Goal: Task Accomplishment & Management: Manage account settings

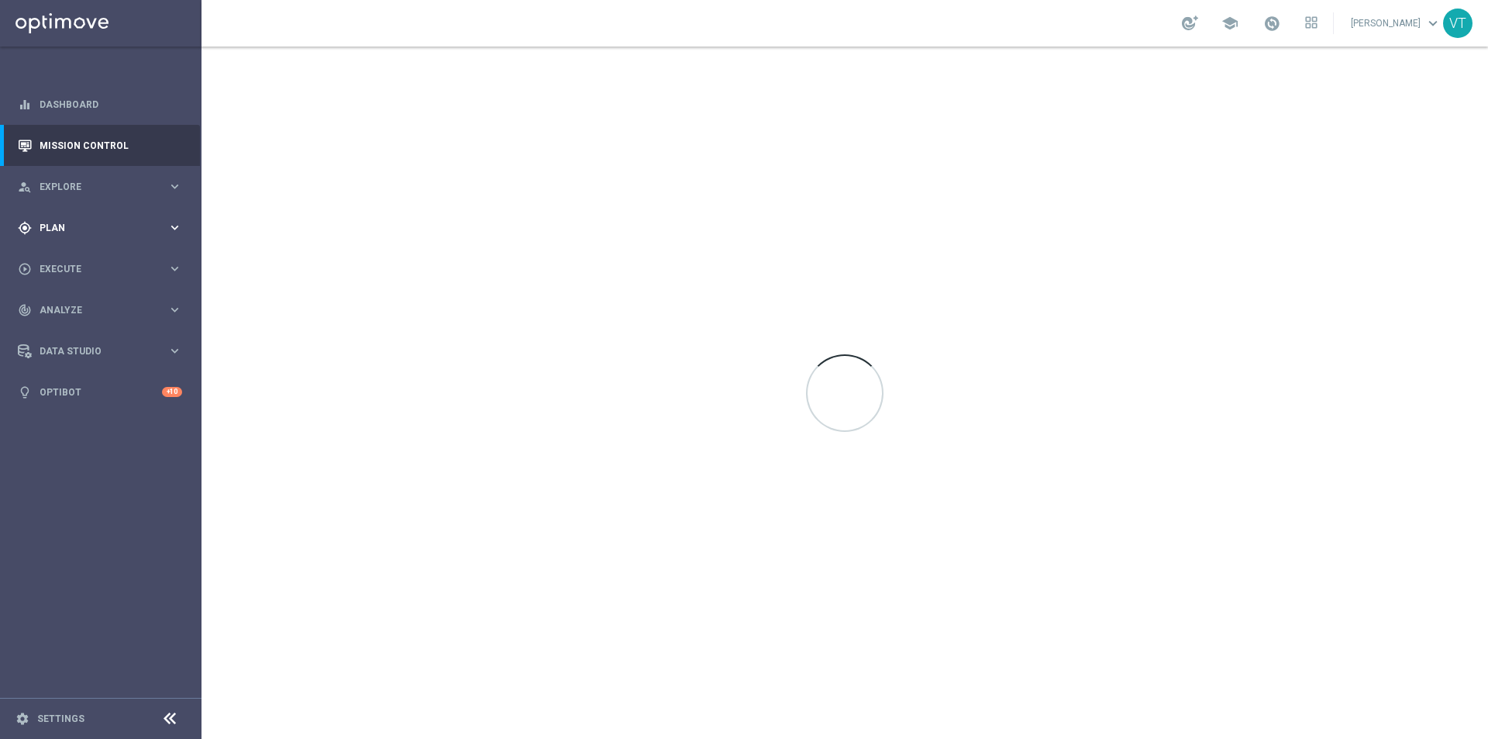
click at [50, 223] on span "Plan" at bounding box center [104, 227] width 128 height 9
click at [61, 258] on link "Target Groups" at bounding box center [100, 260] width 121 height 12
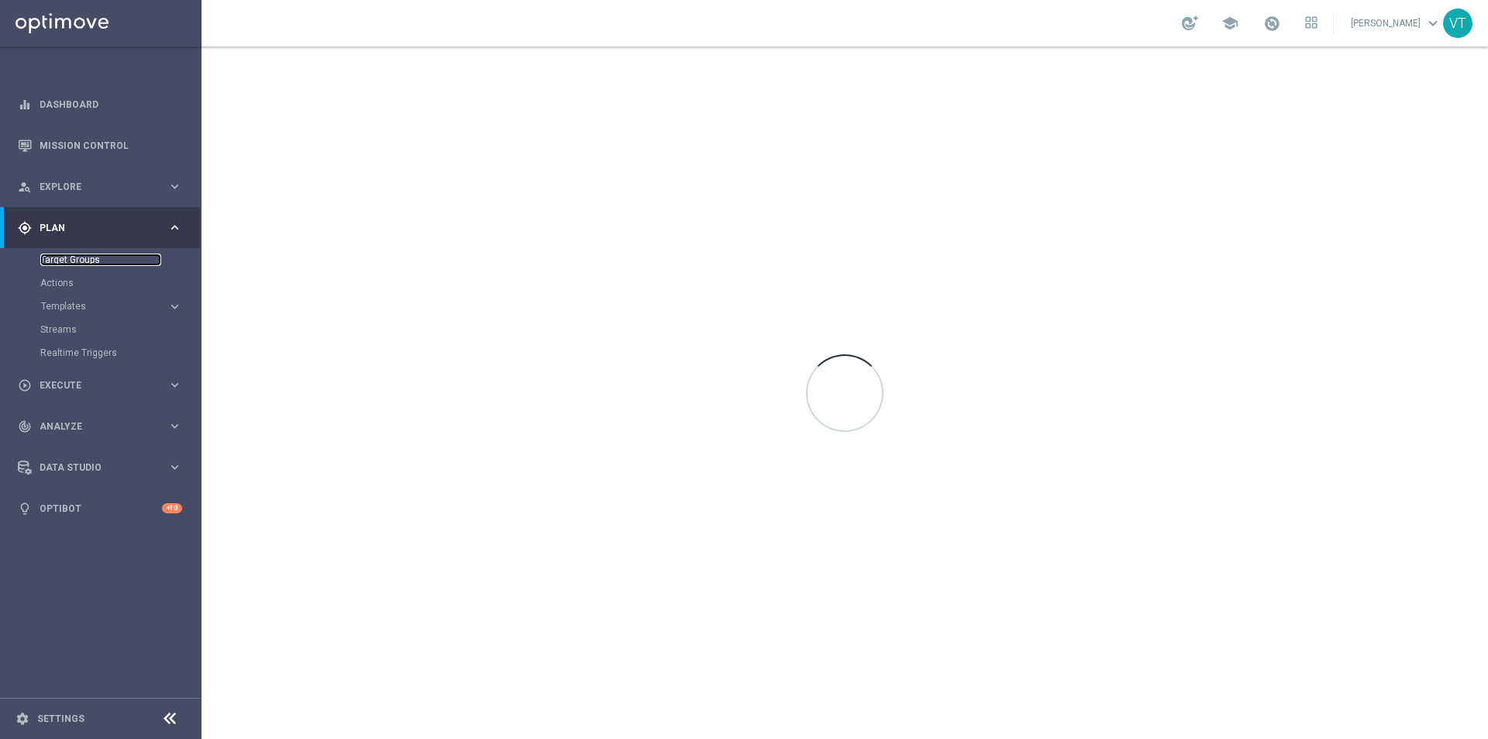
click at [88, 260] on link "Target Groups" at bounding box center [100, 260] width 121 height 12
drag, startPoint x: 45, startPoint y: 246, endPoint x: 41, endPoint y: 254, distance: 8.7
click at [44, 246] on div "gps_fixed Plan keyboard_arrow_right" at bounding box center [100, 227] width 200 height 41
click at [41, 254] on accordion "equalizer Dashboard Mission Control" at bounding box center [100, 248] width 200 height 329
click at [81, 254] on link "Target Groups" at bounding box center [100, 260] width 121 height 12
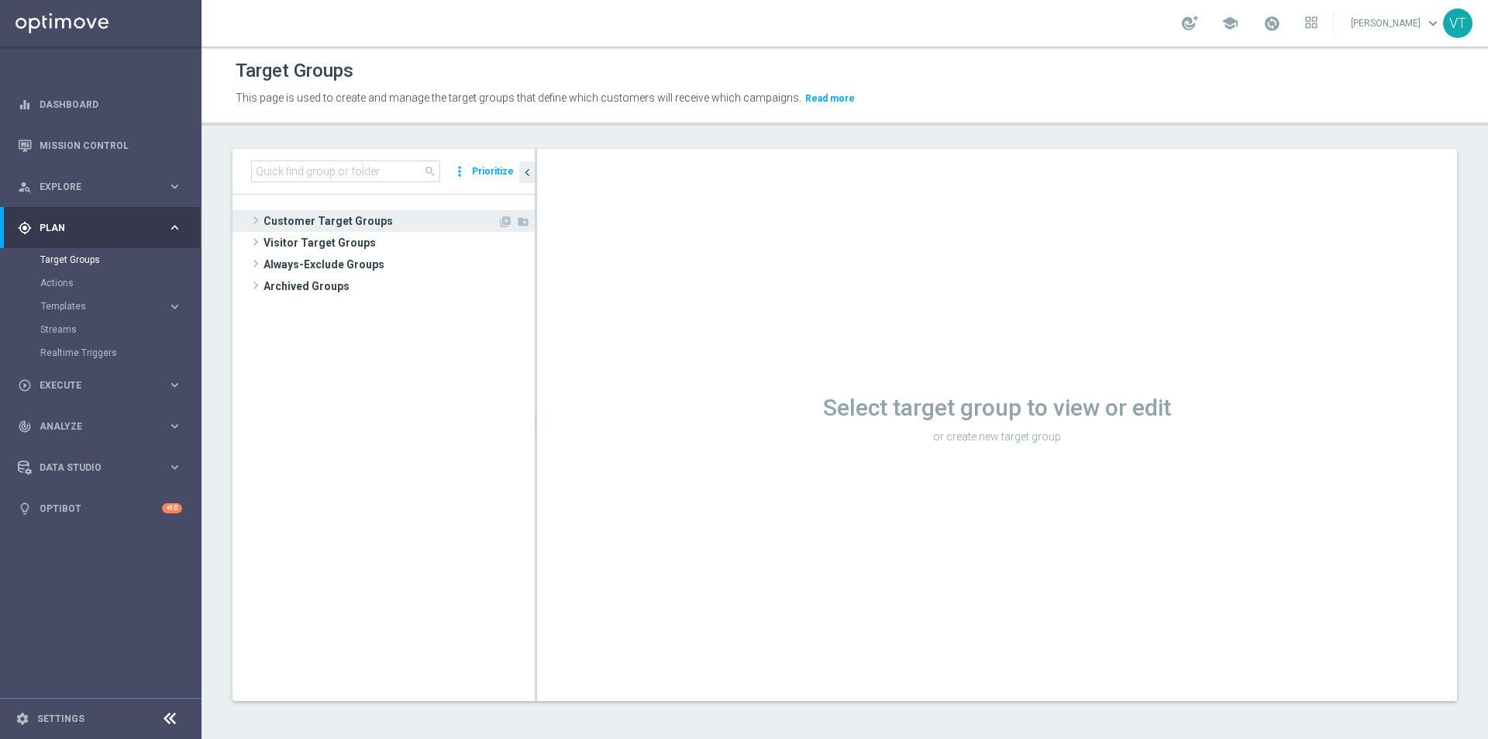
click at [256, 219] on span at bounding box center [256, 220] width 16 height 19
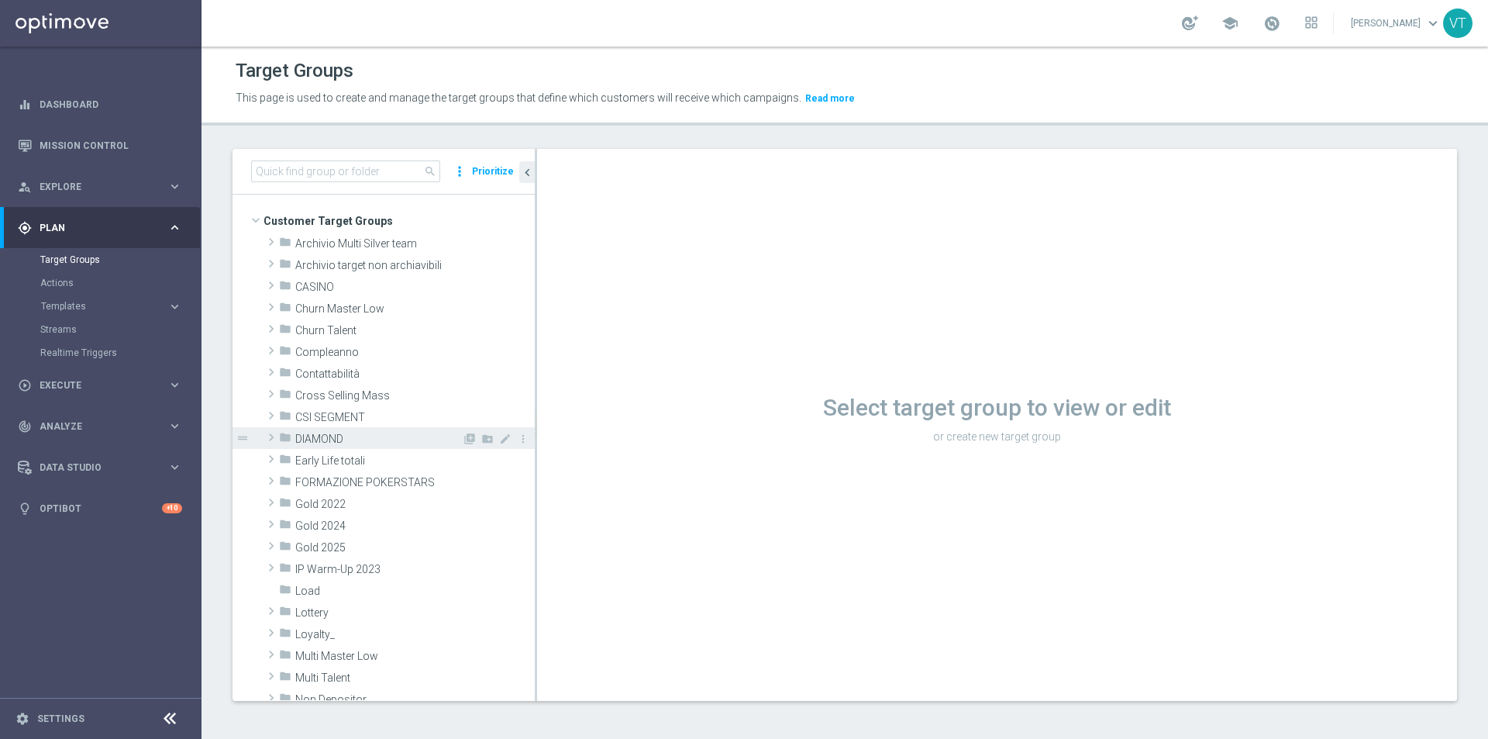
click at [271, 437] on span at bounding box center [272, 437] width 16 height 19
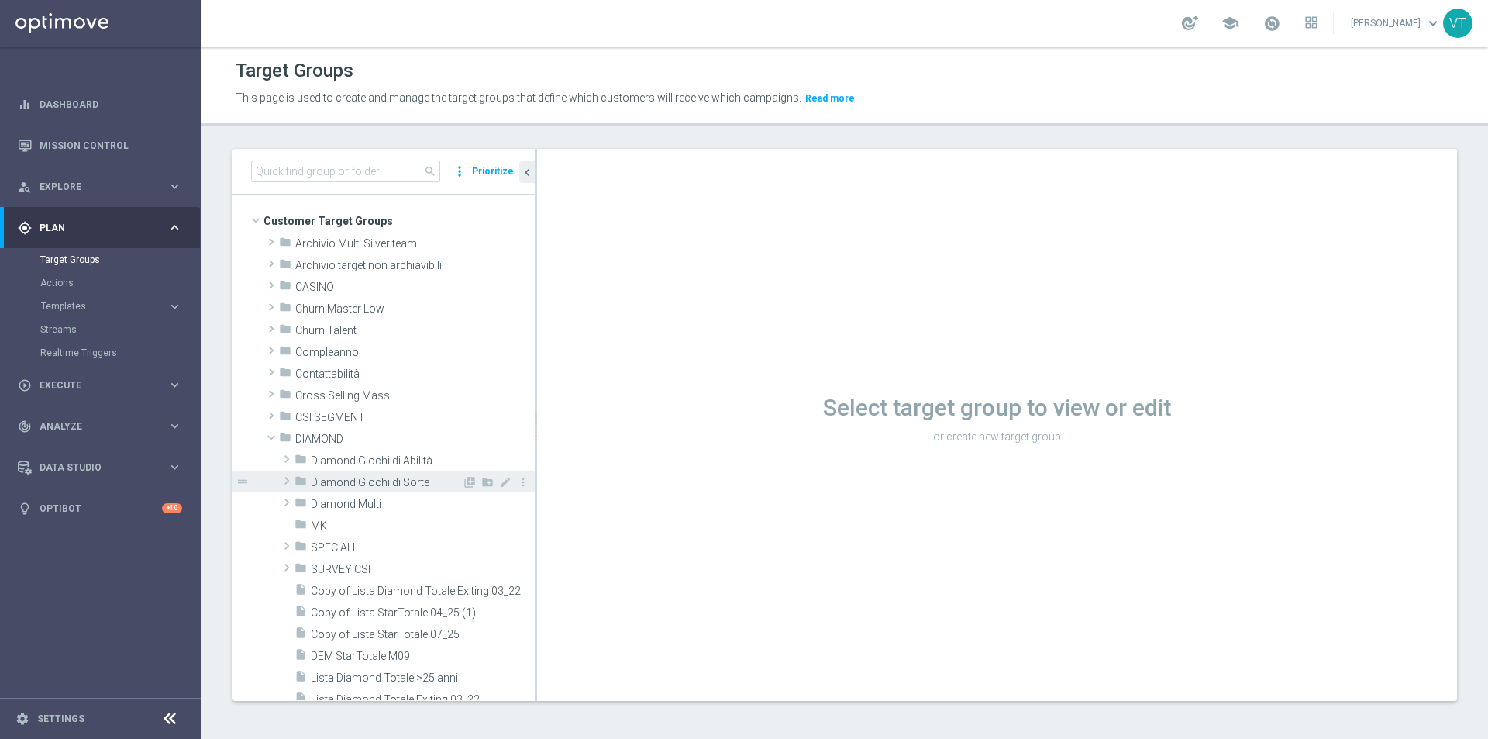
click at [286, 480] on span at bounding box center [287, 480] width 16 height 19
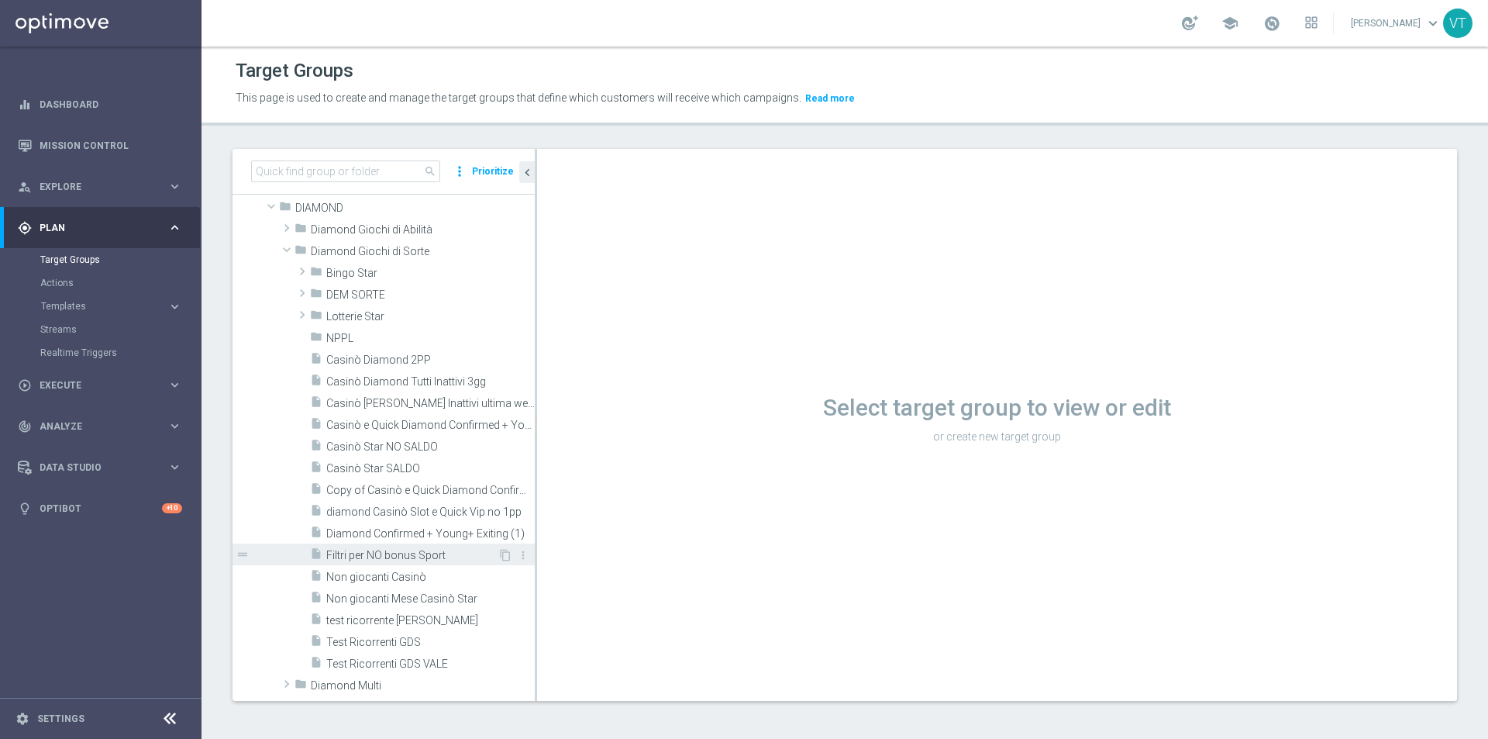
scroll to position [233, 0]
click at [388, 421] on span "Casinò e Quick Diamond Confirmed + Young+ Exiting" at bounding box center [413, 423] width 174 height 13
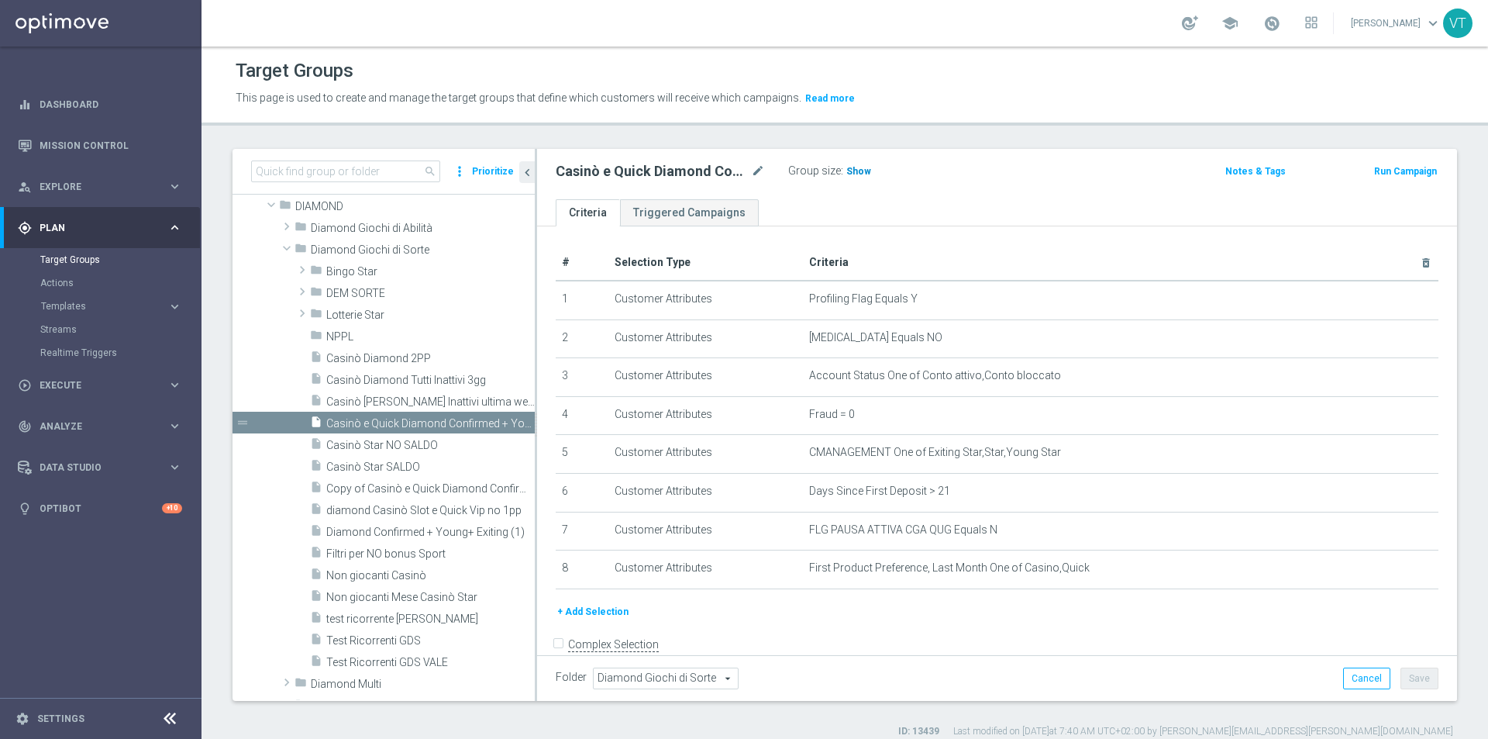
click at [853, 167] on span "Show" at bounding box center [859, 171] width 25 height 11
click at [856, 173] on span "2,246" at bounding box center [860, 173] width 27 height 15
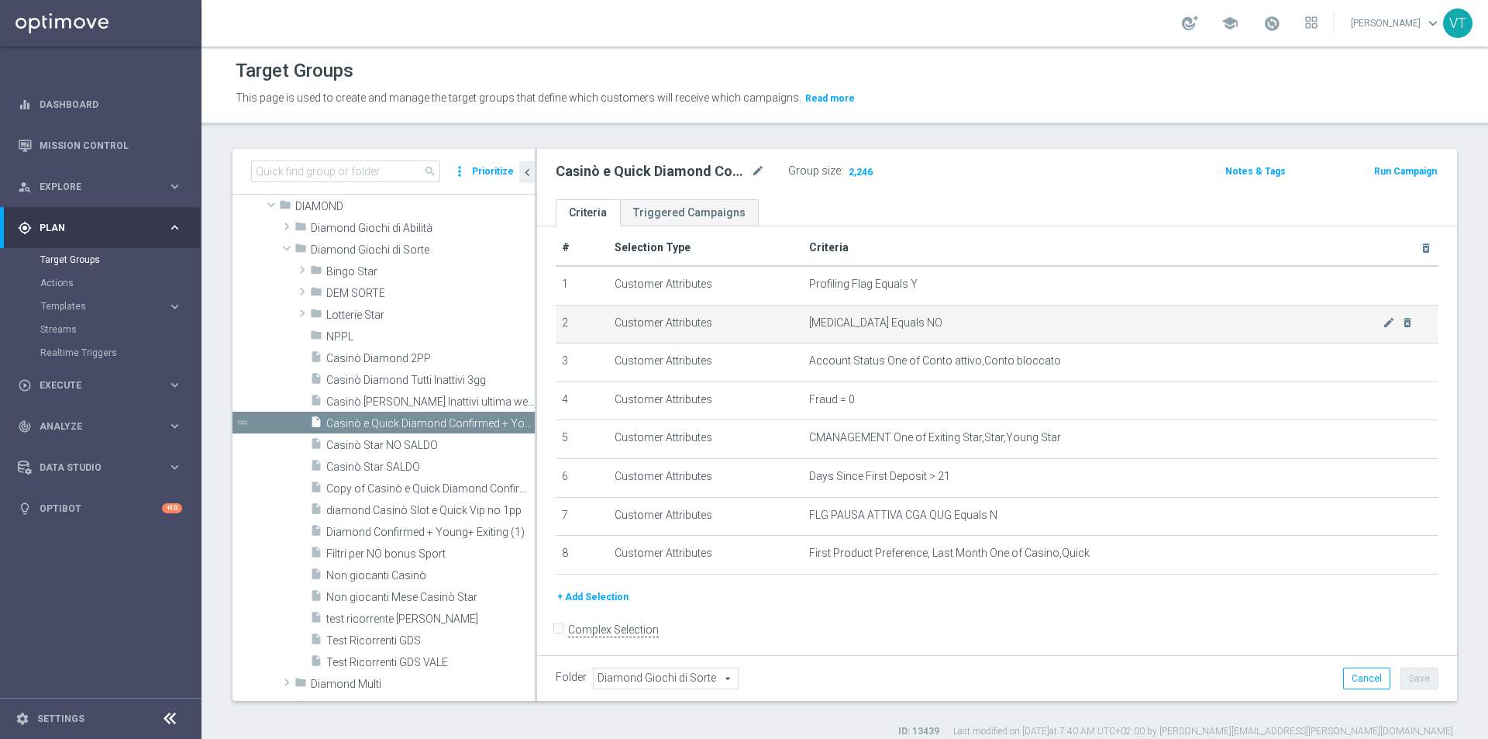
scroll to position [27, 0]
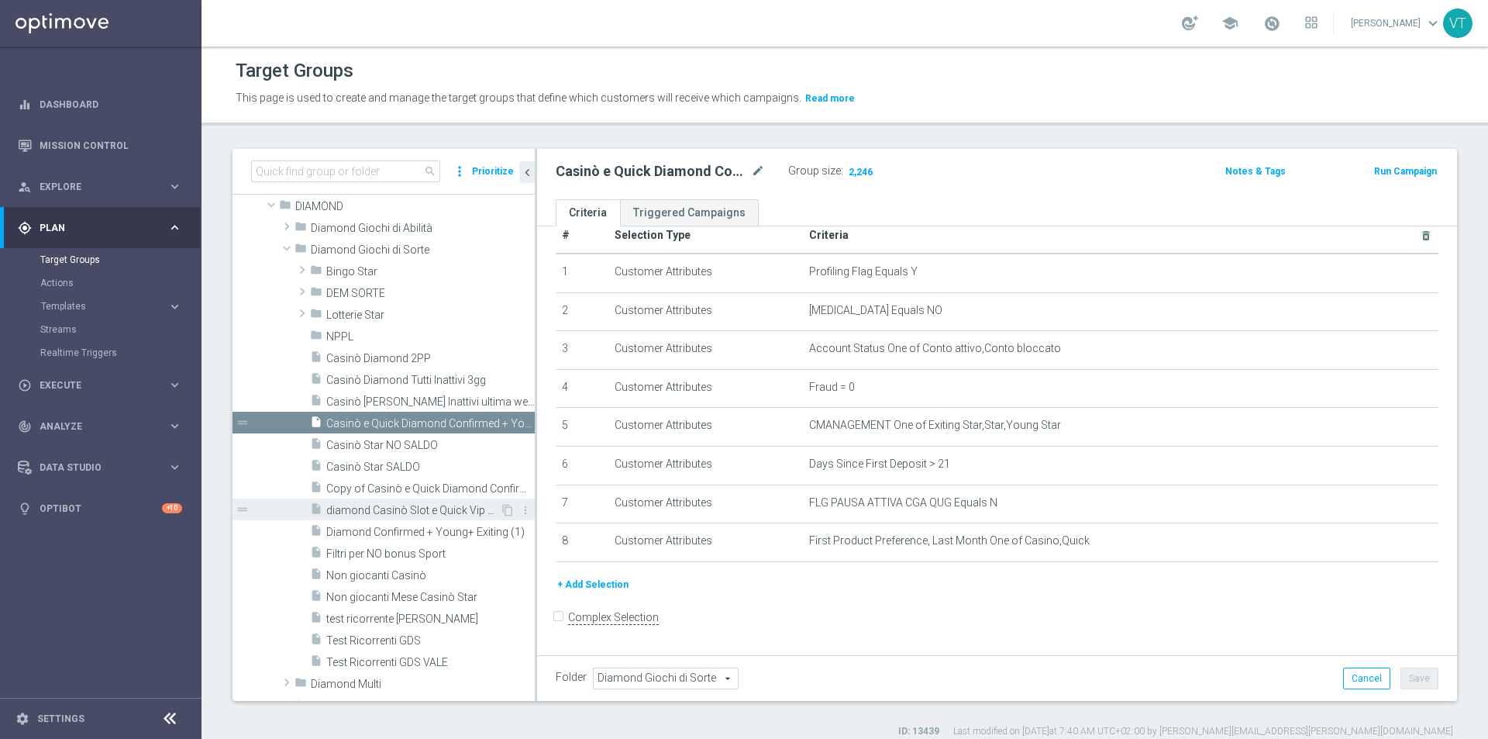
click at [374, 511] on span "diamond Casinò Slot e Quick Vip no 1pp" at bounding box center [413, 510] width 174 height 13
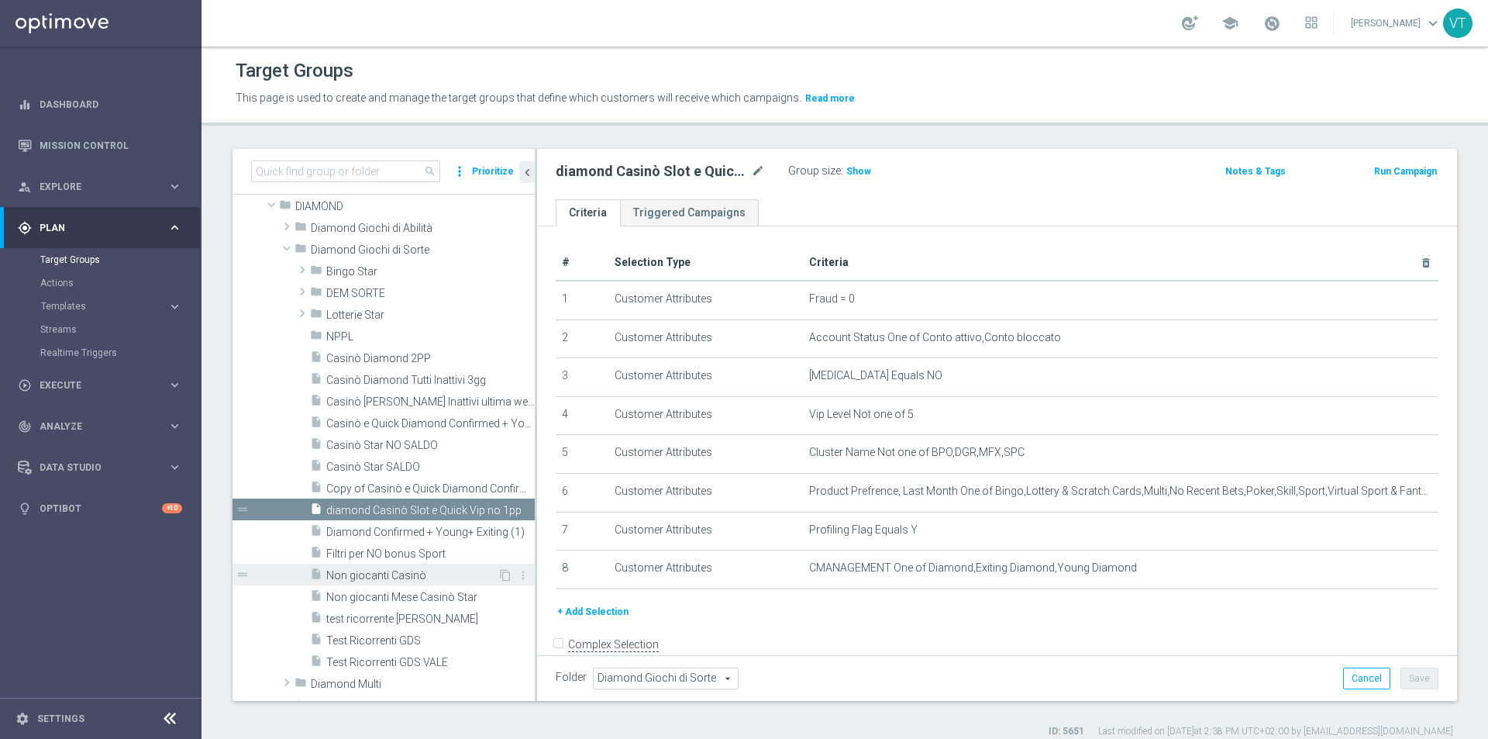
click at [372, 575] on span "Non giocanti Casinò" at bounding box center [411, 575] width 171 height 13
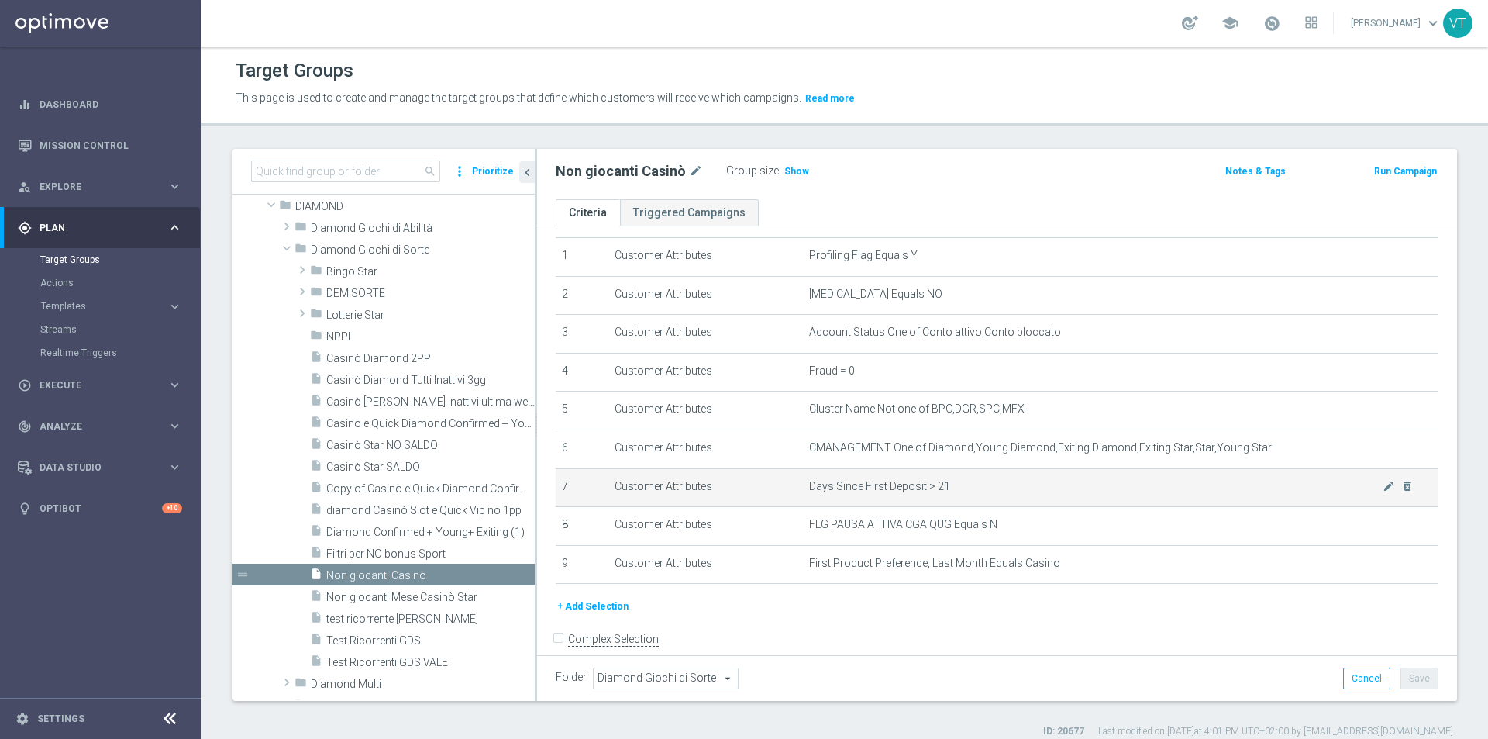
scroll to position [66, 0]
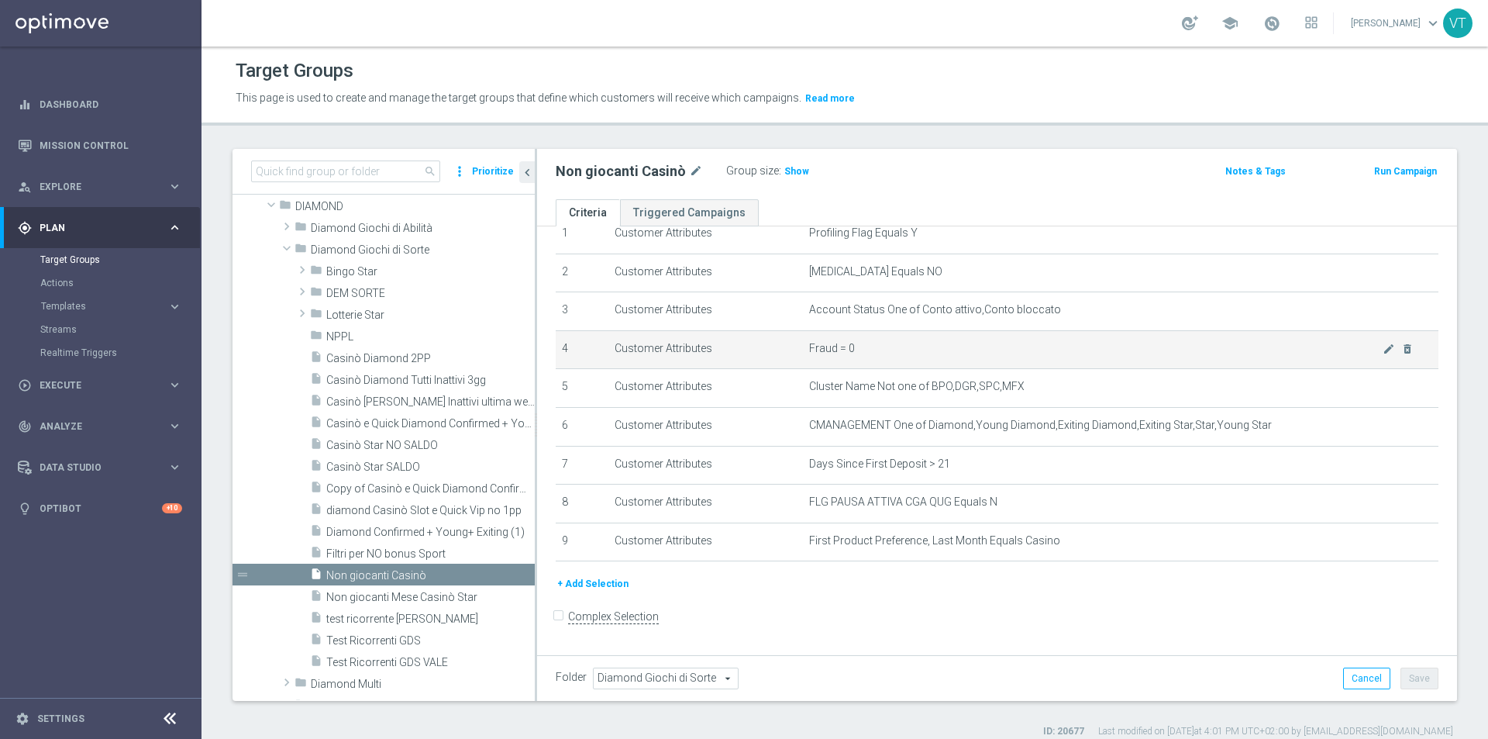
click at [853, 350] on span "Fraud = 0" at bounding box center [1096, 348] width 574 height 13
click at [830, 349] on span "Fraud = 0" at bounding box center [1096, 348] width 574 height 13
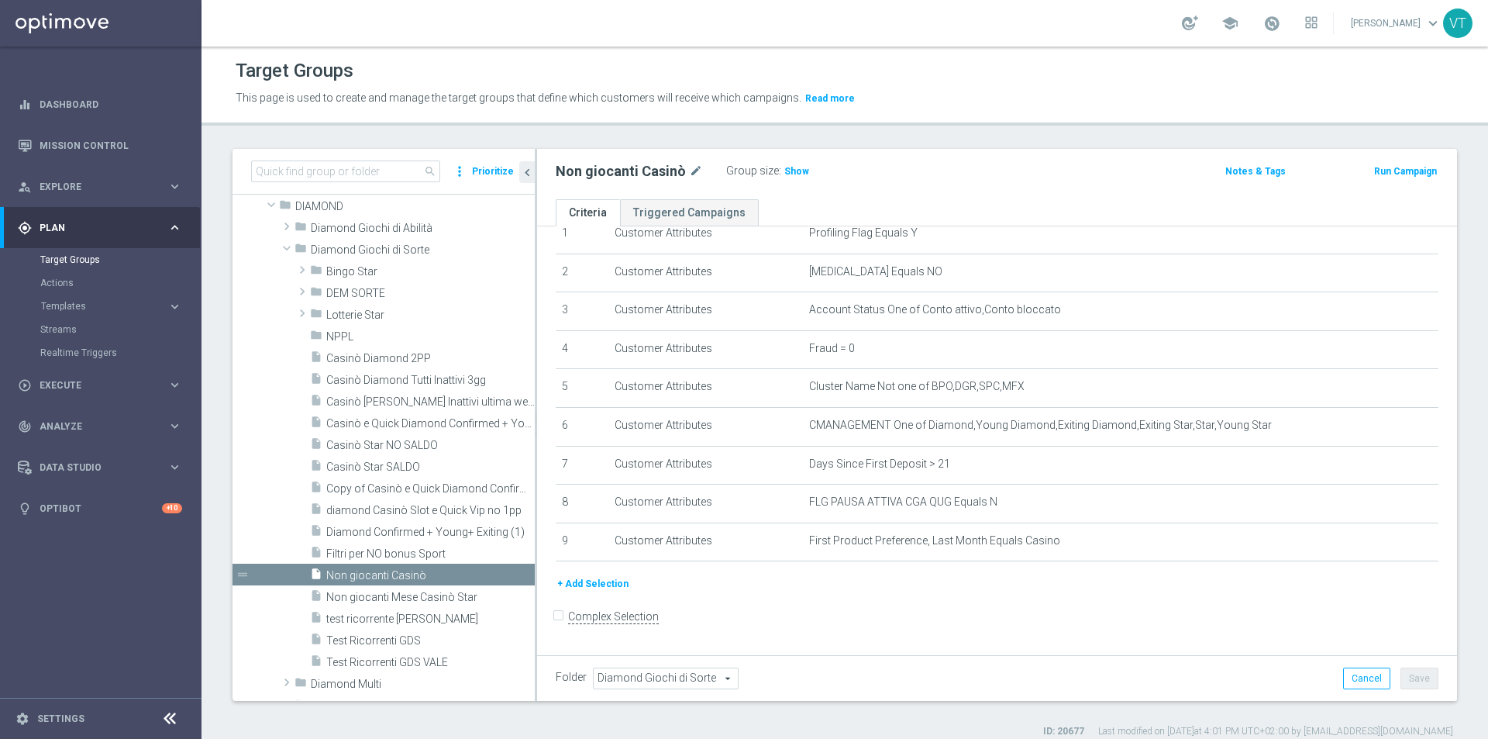
click at [587, 587] on button "+ Add Selection" at bounding box center [593, 583] width 74 height 17
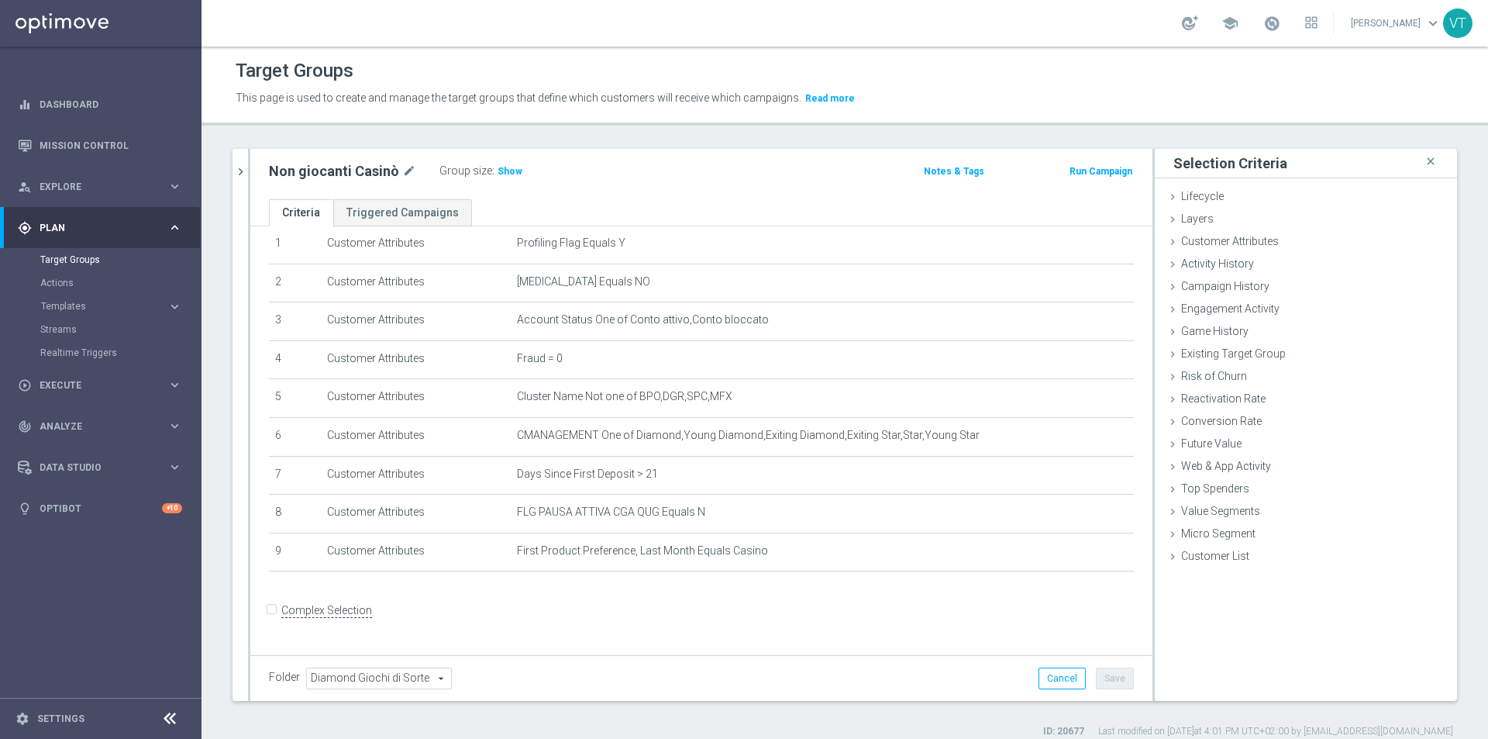
scroll to position [50, 0]
click at [1167, 332] on icon at bounding box center [1173, 332] width 12 height 12
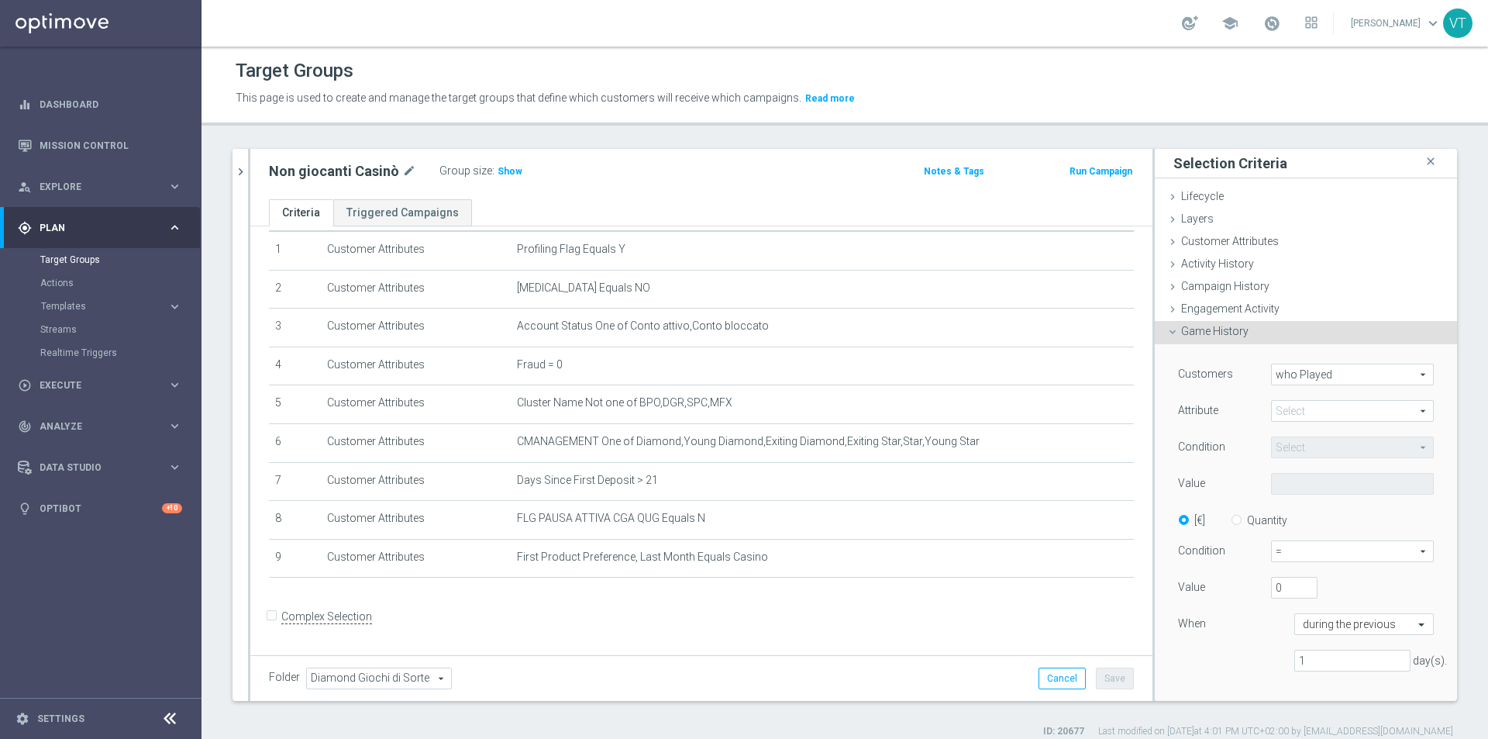
click at [1305, 416] on span at bounding box center [1352, 411] width 161 height 20
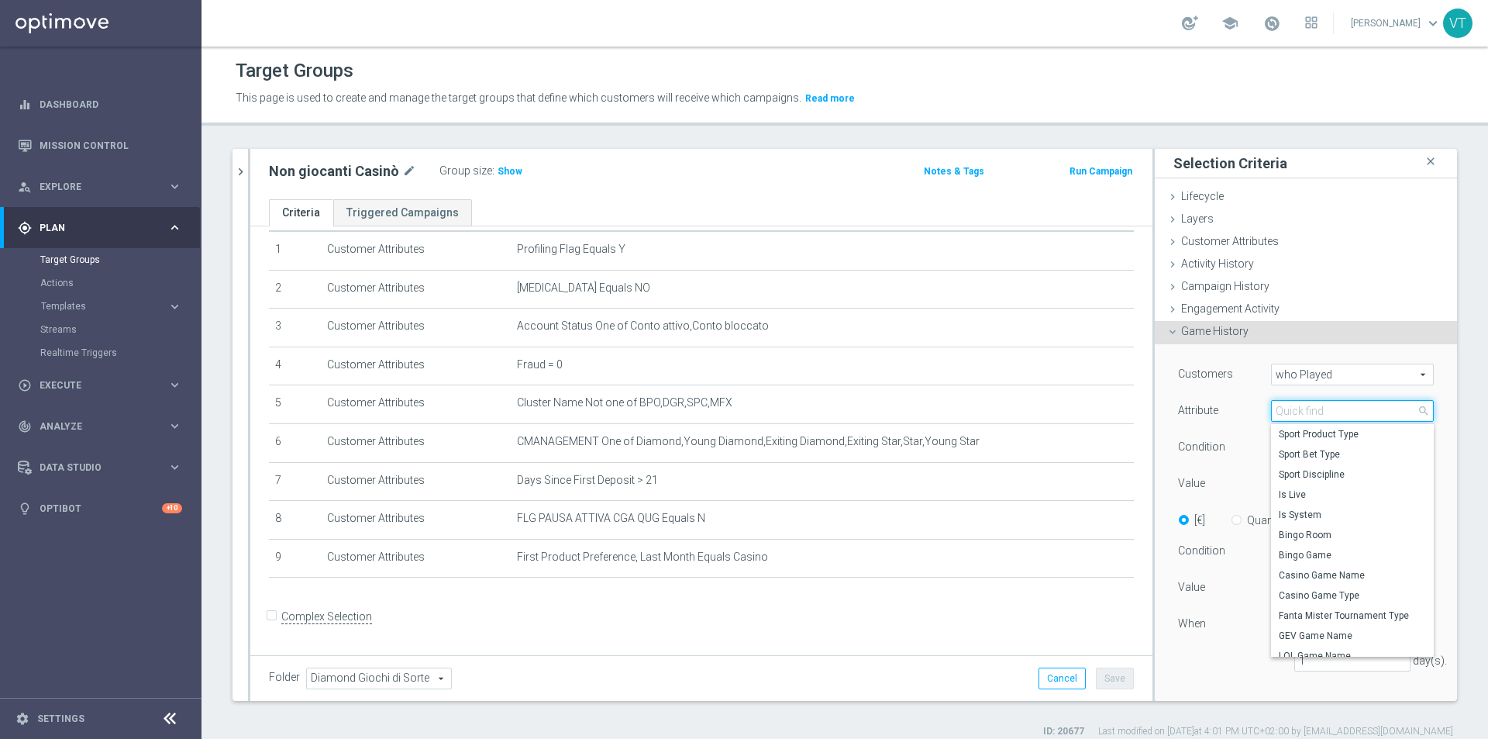
click at [1298, 409] on input "search" at bounding box center [1352, 411] width 163 height 22
type input "slot"
drag, startPoint x: 1301, startPoint y: 409, endPoint x: 1289, endPoint y: 409, distance: 11.6
click at [1289, 409] on input "slot" at bounding box center [1352, 411] width 163 height 22
drag, startPoint x: 1299, startPoint y: 410, endPoint x: 1258, endPoint y: 410, distance: 40.3
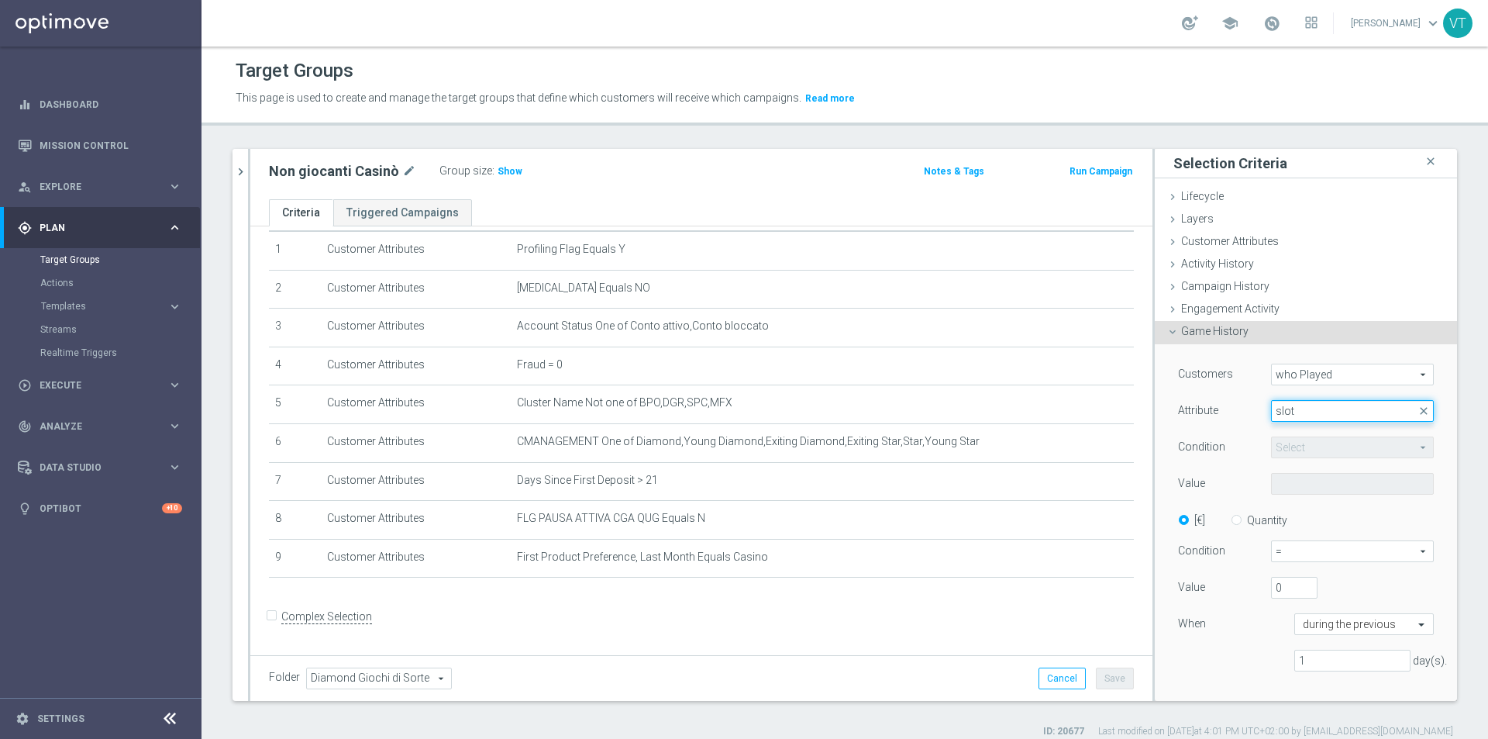
click at [1271, 410] on input "slot" at bounding box center [1352, 411] width 163 height 22
type input "casi"
drag, startPoint x: 1296, startPoint y: 412, endPoint x: 1251, endPoint y: 412, distance: 45.0
click at [1260, 412] on div "Select arrow_drop_down casi close Casino Game Name Casino Game Type" at bounding box center [1353, 411] width 186 height 22
click at [1306, 412] on span at bounding box center [1352, 411] width 161 height 20
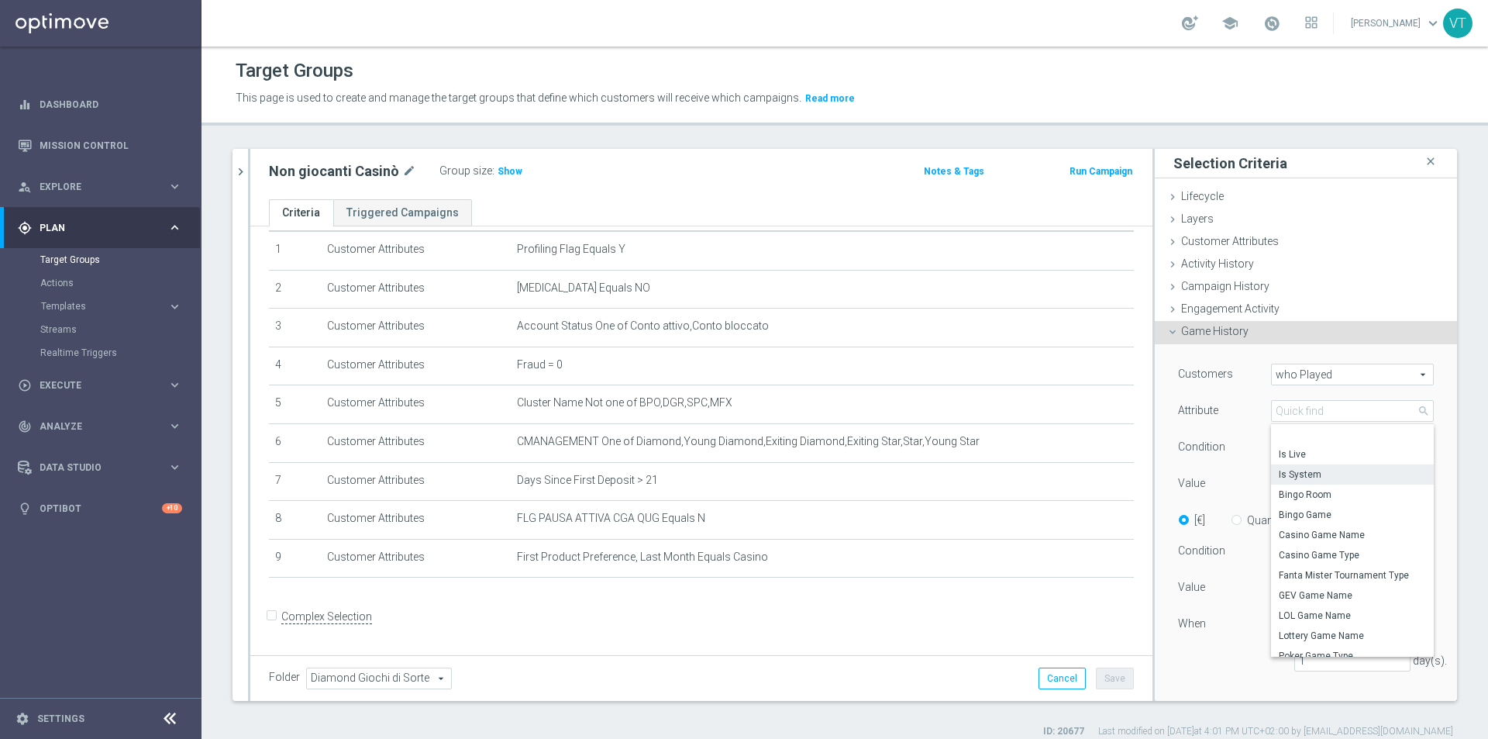
scroll to position [75, 0]
click at [1345, 500] on span "Casino Game Name" at bounding box center [1352, 498] width 147 height 12
type input "Casino Game Name"
type input "Equals"
click at [1304, 481] on span at bounding box center [1352, 484] width 161 height 20
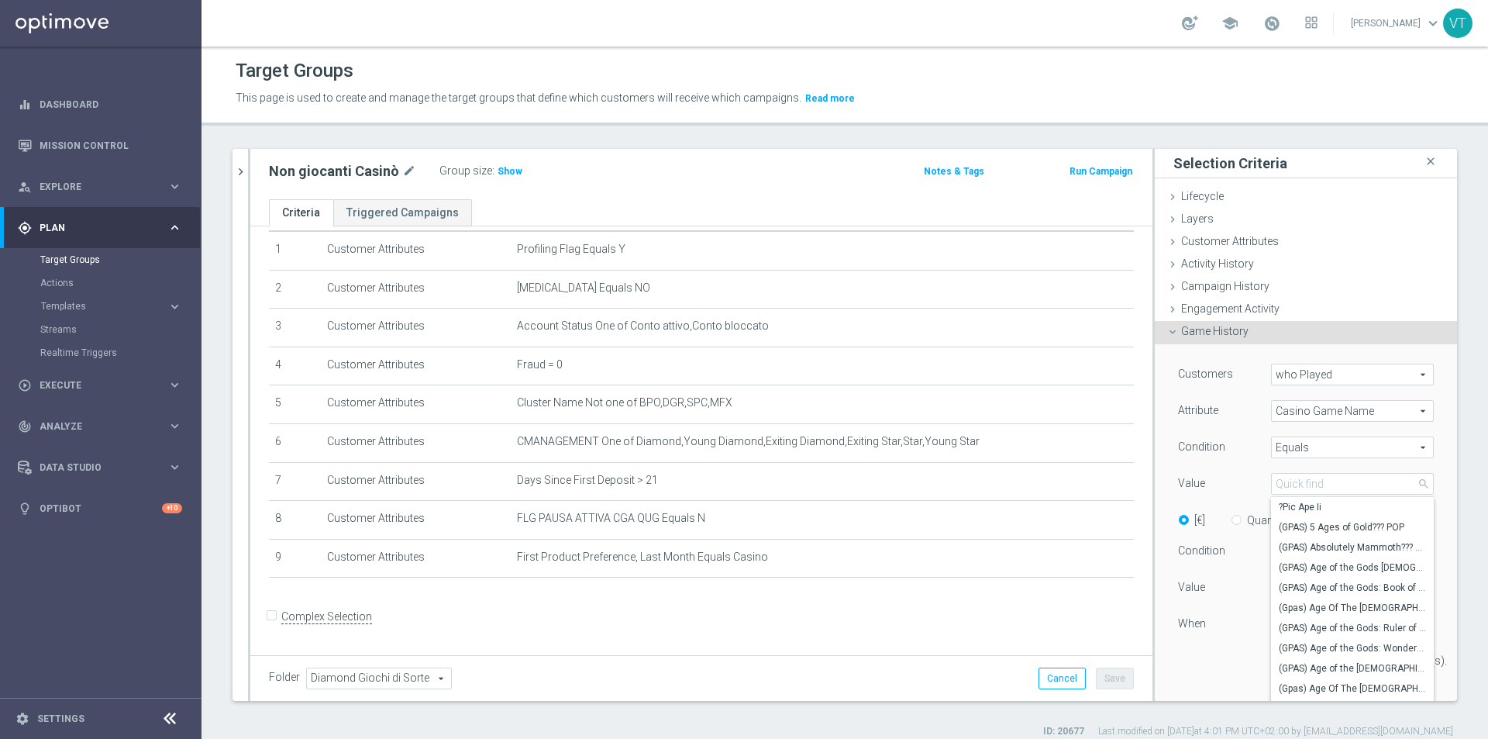
click at [1313, 412] on span "Casino Game Name" at bounding box center [1352, 411] width 161 height 20
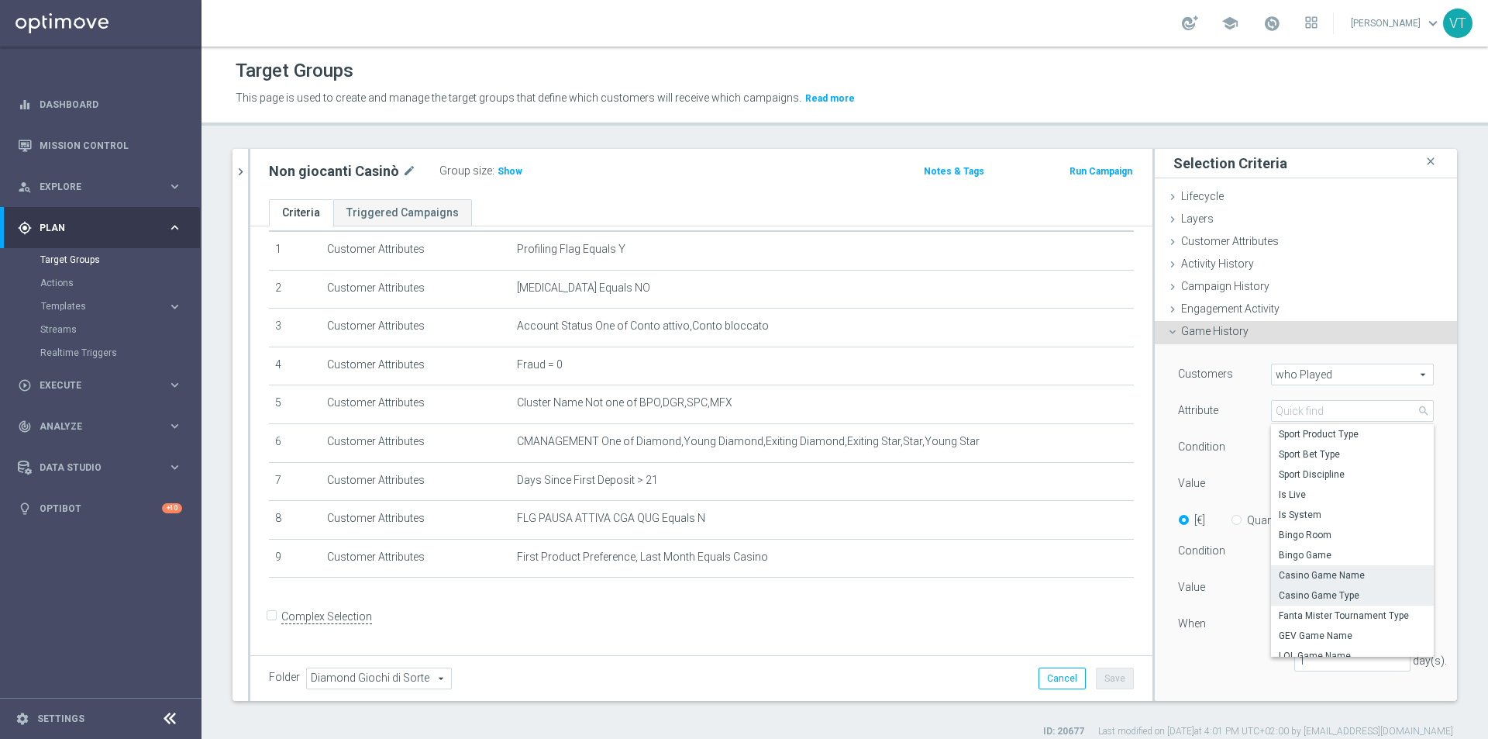
click at [1319, 595] on span "Casino Game Type" at bounding box center [1352, 595] width 147 height 12
type input "Casino Game Type"
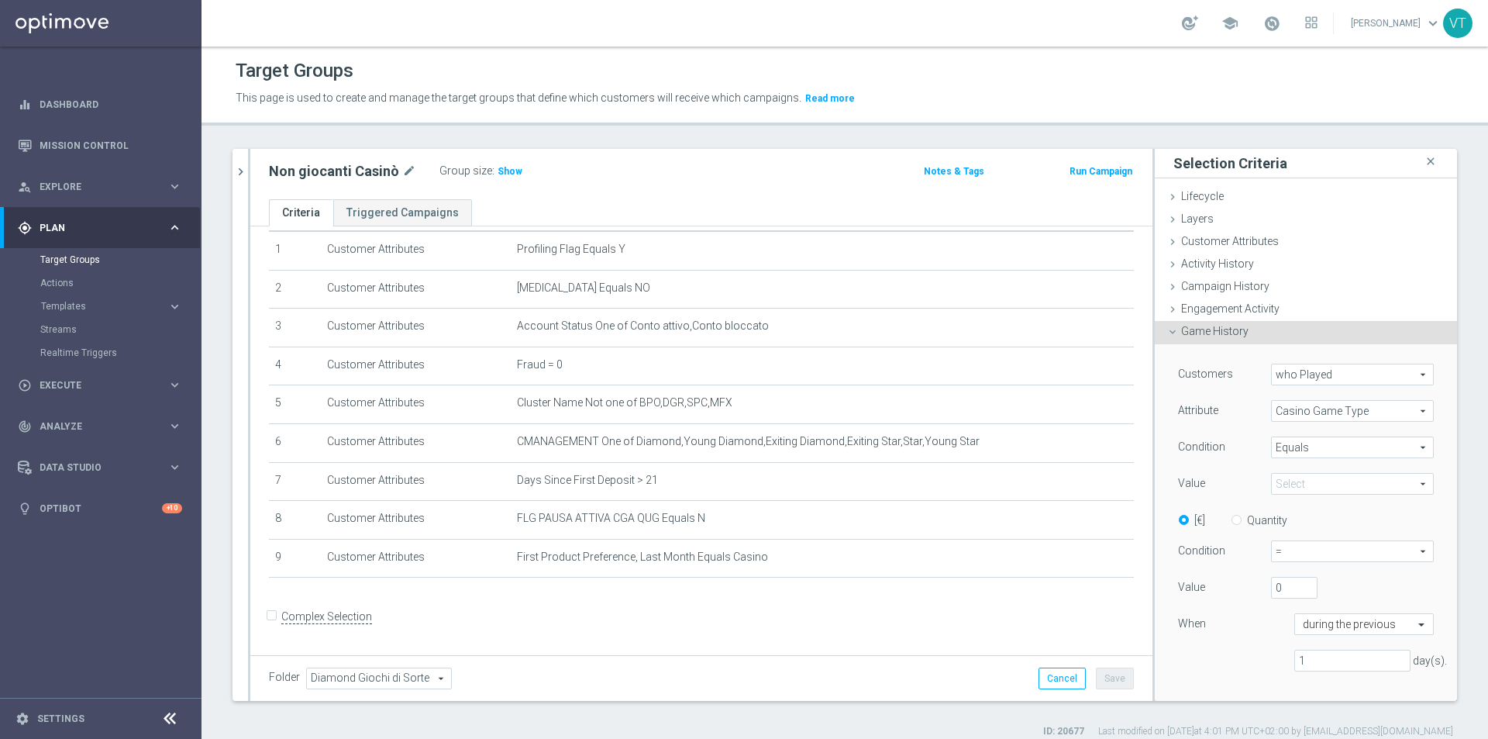
click at [1323, 481] on span at bounding box center [1352, 484] width 161 height 20
click at [1316, 595] on span "Slot Online" at bounding box center [1352, 598] width 147 height 12
type input "Slot Online"
click at [1423, 164] on icon "close" at bounding box center [1431, 161] width 16 height 21
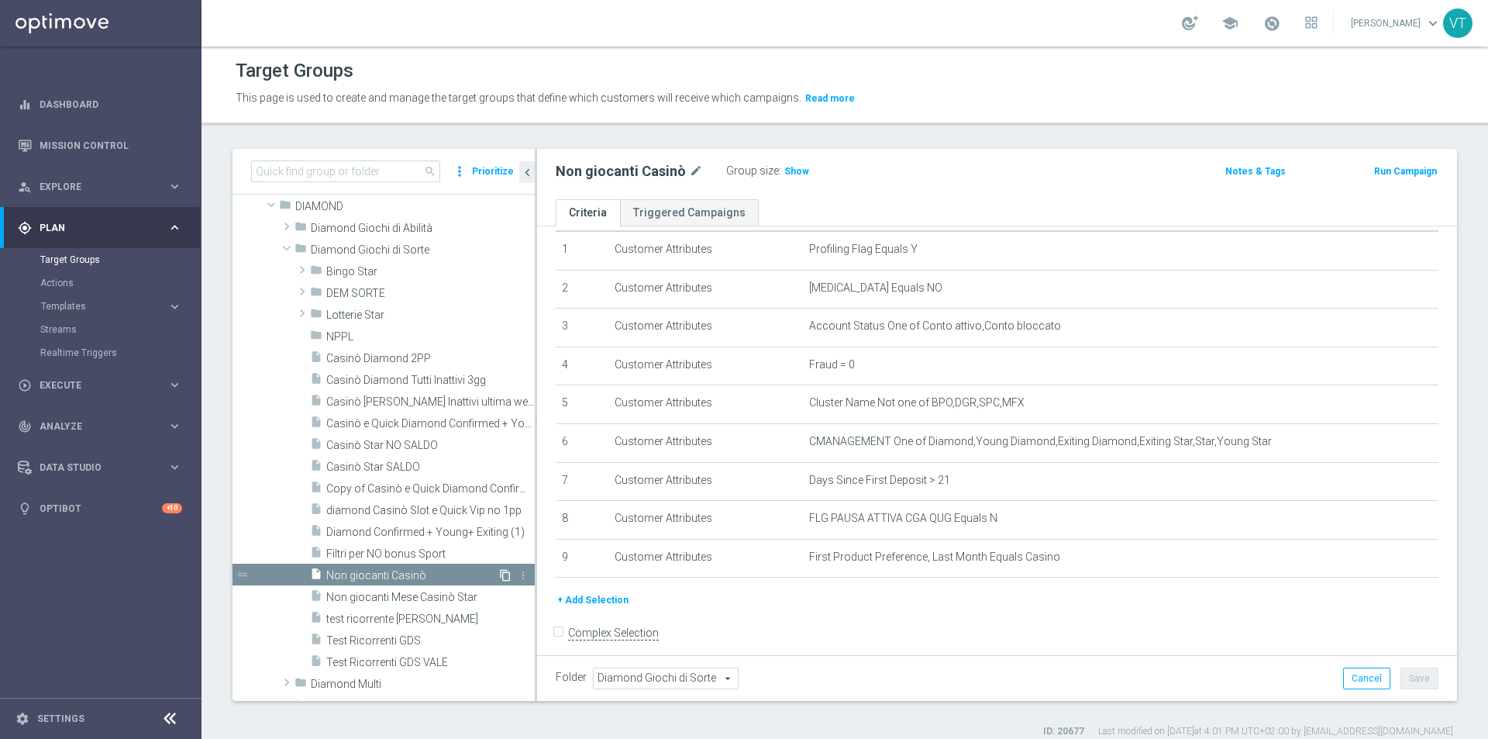
click at [499, 574] on icon "content_copy" at bounding box center [505, 575] width 12 height 12
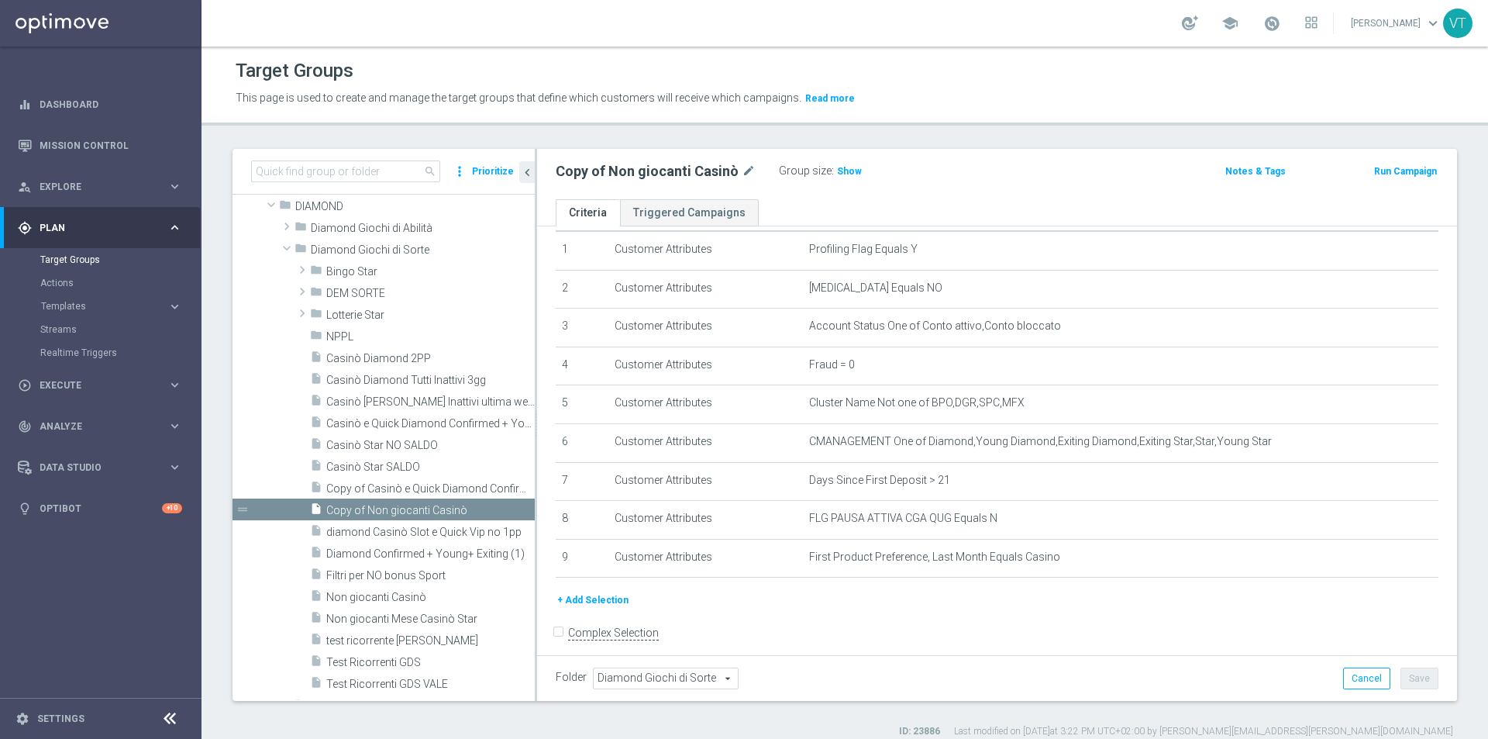
scroll to position [312, 0]
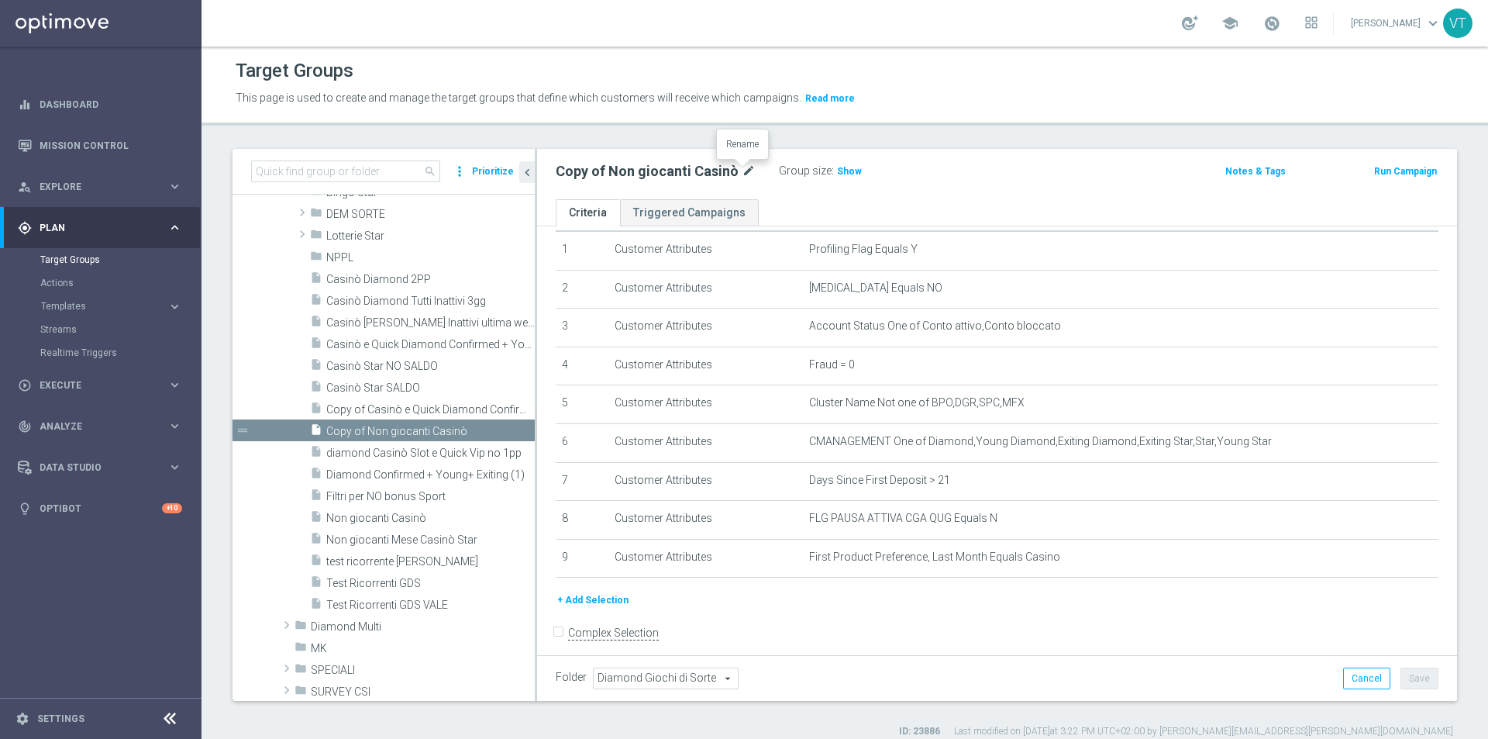
click at [747, 167] on icon "mode_edit" at bounding box center [749, 171] width 14 height 19
click at [620, 172] on input "Copy of Non giocanti Casinò" at bounding box center [660, 173] width 209 height 22
drag, startPoint x: 623, startPoint y: 172, endPoint x: 557, endPoint y: 173, distance: 65.9
click at [557, 173] on input "Copy of Non giocanti Casinò" at bounding box center [660, 173] width 209 height 22
drag, startPoint x: 651, startPoint y: 170, endPoint x: 599, endPoint y: 171, distance: 52.0
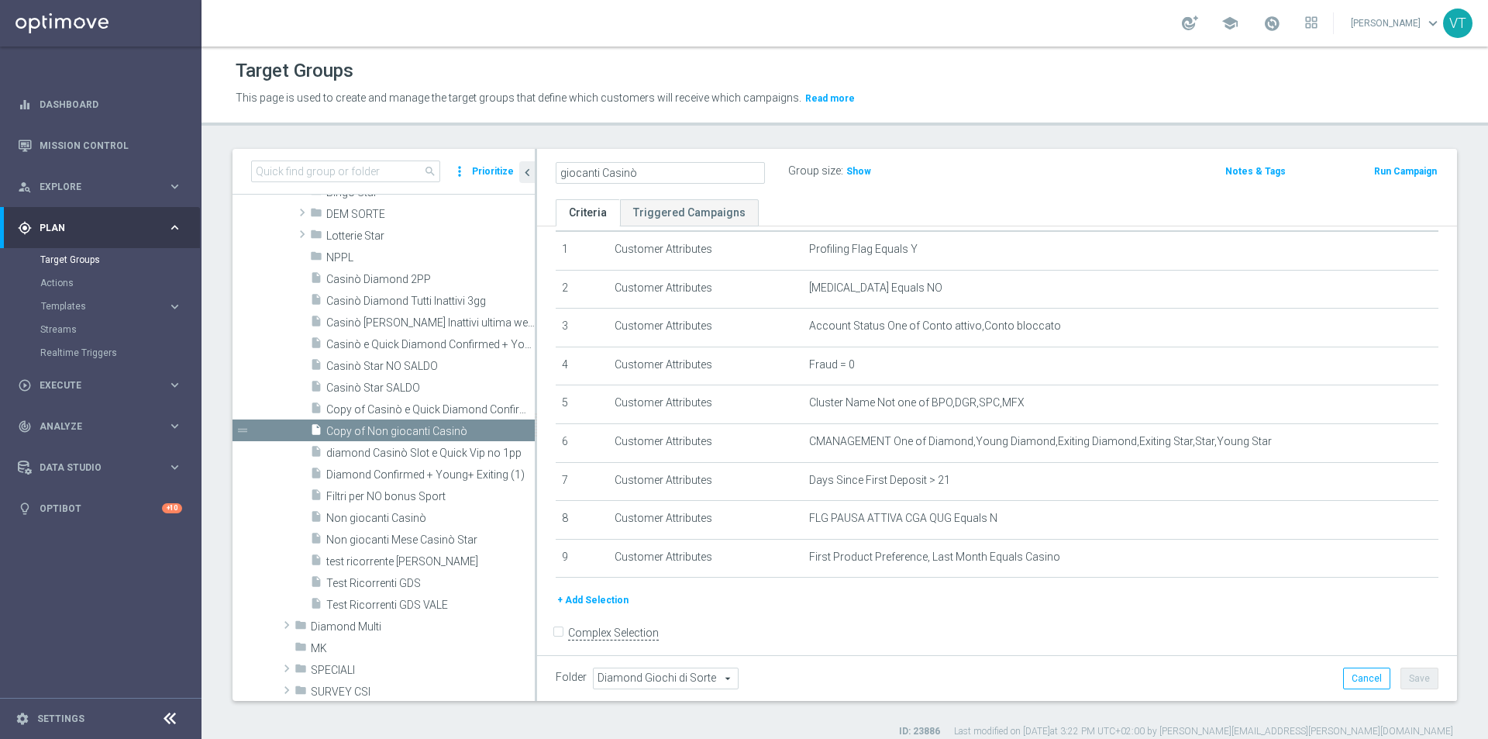
click at [599, 171] on input "giocanti Casinò" at bounding box center [660, 173] width 209 height 22
type input "giocanti slot"
click at [957, 170] on div "giocanti slot Group size : Show" at bounding box center [846, 171] width 604 height 23
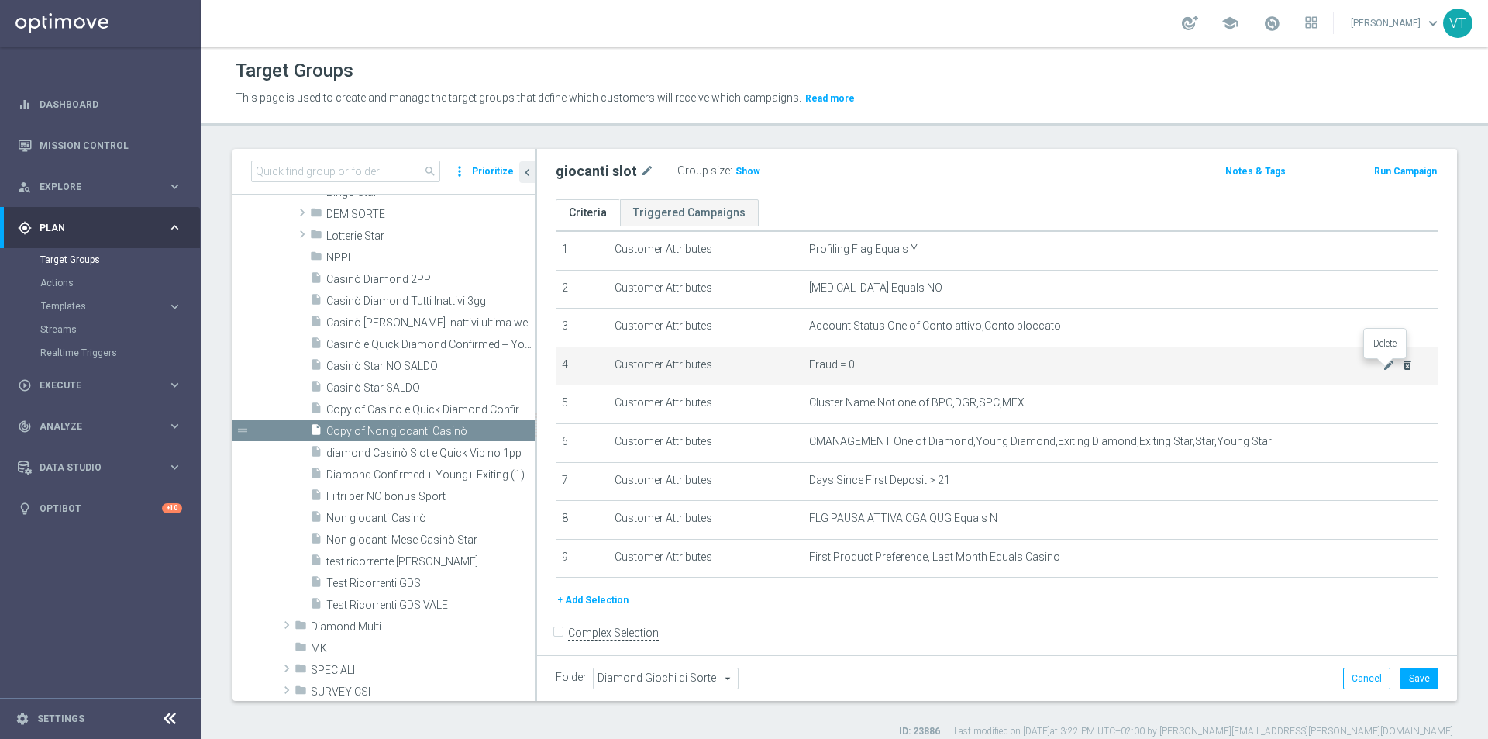
click at [1402, 369] on icon "delete_forever" at bounding box center [1408, 365] width 12 height 12
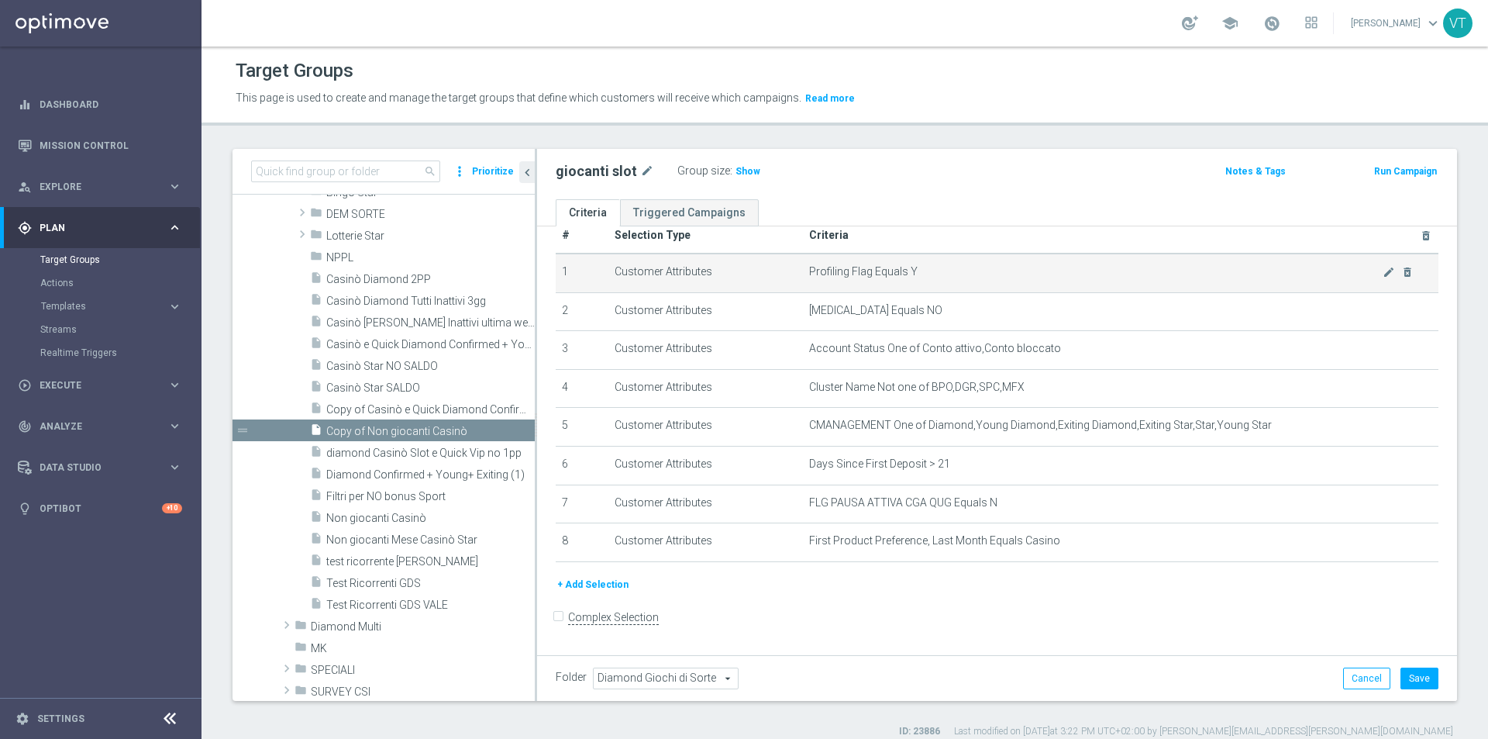
scroll to position [0, 0]
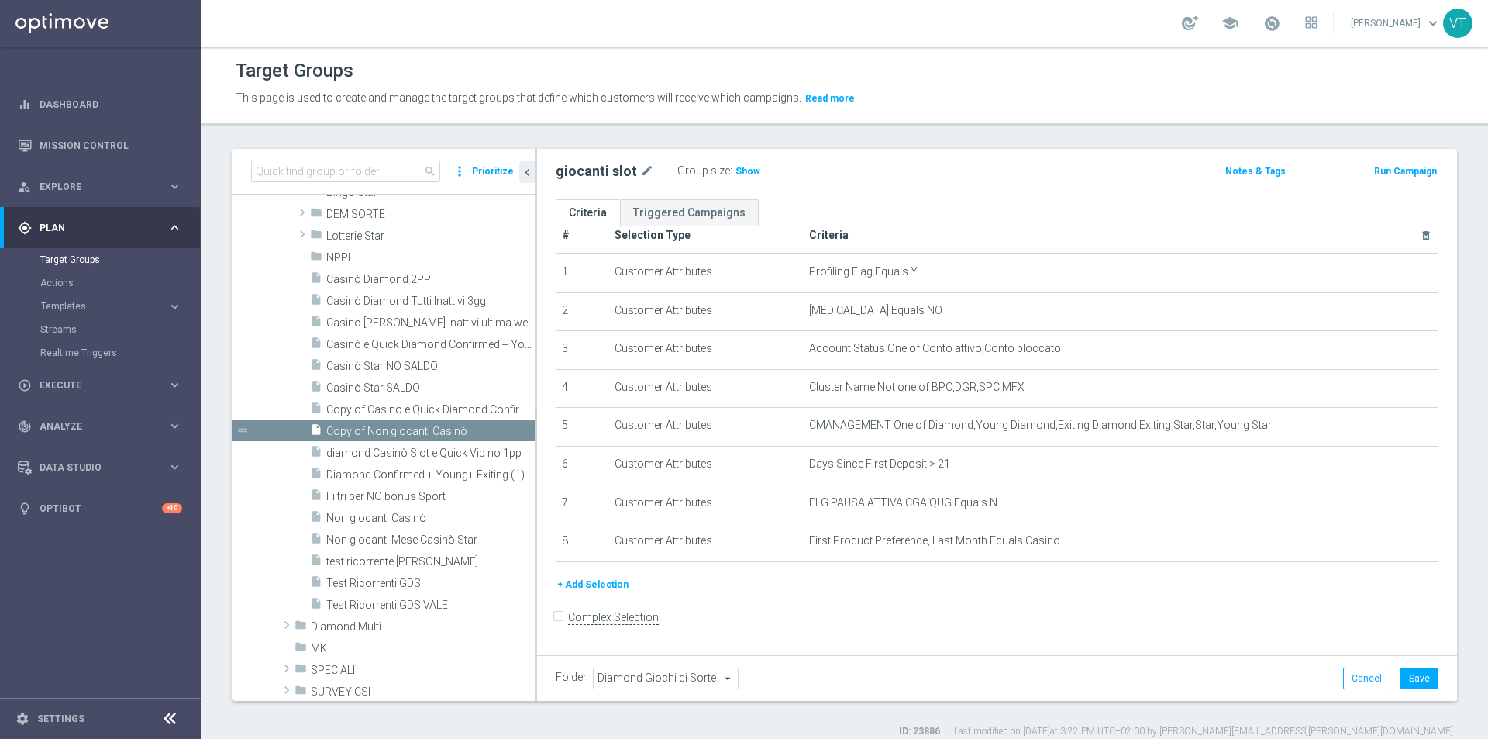
click at [605, 587] on button "+ Add Selection" at bounding box center [593, 584] width 74 height 17
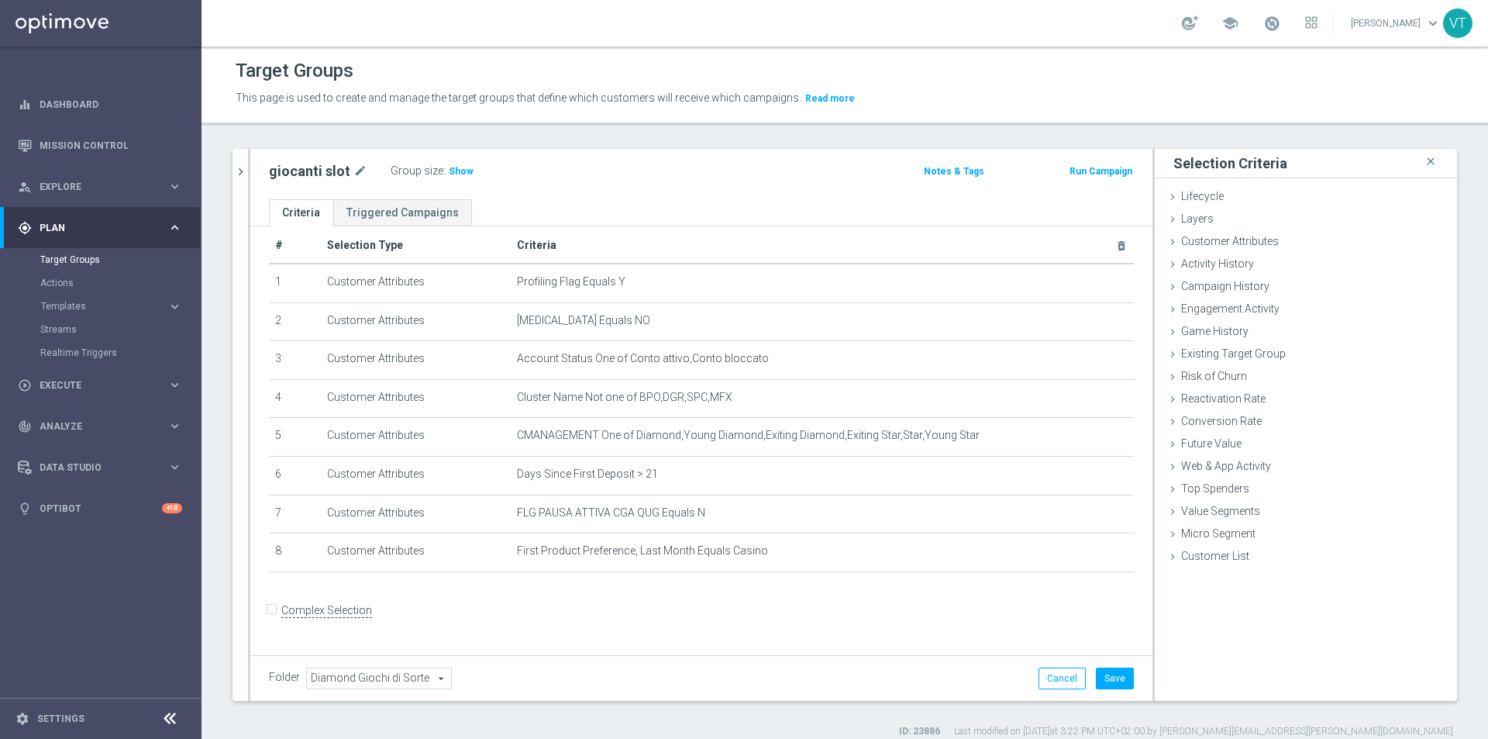
scroll to position [10, 0]
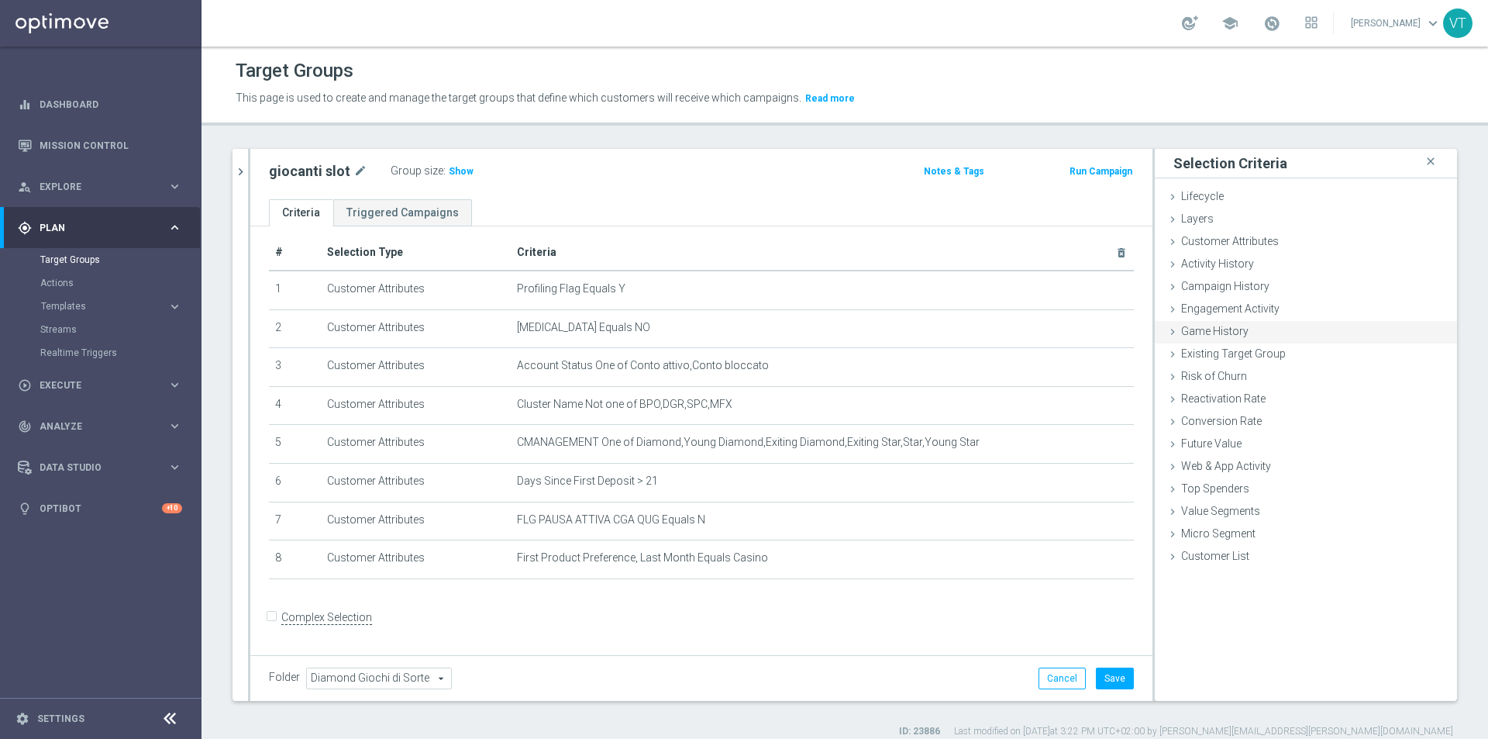
click at [1167, 327] on icon at bounding box center [1173, 332] width 12 height 12
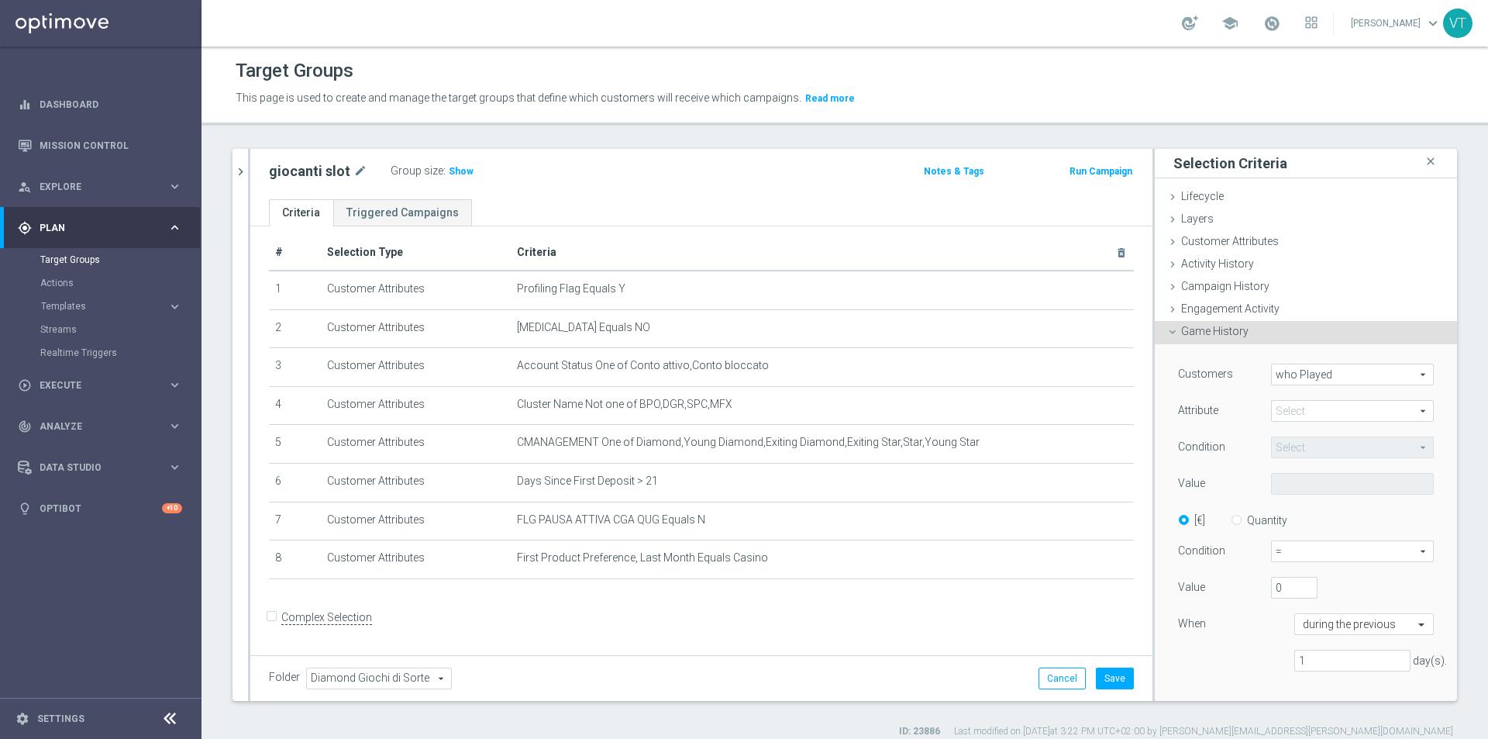
click at [1315, 406] on span at bounding box center [1352, 411] width 161 height 20
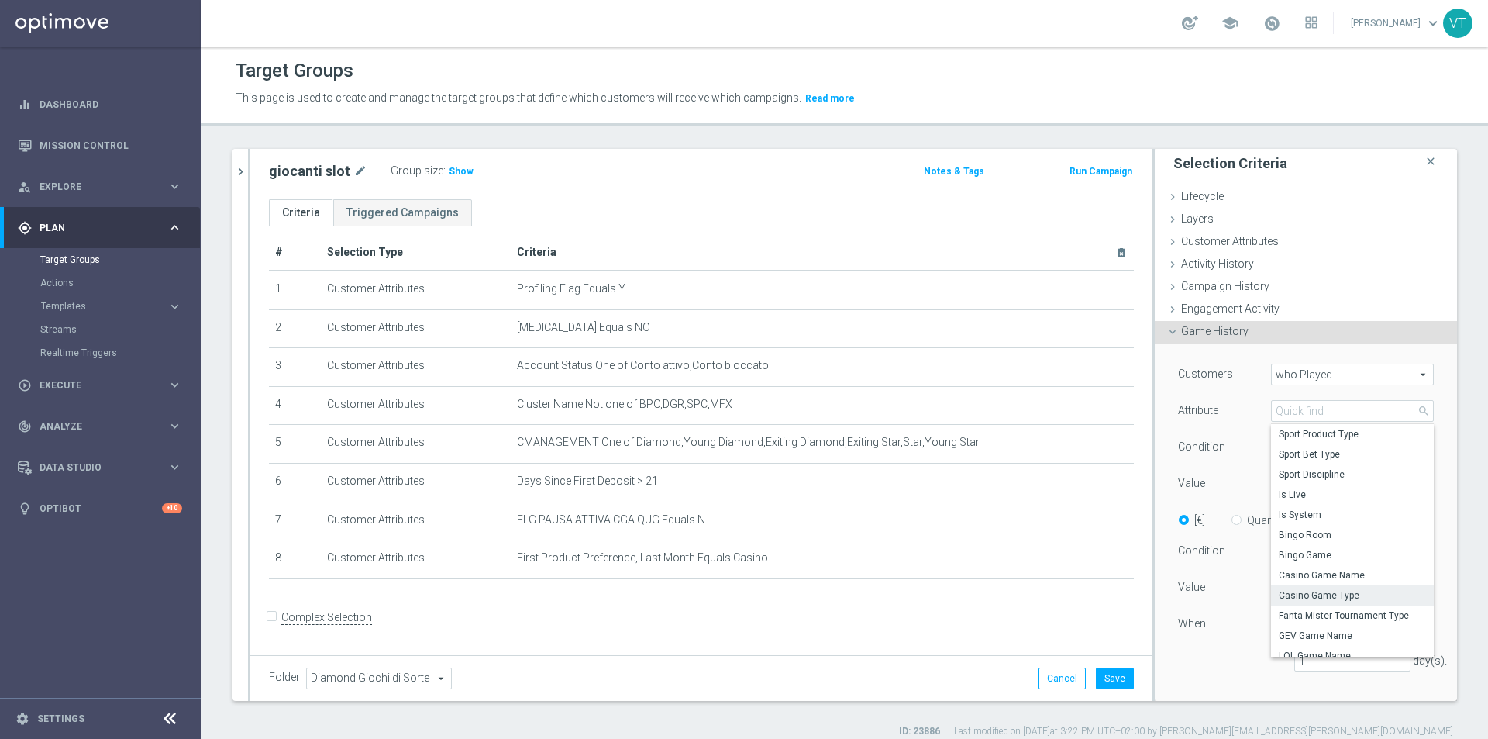
click at [1314, 595] on span "Casino Game Type" at bounding box center [1352, 595] width 147 height 12
type input "Casino Game Type"
type input "Equals"
click at [1309, 485] on span at bounding box center [1352, 484] width 161 height 20
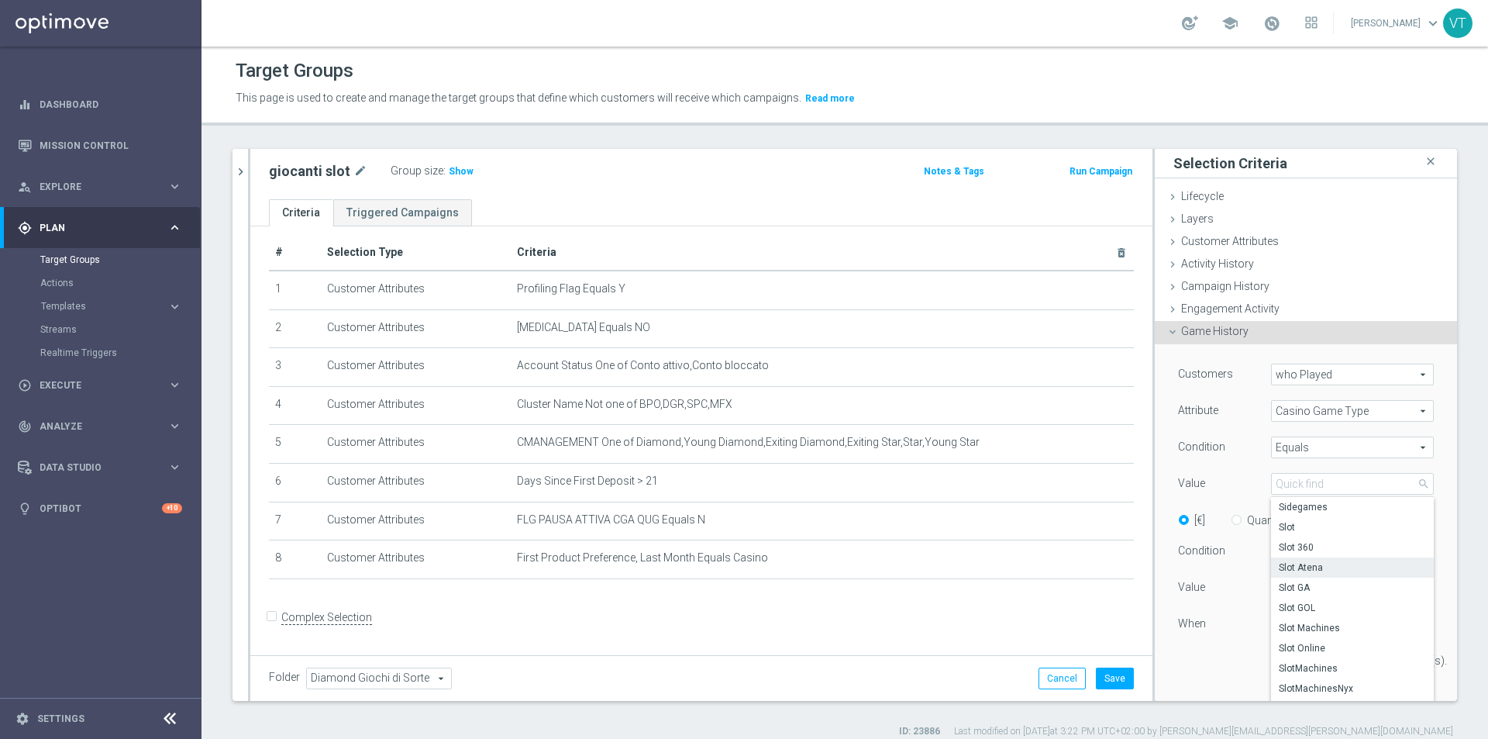
click at [1308, 569] on span "Slot Atena" at bounding box center [1352, 567] width 147 height 12
click at [1314, 483] on span "Slot Atena" at bounding box center [1352, 484] width 161 height 20
click at [1221, 493] on div "Value" at bounding box center [1213, 485] width 93 height 25
click at [1315, 488] on span "Slot Atena" at bounding box center [1352, 484] width 161 height 20
click at [1288, 526] on span "Slot" at bounding box center [1352, 527] width 147 height 12
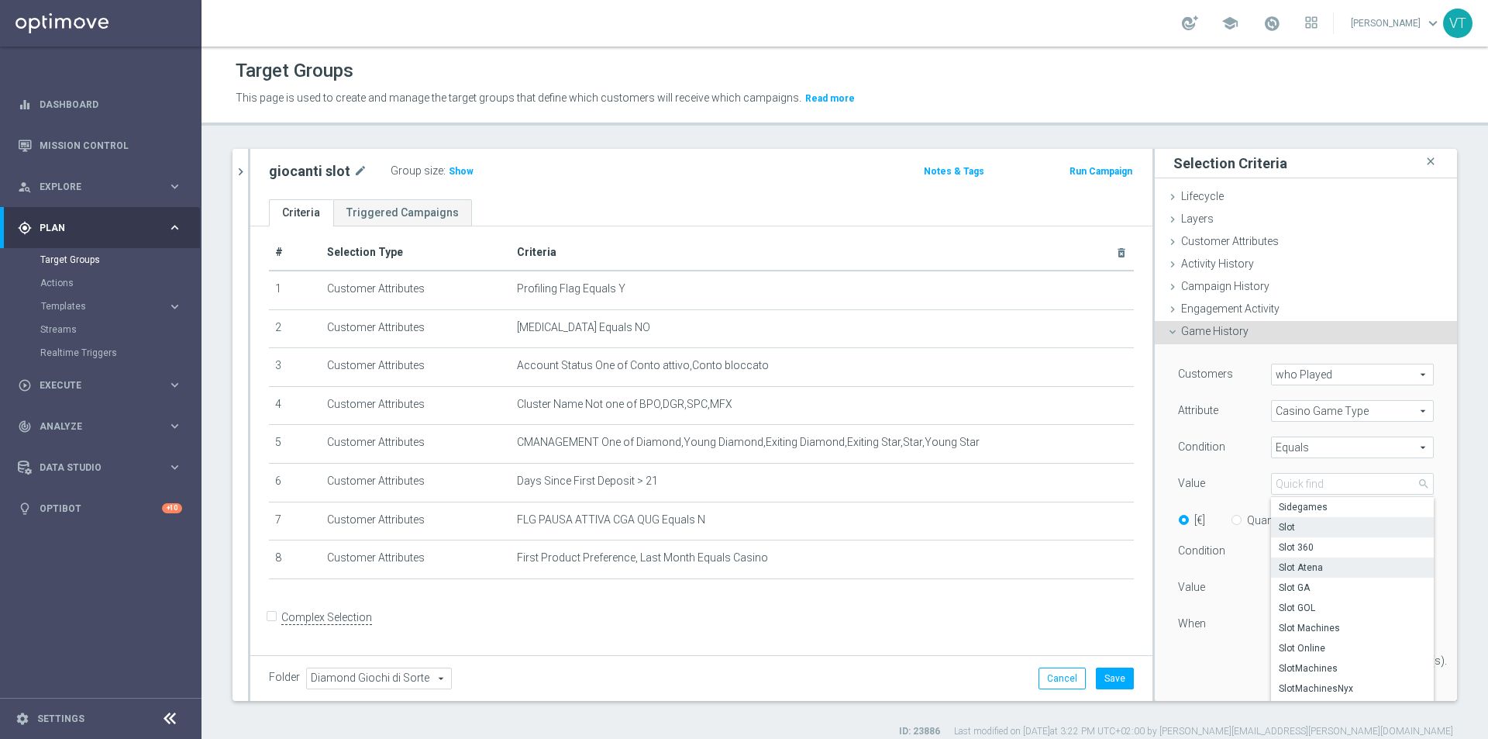
type input "Slot"
type input "1"
click at [1288, 583] on input "1" at bounding box center [1294, 588] width 47 height 22
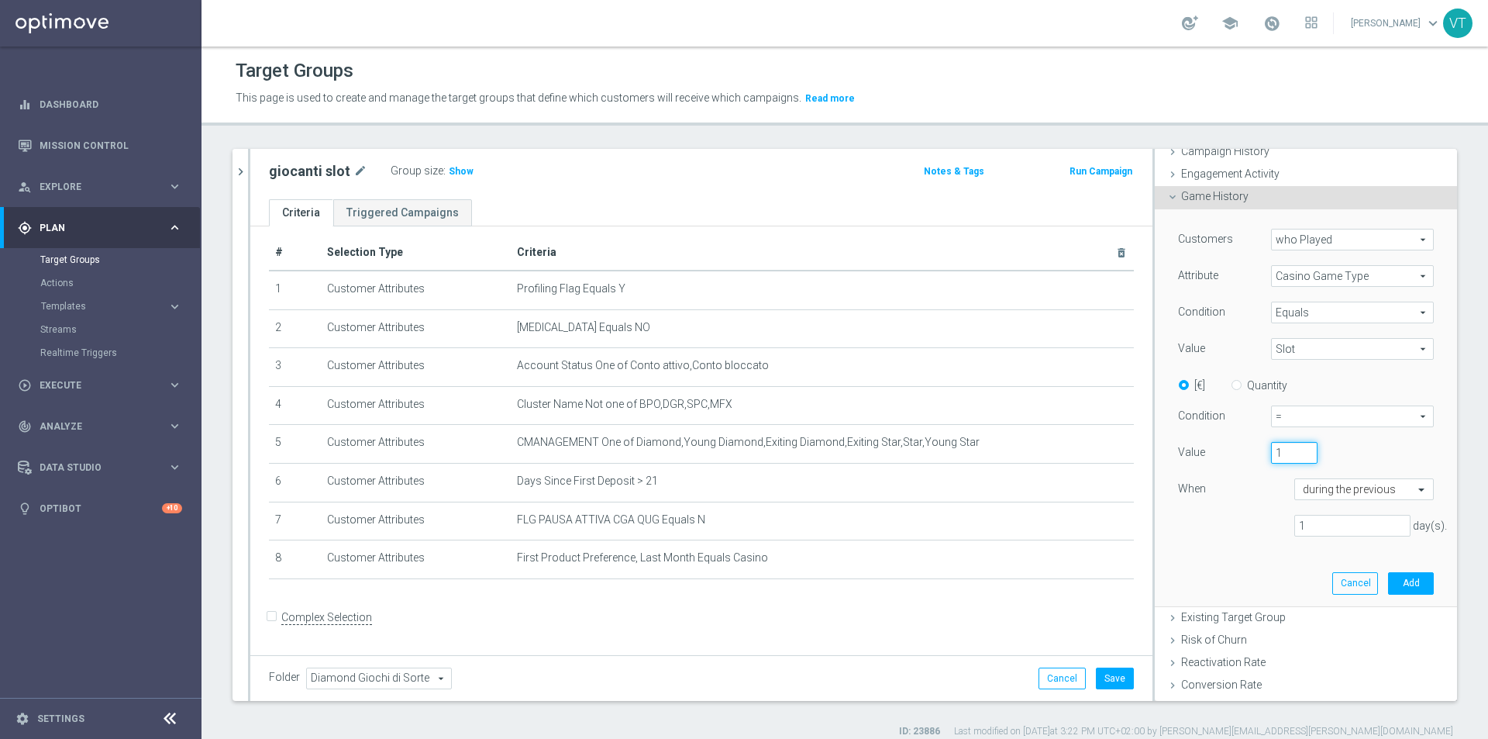
scroll to position [267, 0]
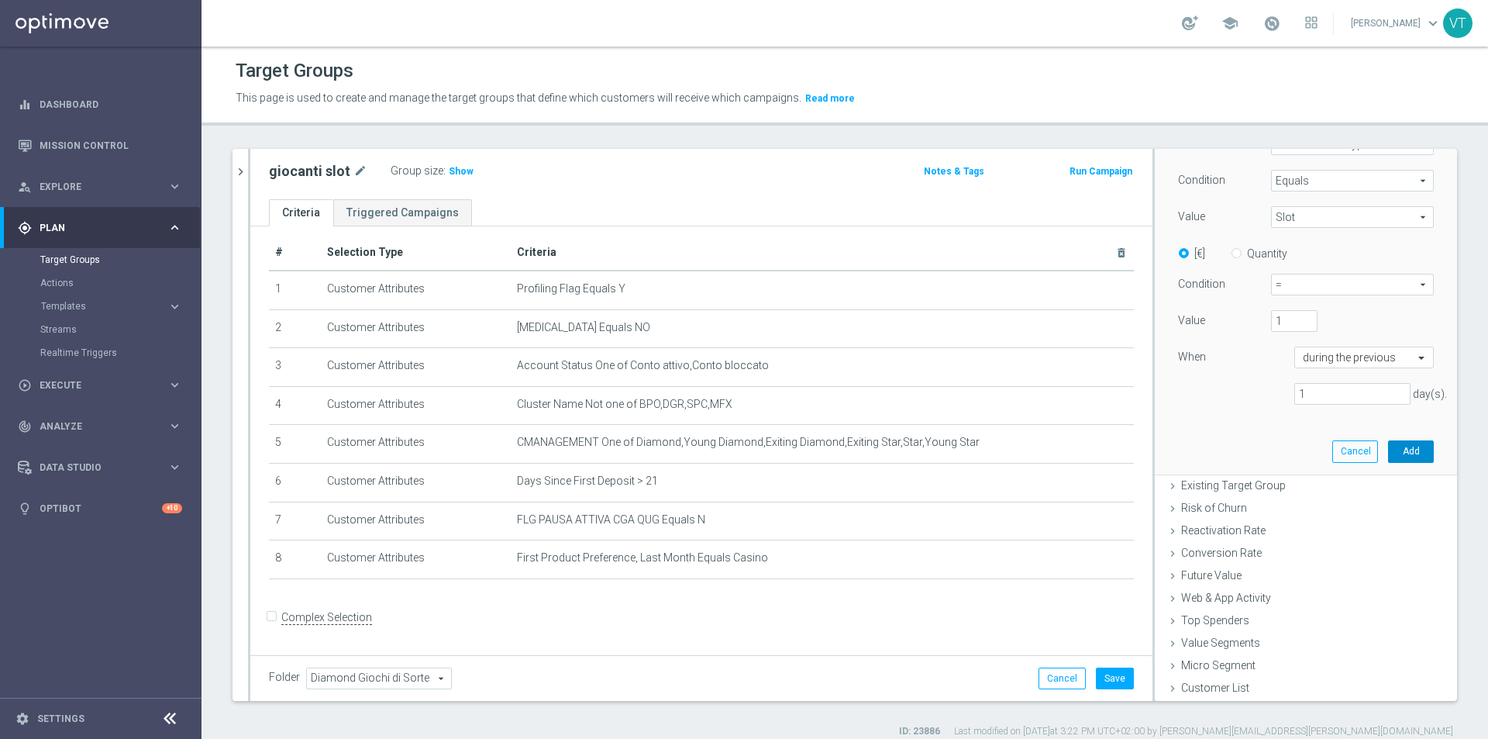
click at [1389, 453] on button "Add" at bounding box center [1411, 451] width 46 height 22
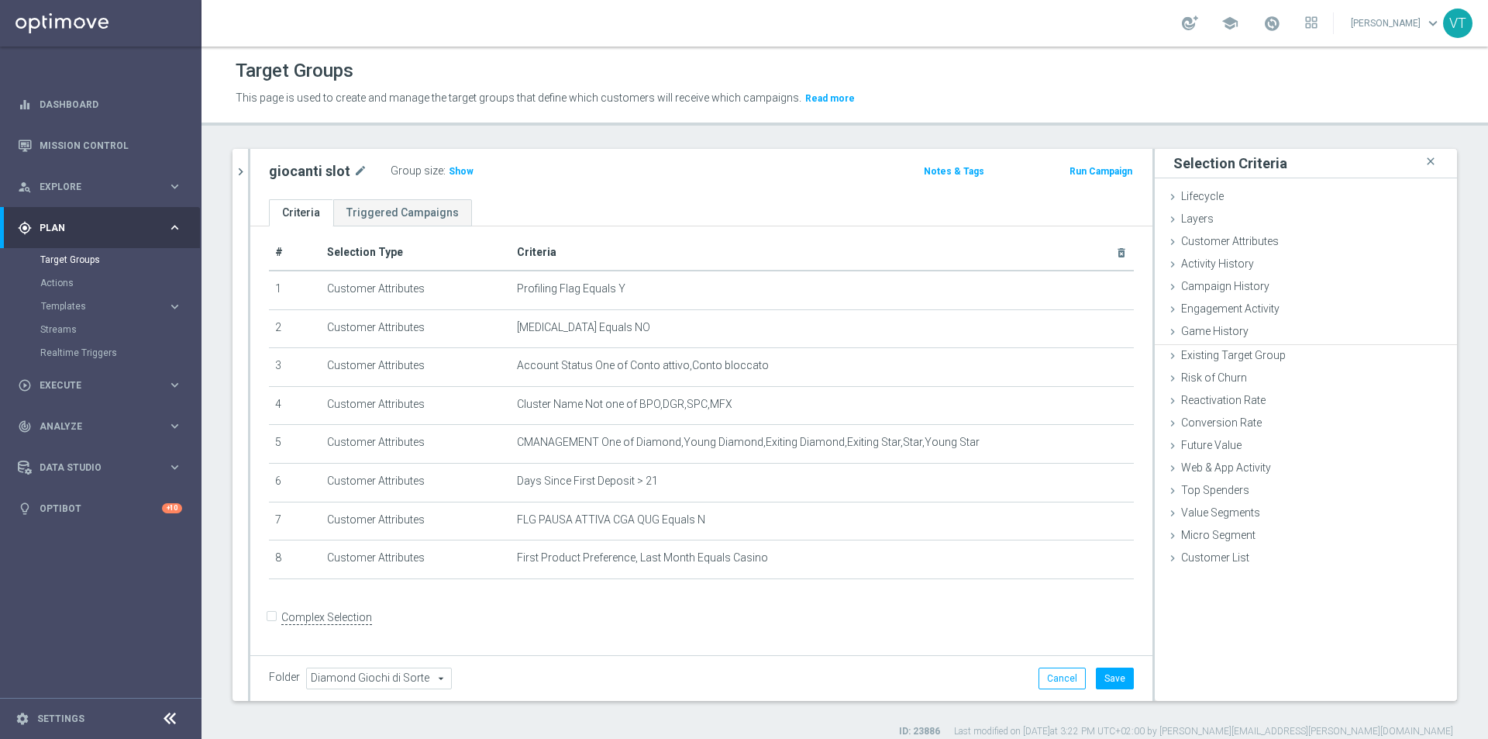
scroll to position [0, 0]
click at [453, 170] on span "Show" at bounding box center [461, 171] width 25 height 11
click at [1167, 263] on icon at bounding box center [1173, 264] width 12 height 12
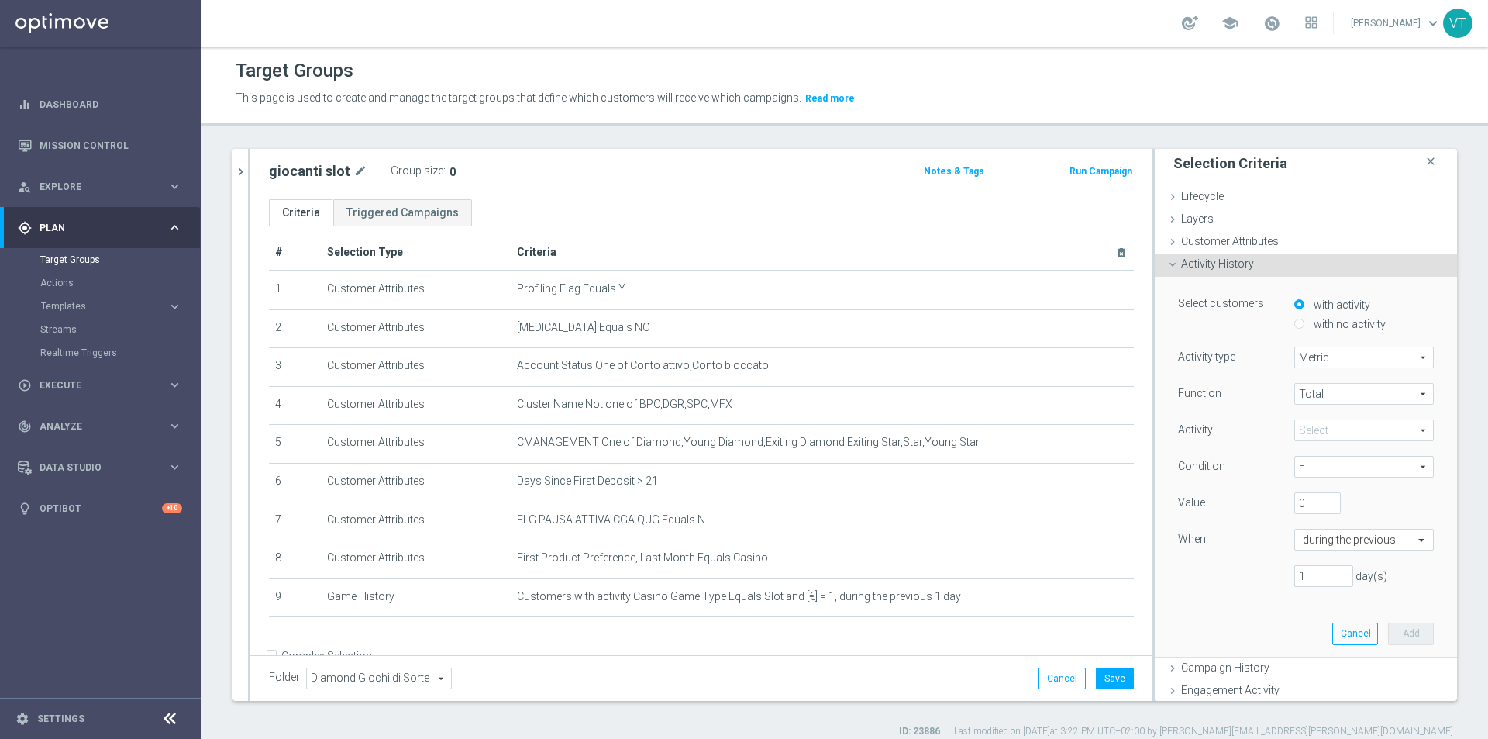
click at [1331, 433] on span at bounding box center [1364, 430] width 138 height 20
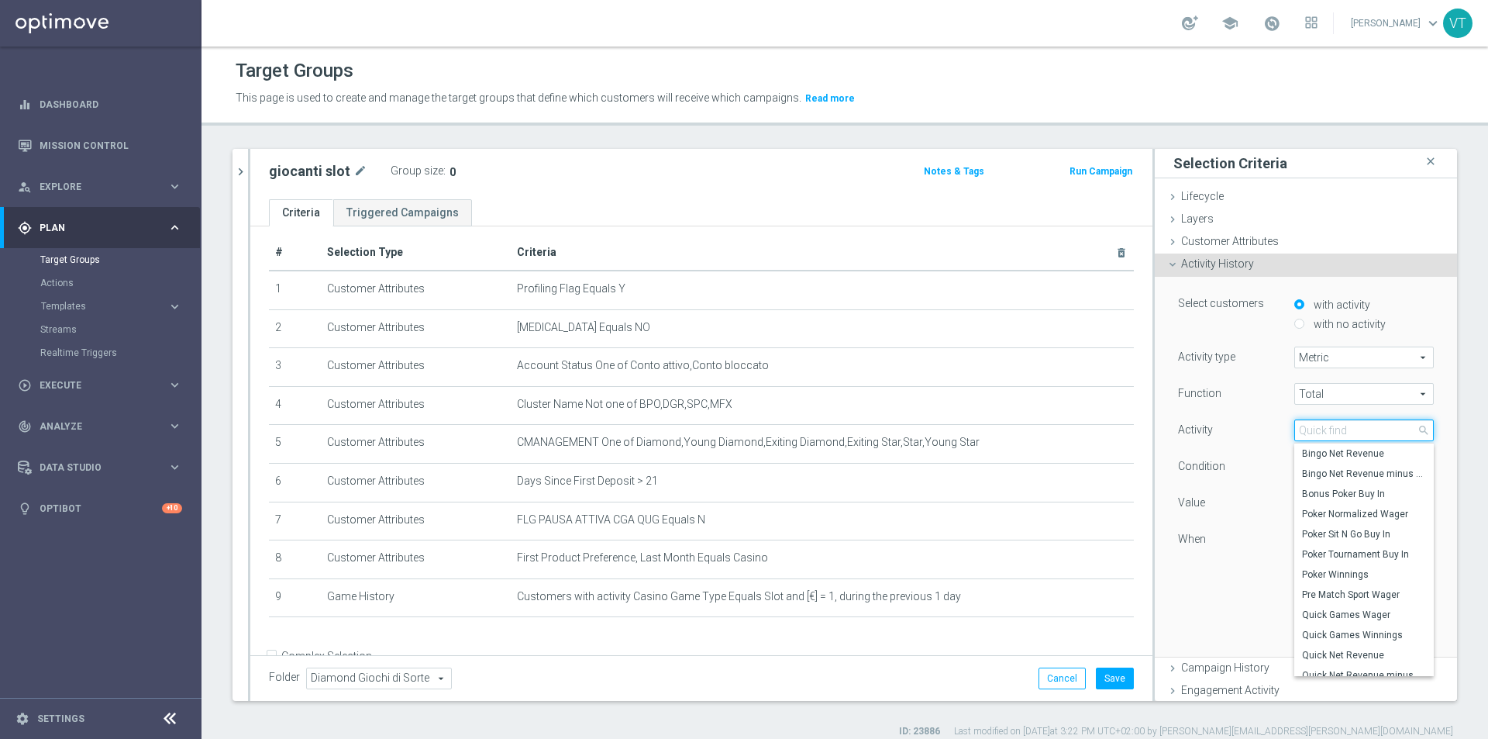
click at [1330, 424] on input "search" at bounding box center [1365, 430] width 140 height 22
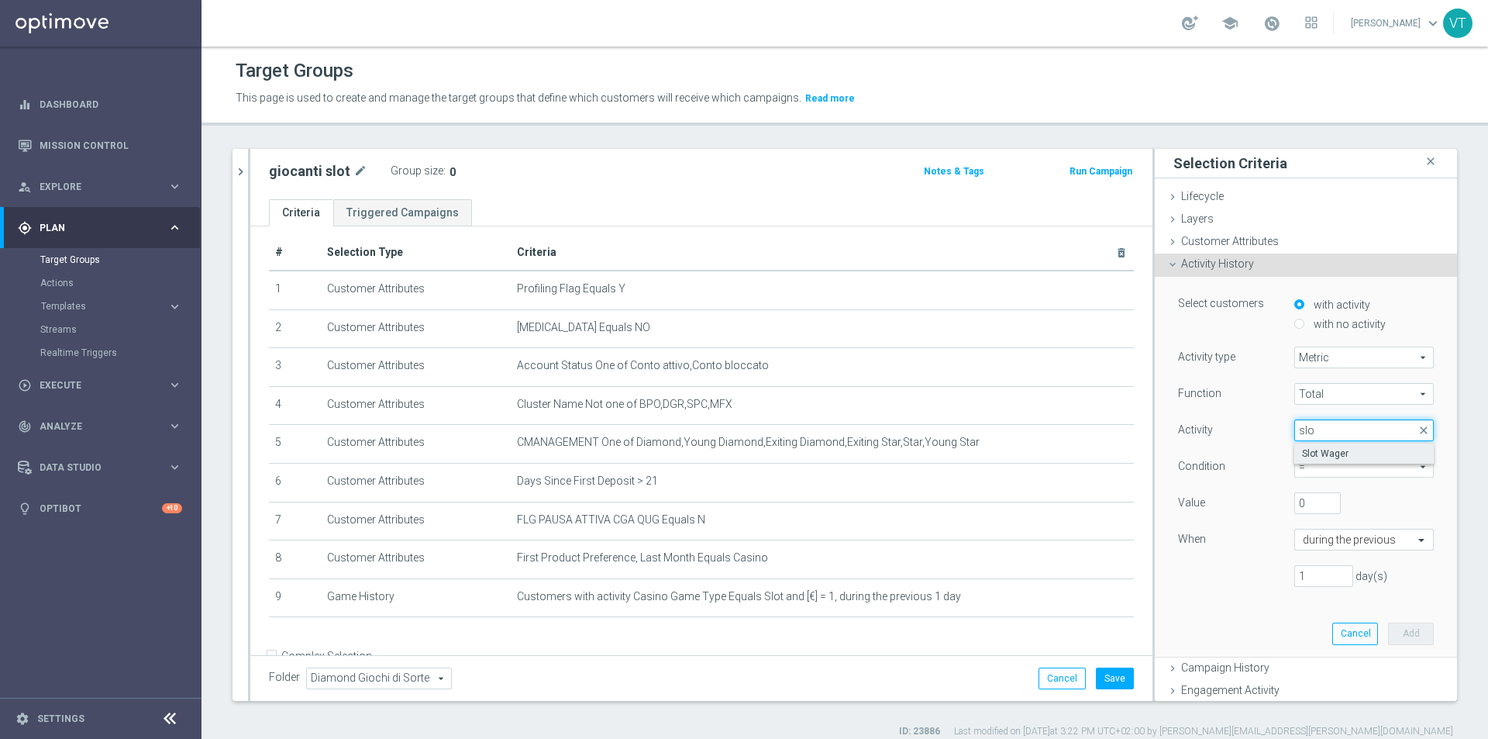
type input "slo"
click at [1321, 453] on span "Slot Wager" at bounding box center [1364, 453] width 124 height 12
type input "Slot Wager"
click at [1313, 497] on input "0" at bounding box center [1318, 503] width 47 height 22
click at [1311, 498] on input "0" at bounding box center [1318, 503] width 47 height 22
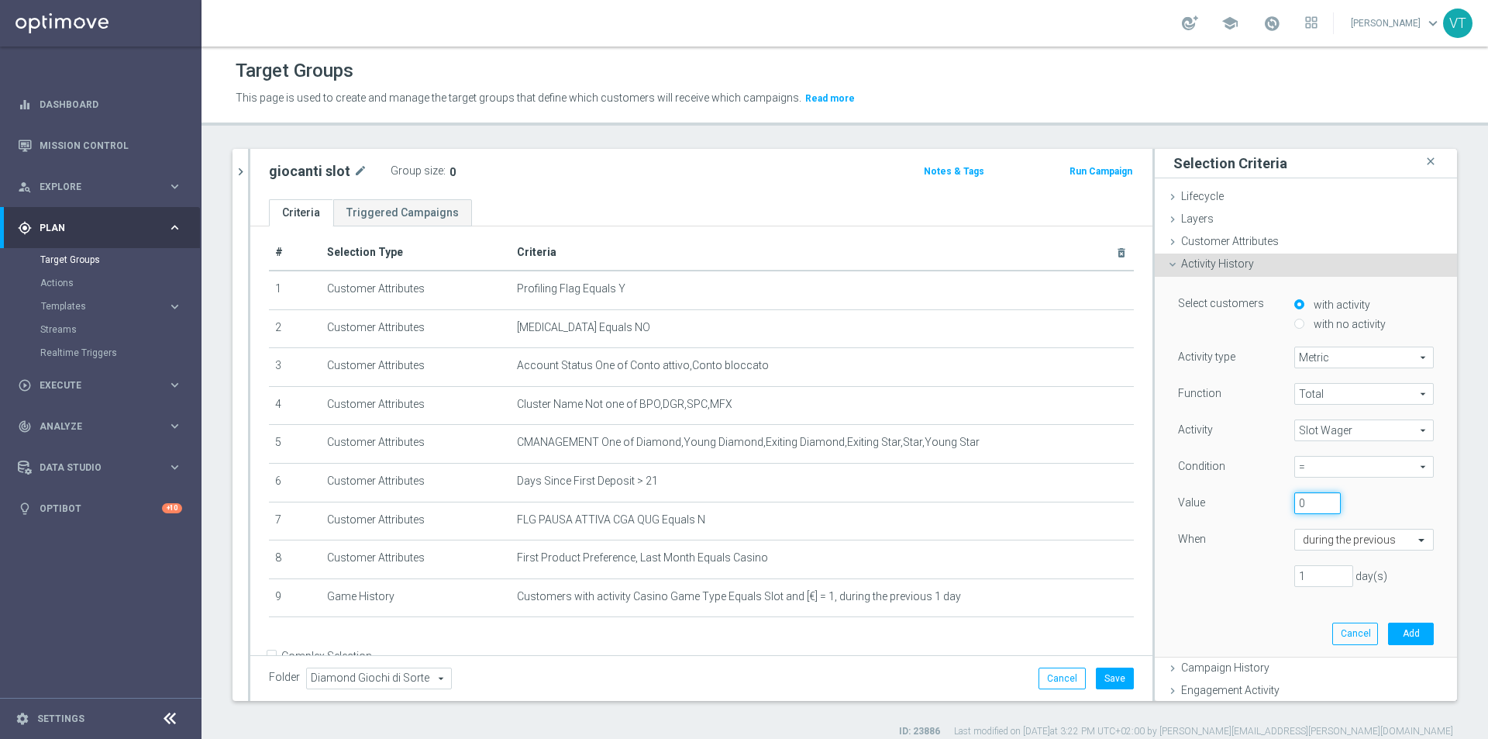
click at [1308, 498] on input "0" at bounding box center [1318, 503] width 47 height 22
click at [1397, 464] on span "=" at bounding box center [1364, 467] width 138 height 20
click at [1309, 524] on span ">" at bounding box center [1364, 530] width 124 height 12
type input ">"
click at [1392, 631] on button "Add" at bounding box center [1411, 634] width 46 height 22
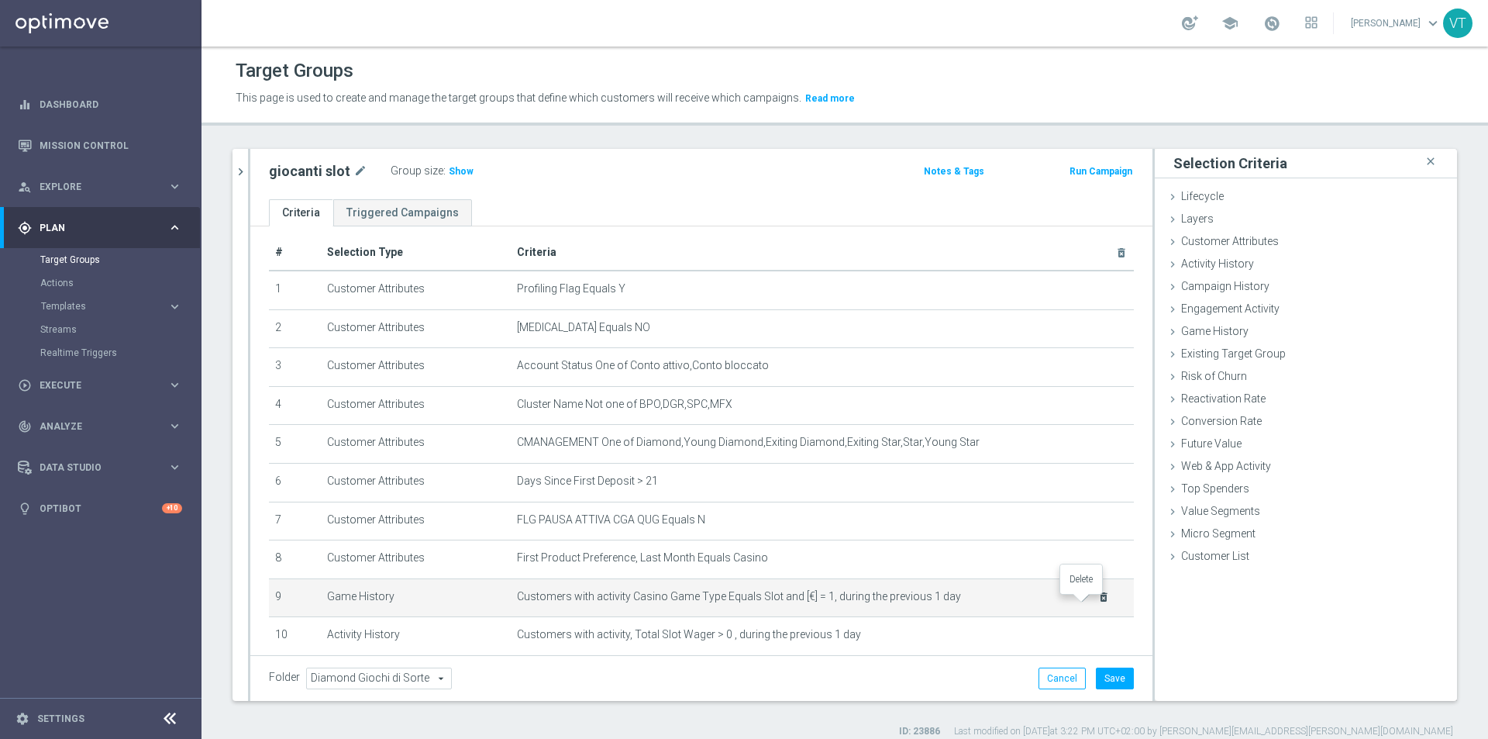
click at [1098, 602] on icon "delete_forever" at bounding box center [1104, 597] width 12 height 12
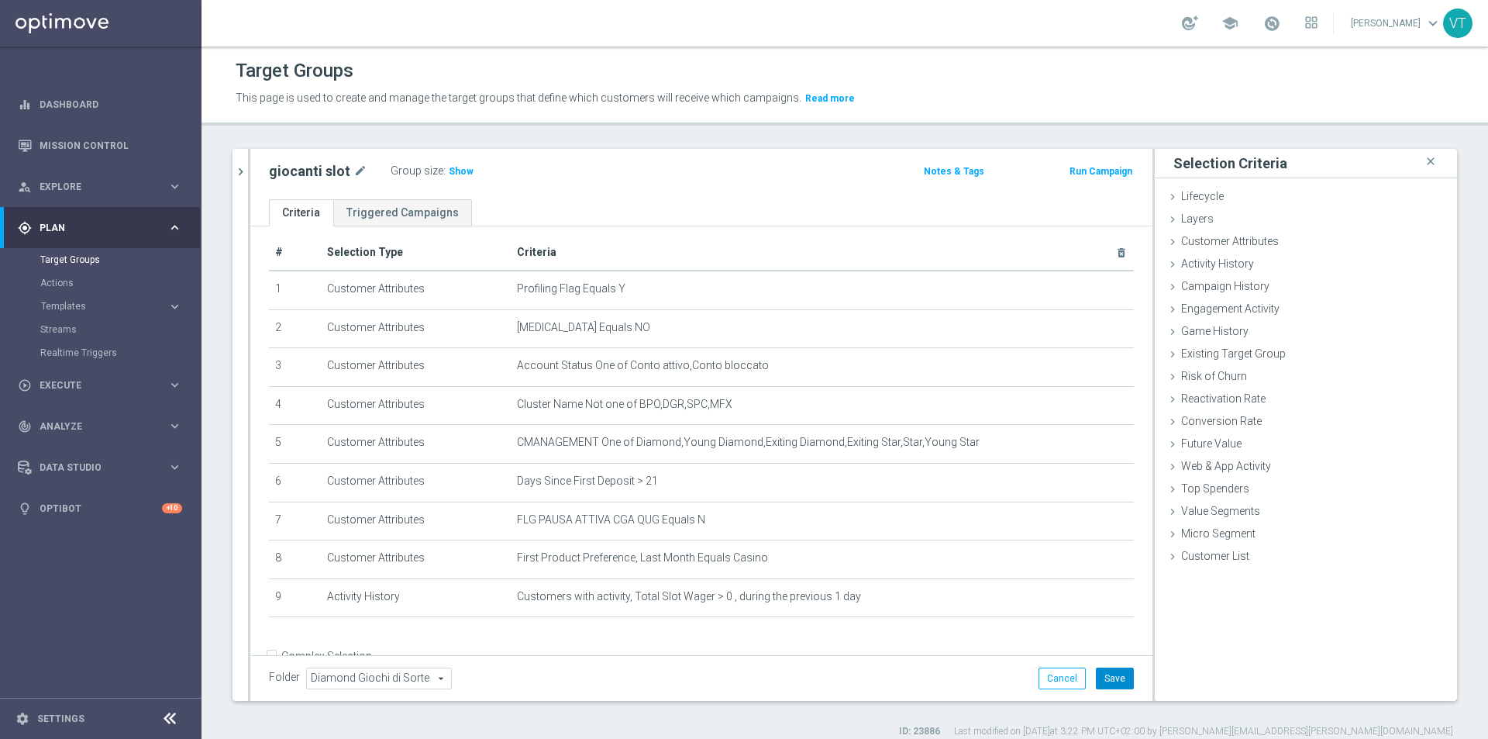
click at [1099, 679] on button "Save" at bounding box center [1115, 678] width 38 height 22
click at [456, 172] on span "Show" at bounding box center [461, 171] width 25 height 11
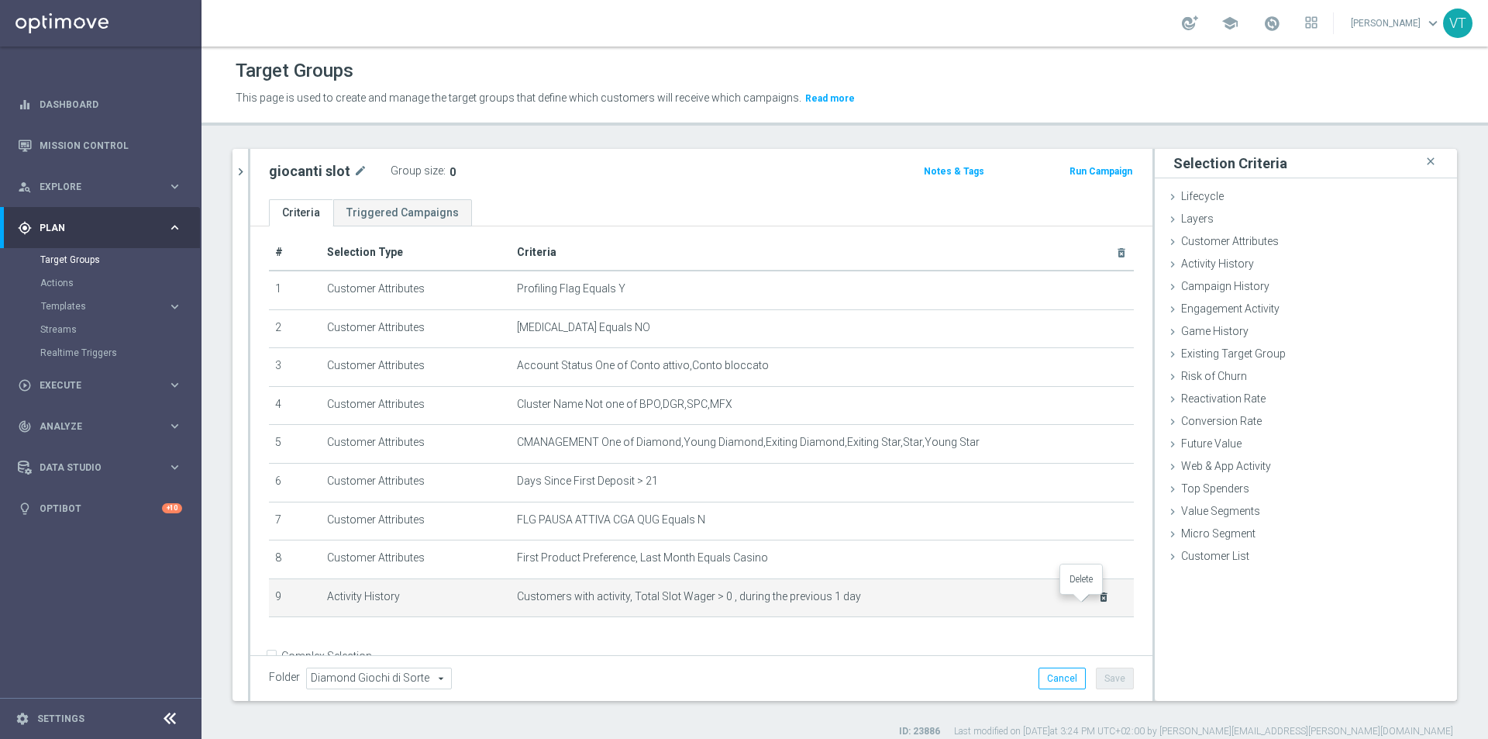
click at [1098, 603] on icon "delete_forever" at bounding box center [1104, 597] width 12 height 12
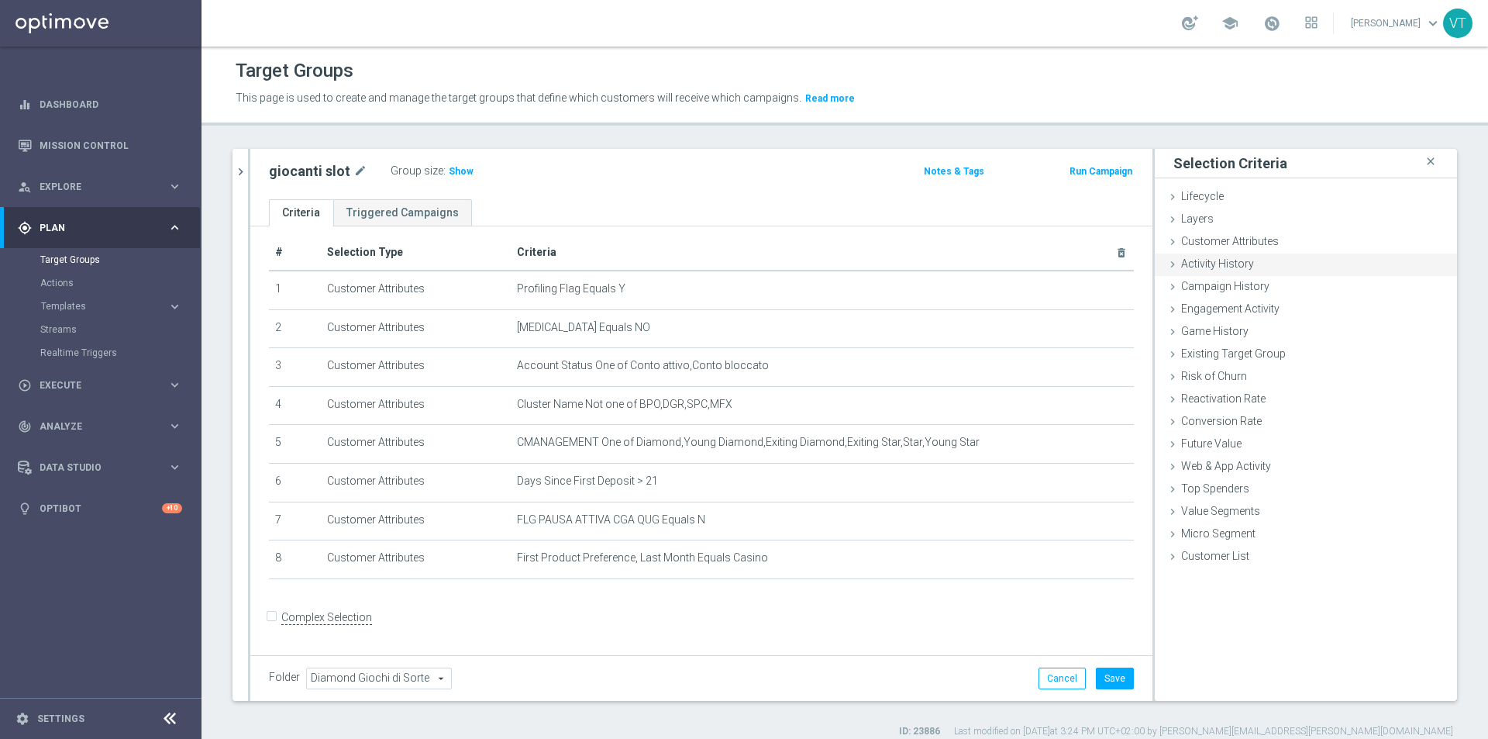
click at [1167, 264] on icon at bounding box center [1173, 264] width 12 height 12
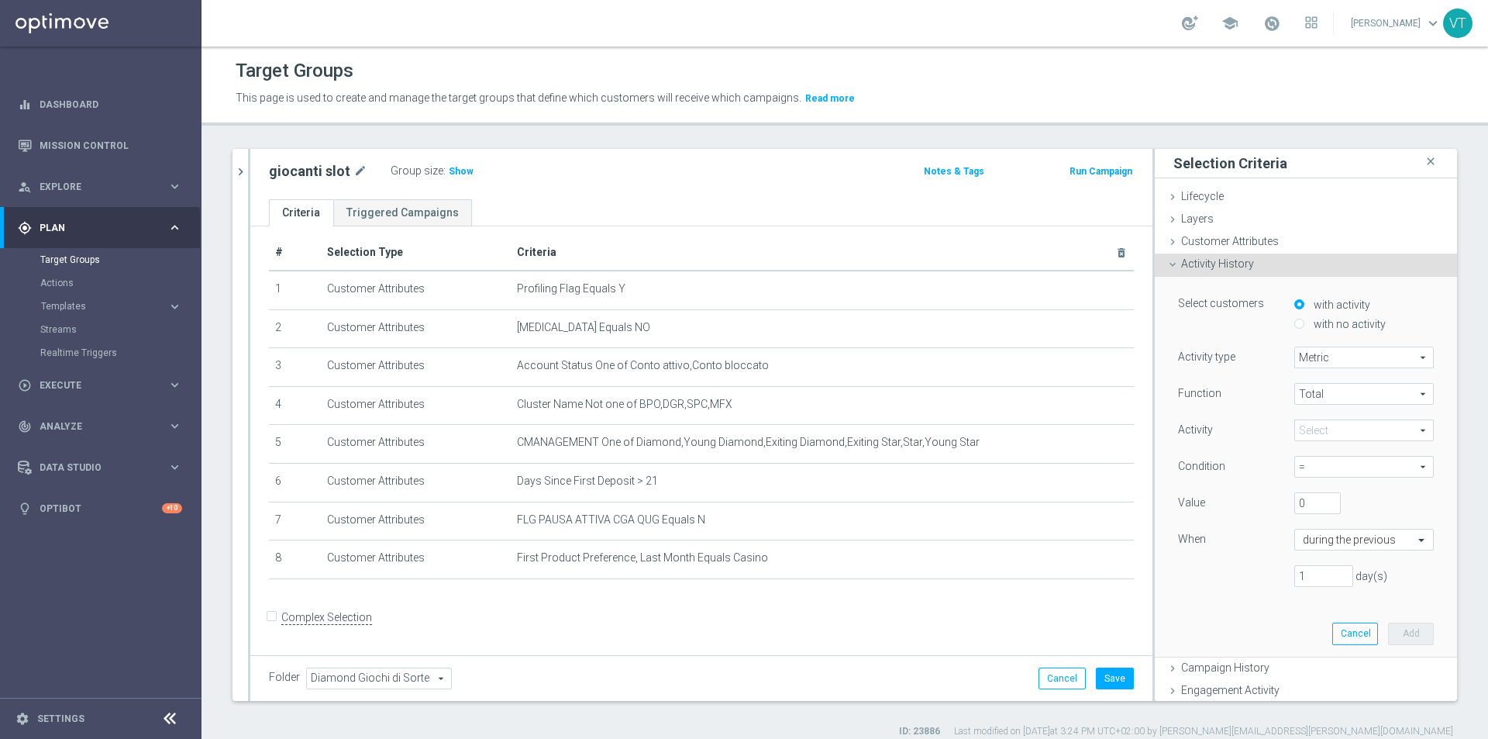
click at [1332, 358] on span "Metric" at bounding box center [1364, 357] width 138 height 20
click at [1331, 391] on span "Total" at bounding box center [1364, 394] width 138 height 20
click at [1333, 429] on span at bounding box center [1364, 430] width 138 height 20
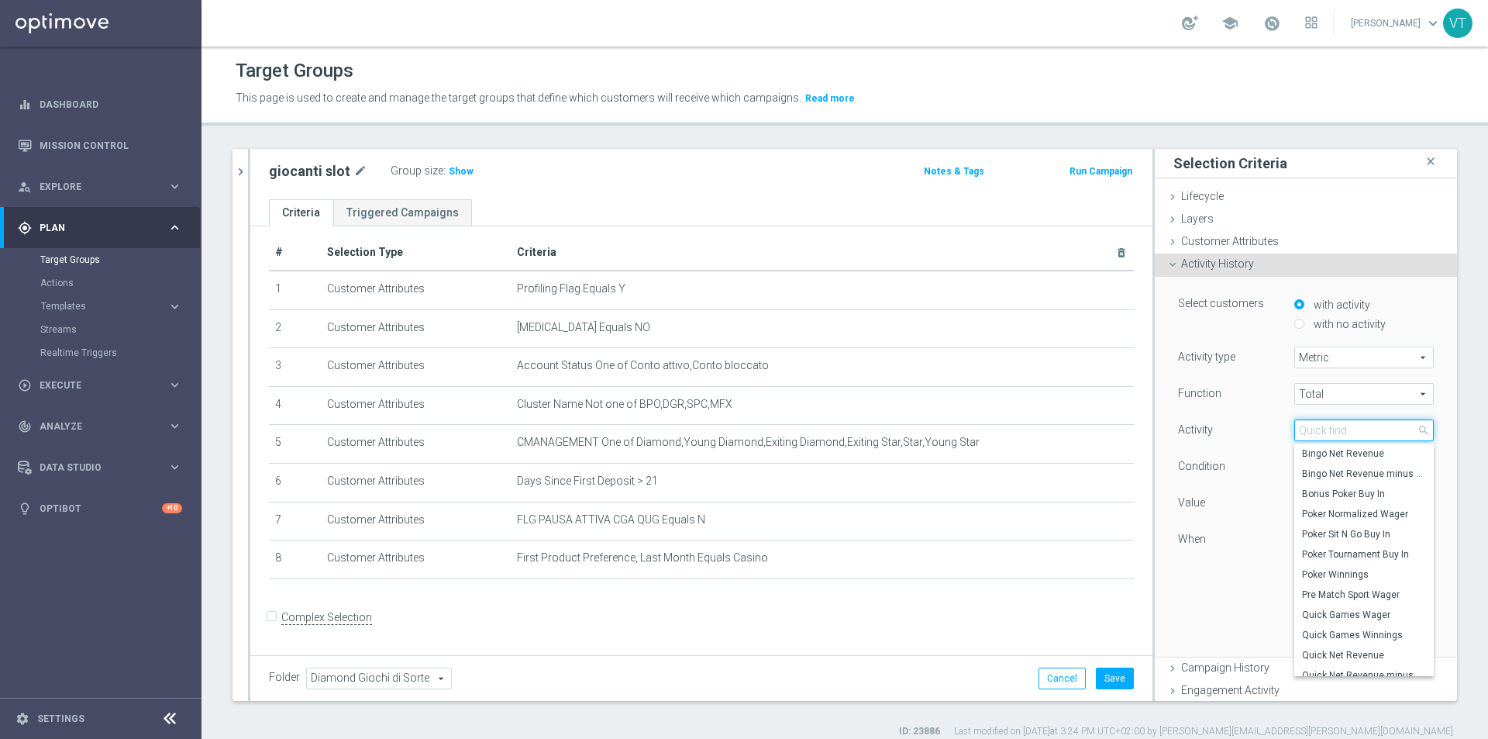
click at [1328, 424] on input "search" at bounding box center [1365, 430] width 140 height 22
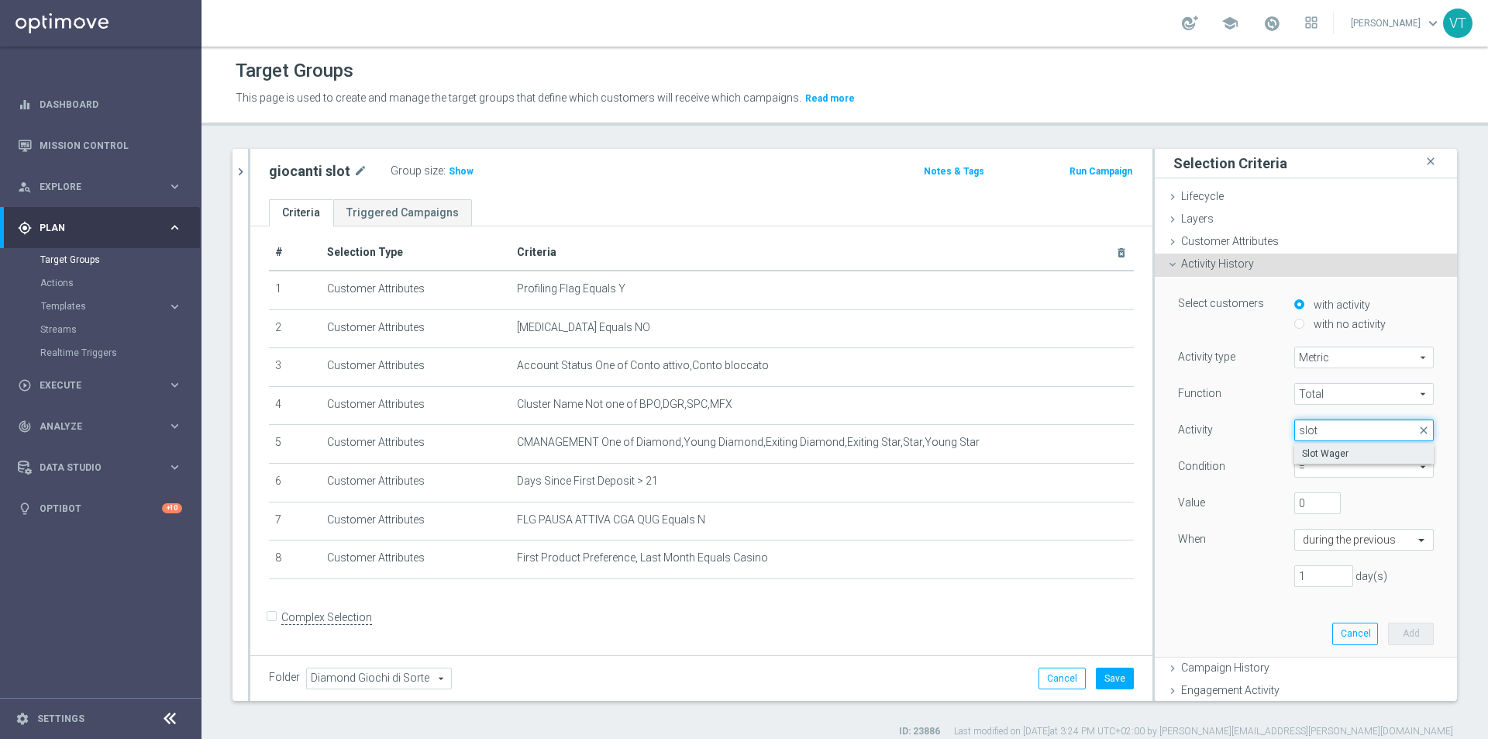
type input "slot"
click at [1324, 452] on span "Slot Wager" at bounding box center [1364, 453] width 124 height 12
type input "Slot Wager"
click at [1400, 464] on span "=" at bounding box center [1364, 467] width 138 height 20
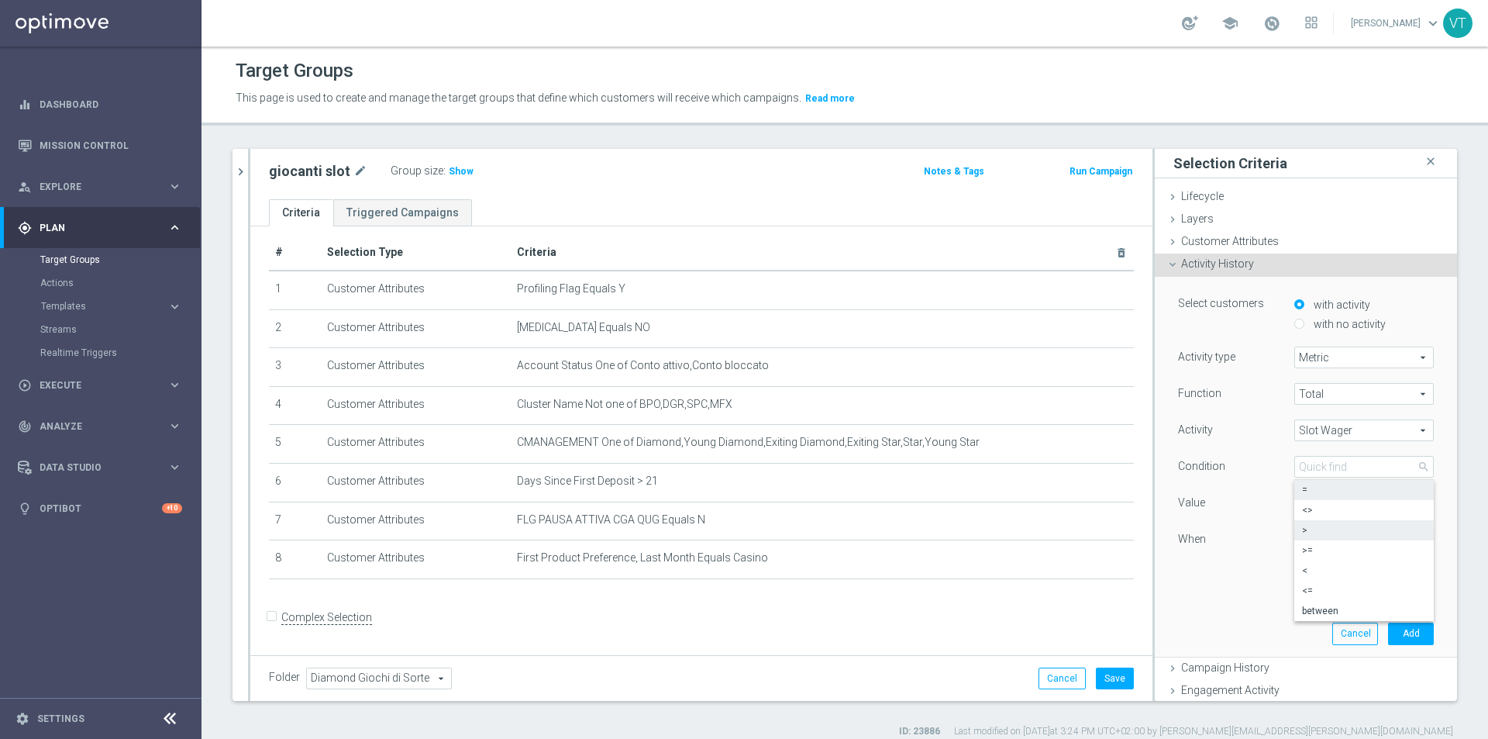
click at [1306, 532] on span ">" at bounding box center [1364, 530] width 124 height 12
type input ">"
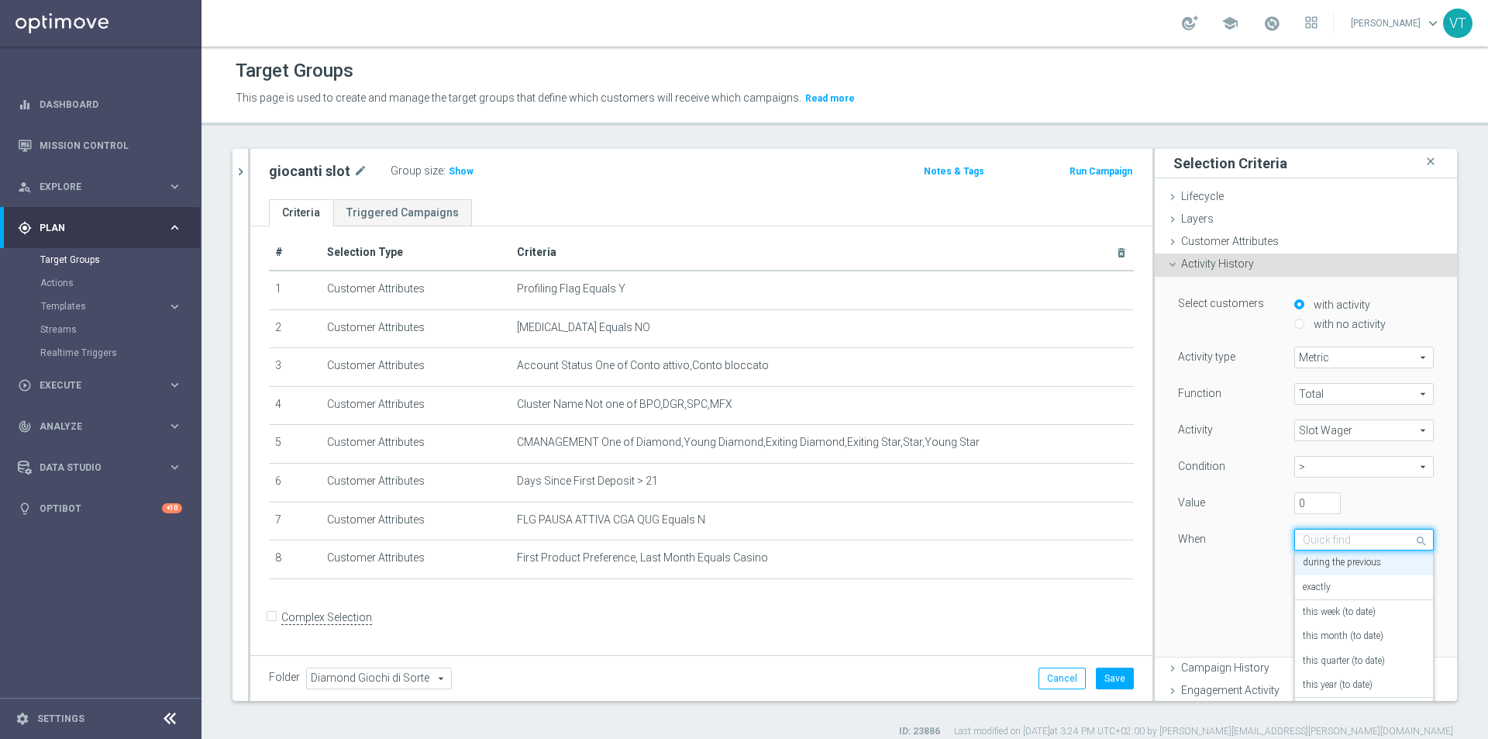
click at [1337, 535] on input "text" at bounding box center [1348, 540] width 91 height 14
click at [1334, 557] on label "during the previous" at bounding box center [1342, 563] width 78 height 12
drag, startPoint x: 1381, startPoint y: 541, endPoint x: 1316, endPoint y: 541, distance: 64.3
click at [1316, 541] on div at bounding box center [1364, 540] width 138 height 14
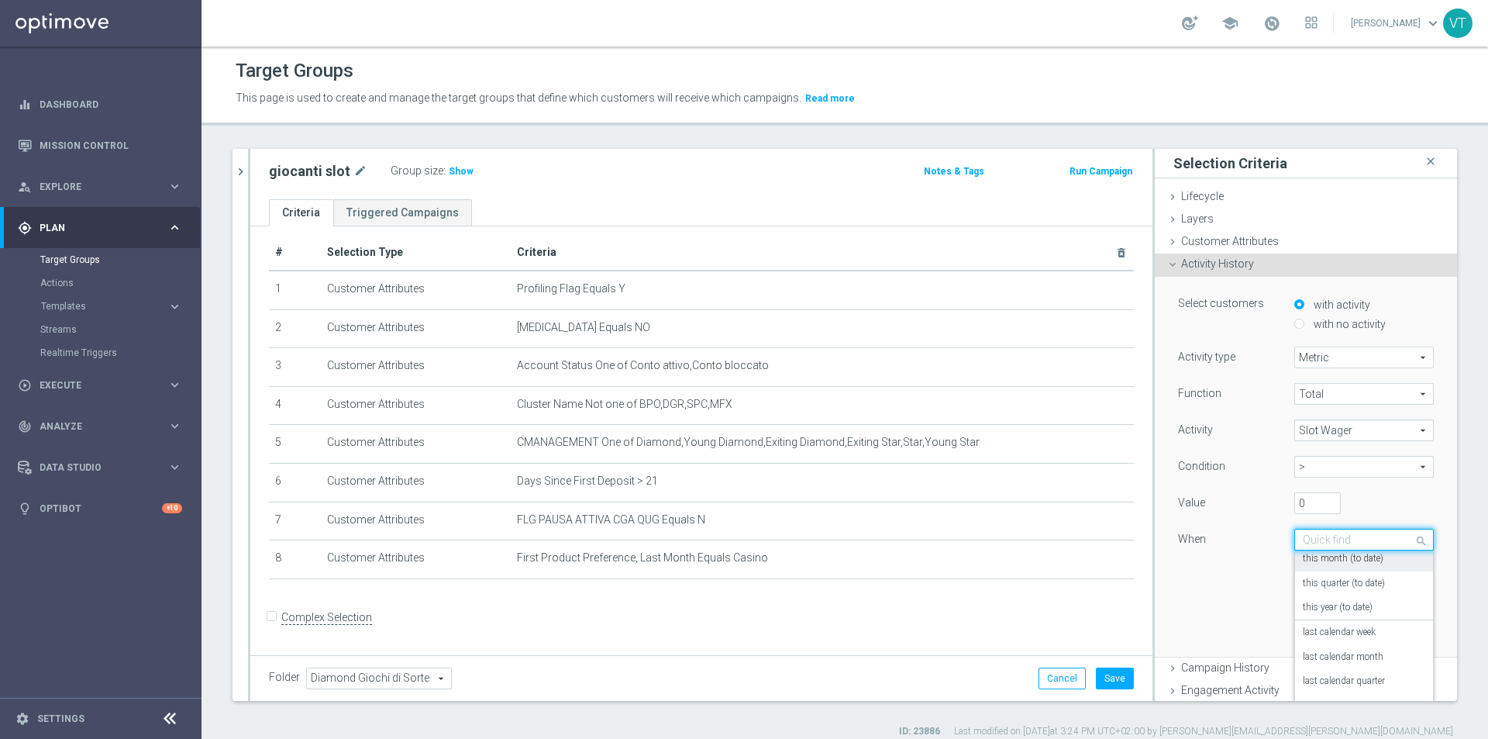
click at [1314, 561] on label "this month (to date)" at bounding box center [1343, 559] width 81 height 12
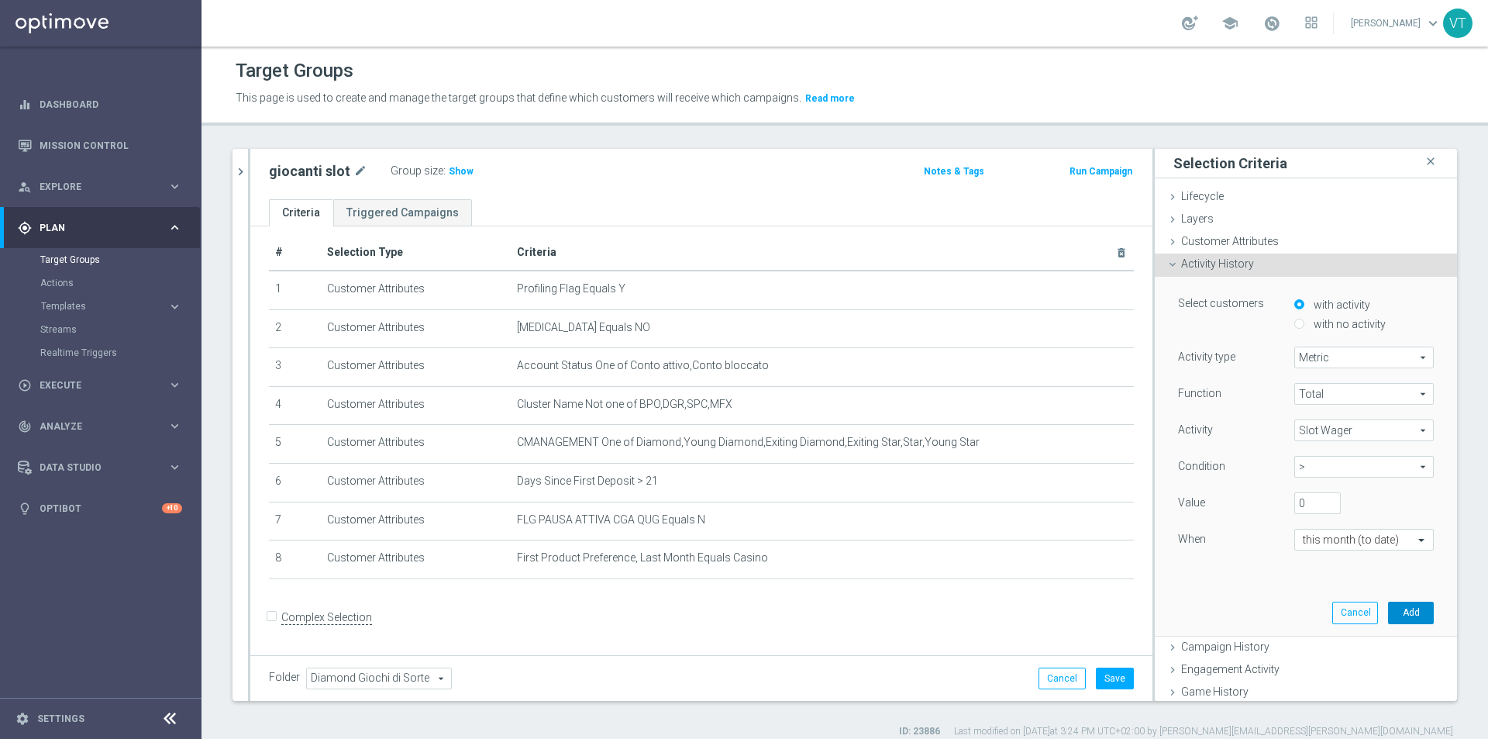
click at [1390, 609] on button "Add" at bounding box center [1411, 613] width 46 height 22
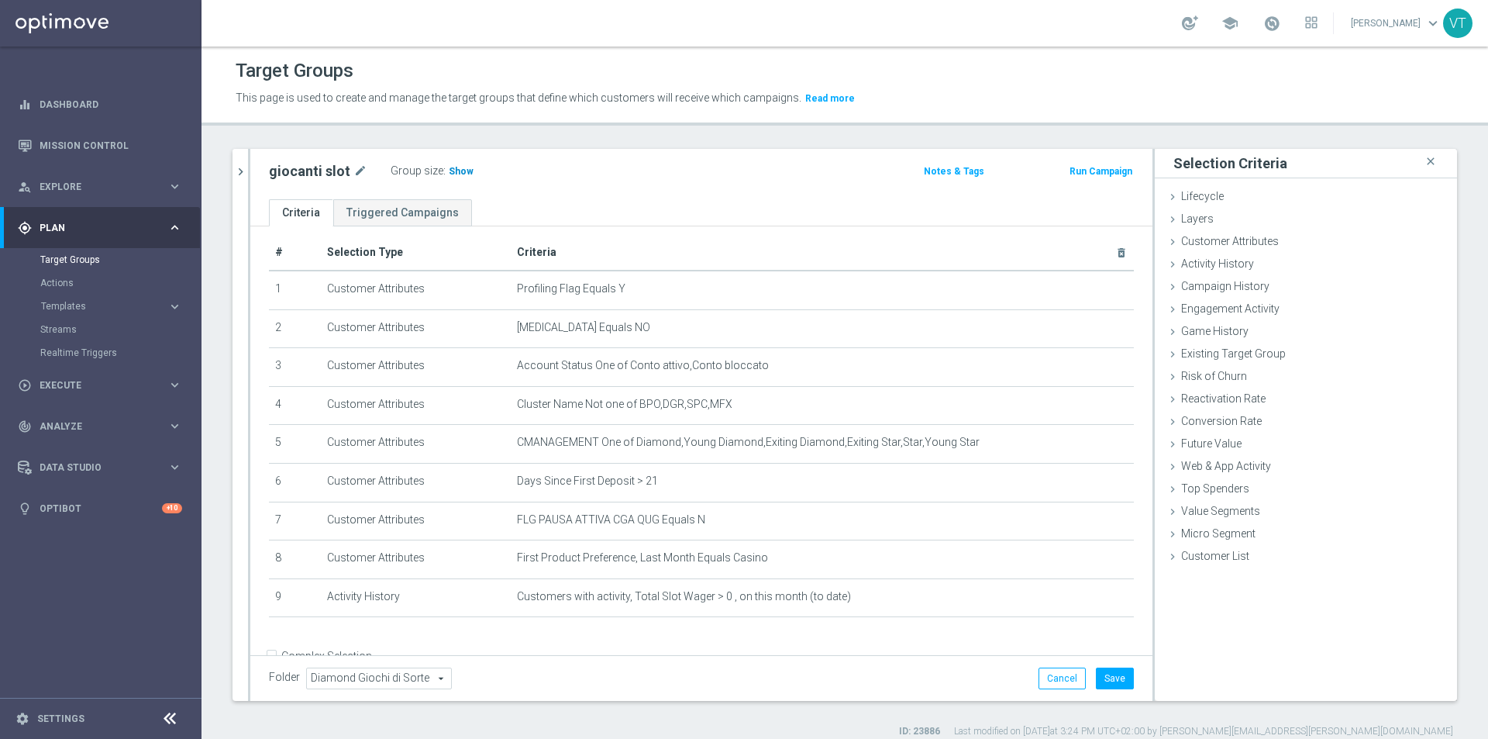
click at [454, 174] on span "Show" at bounding box center [461, 171] width 25 height 11
drag, startPoint x: 1266, startPoint y: 262, endPoint x: 1170, endPoint y: 260, distance: 96.1
click at [1170, 260] on div "Activity History done selection saved" at bounding box center [1306, 265] width 302 height 23
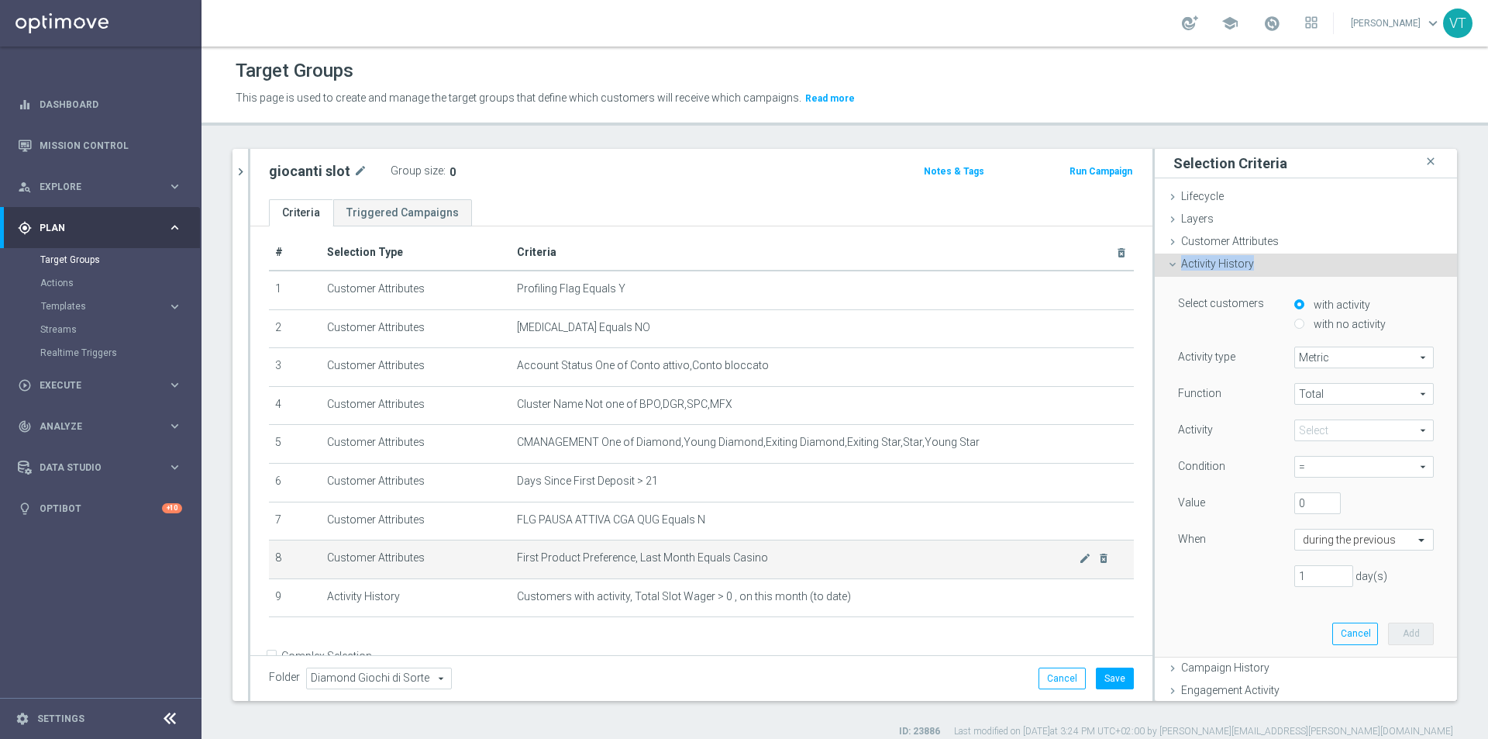
copy span "Activity History"
click at [69, 256] on link "Target Groups" at bounding box center [100, 260] width 121 height 12
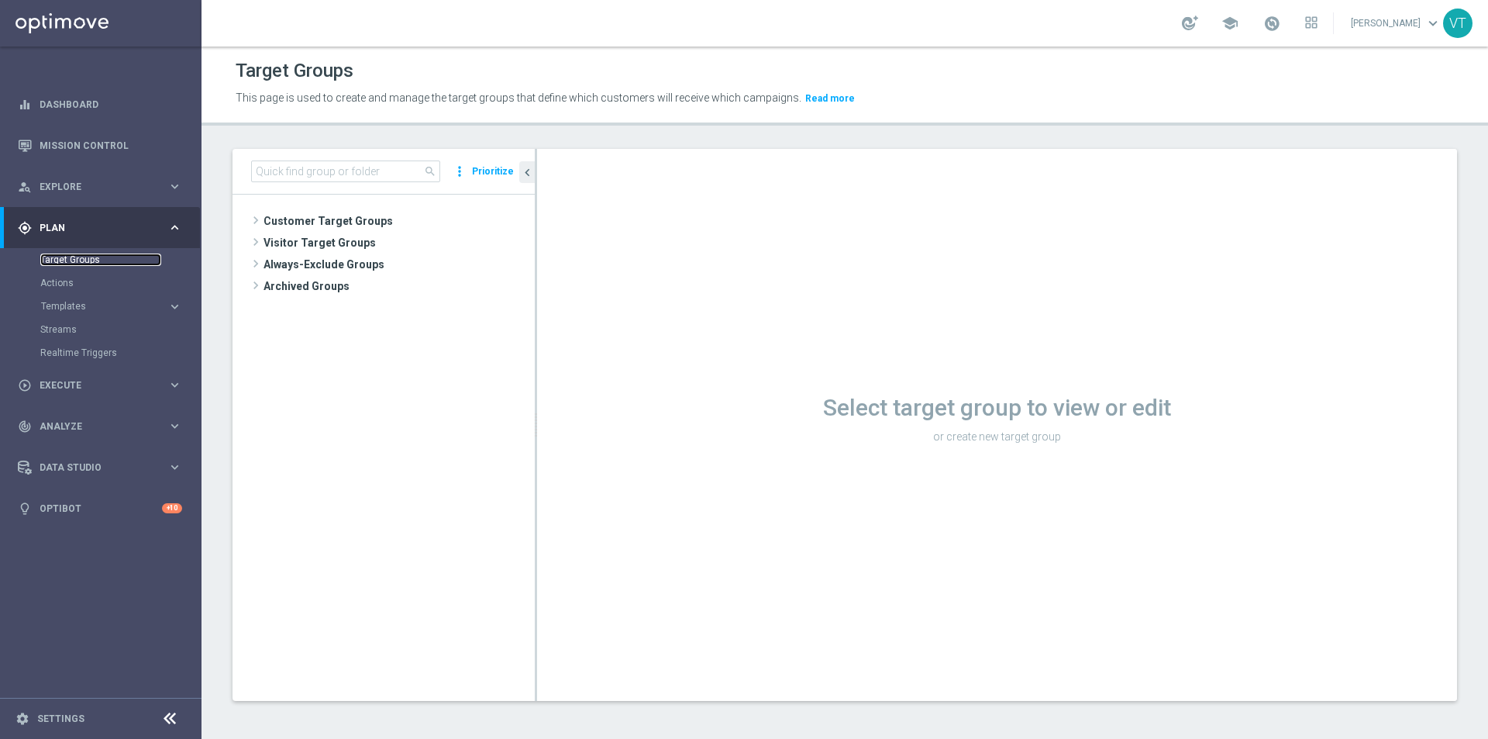
click at [88, 257] on link "Target Groups" at bounding box center [100, 260] width 121 height 12
click at [285, 214] on span "Customer Target Groups" at bounding box center [381, 221] width 234 height 22
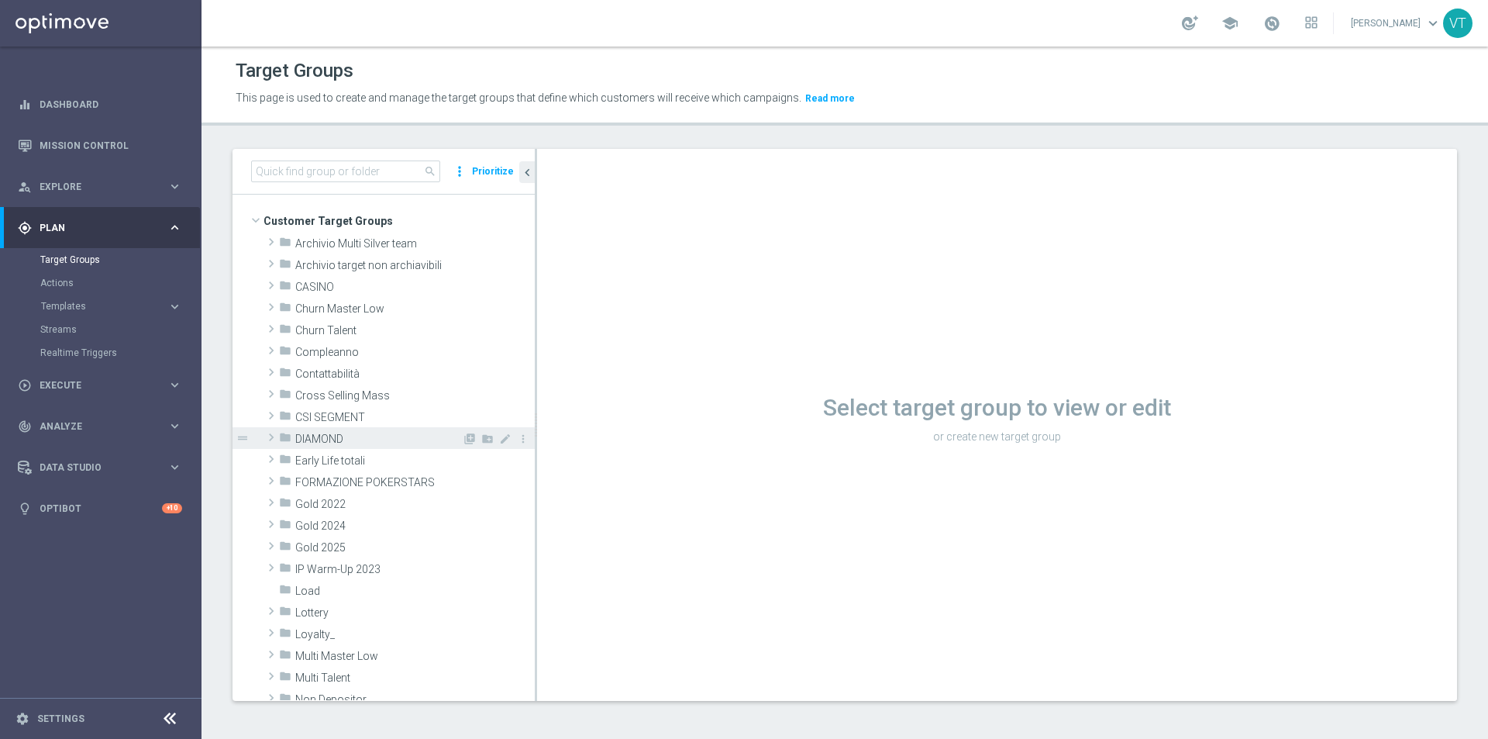
click at [341, 436] on span "DIAMOND" at bounding box center [378, 439] width 167 height 13
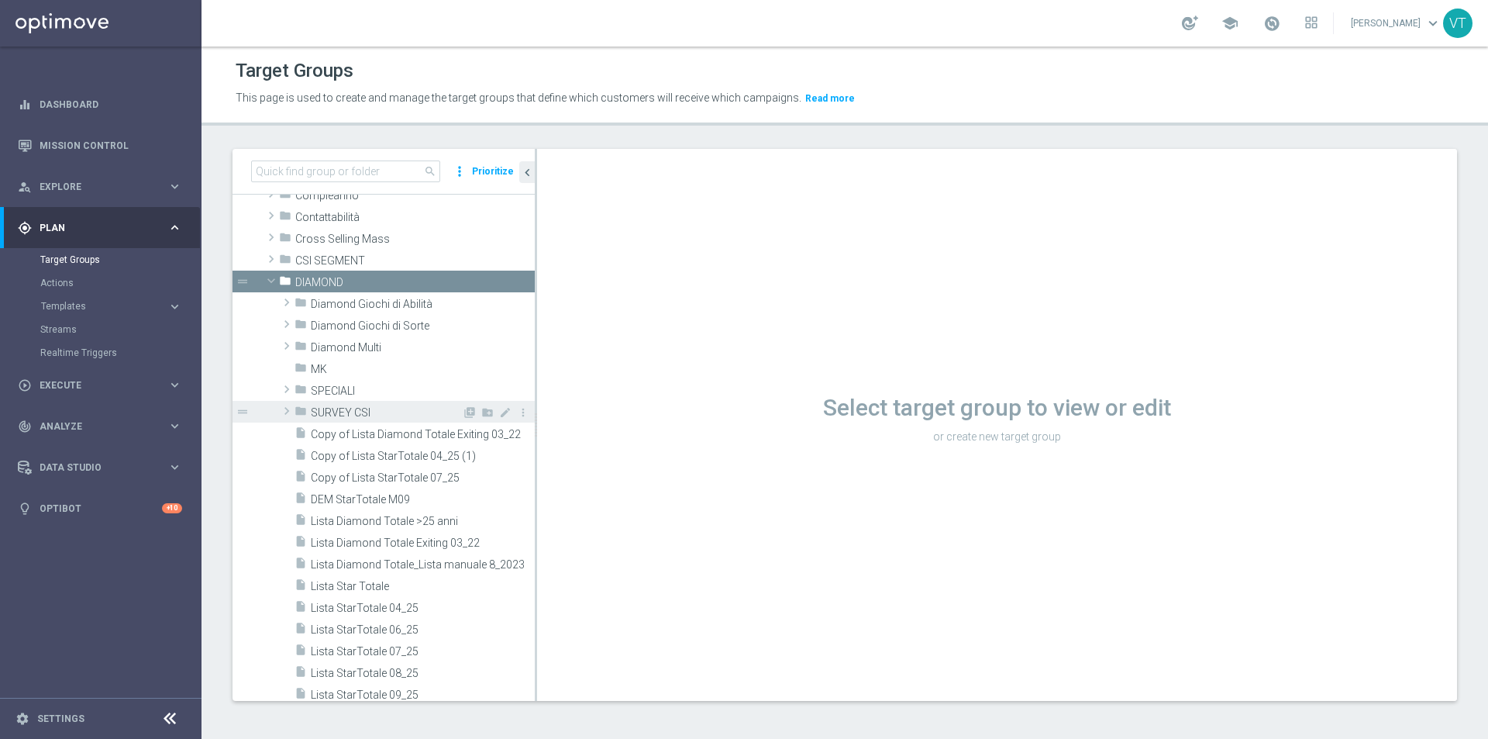
scroll to position [78, 0]
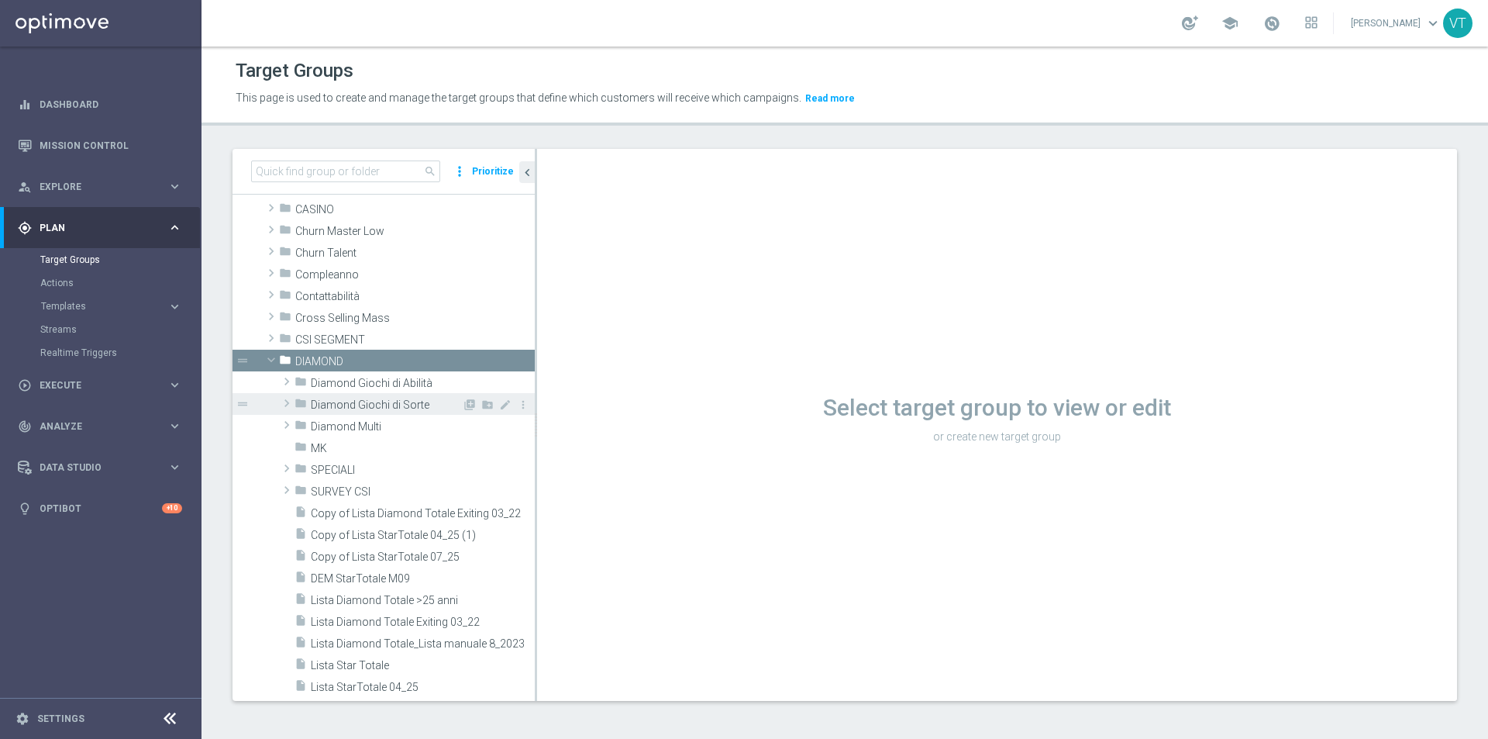
click at [285, 402] on span at bounding box center [287, 403] width 16 height 19
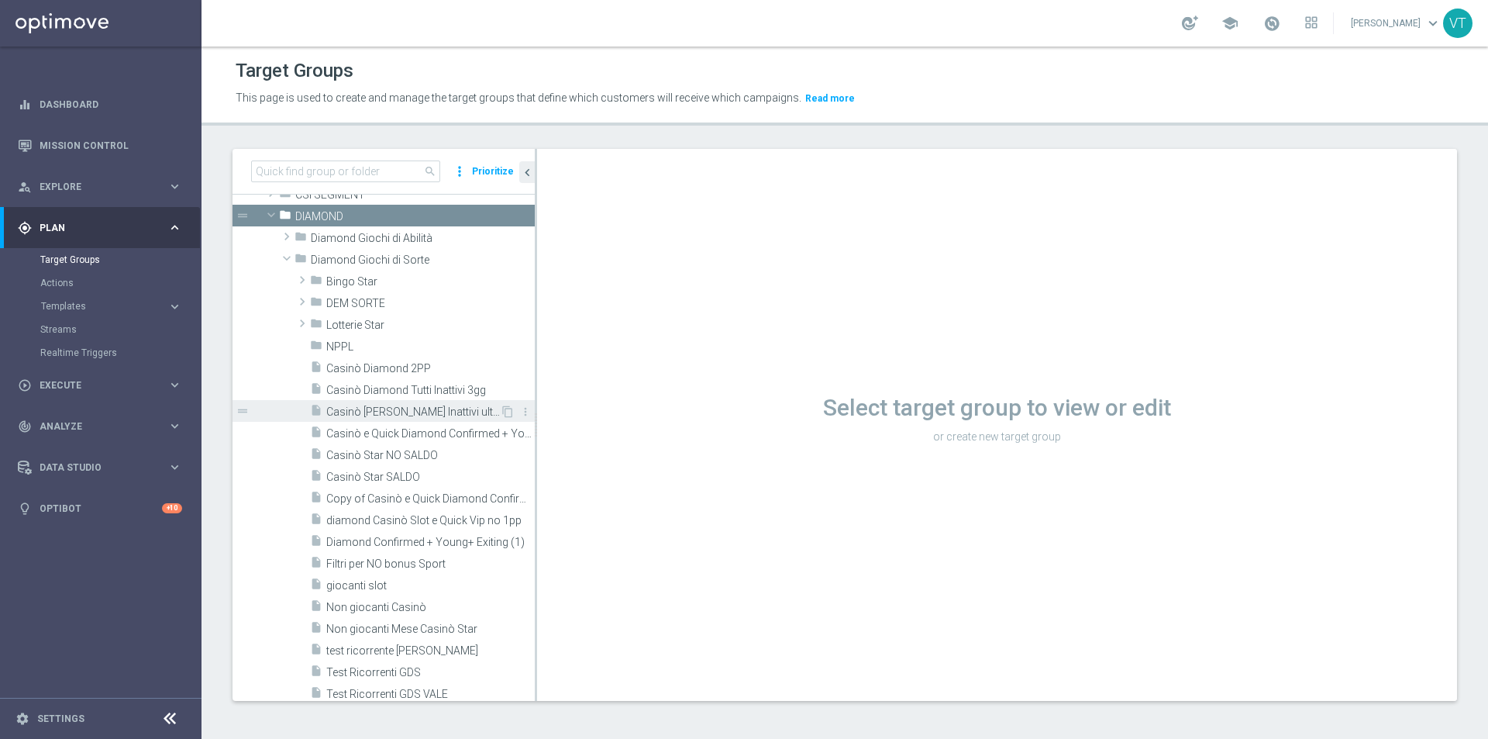
scroll to position [310, 0]
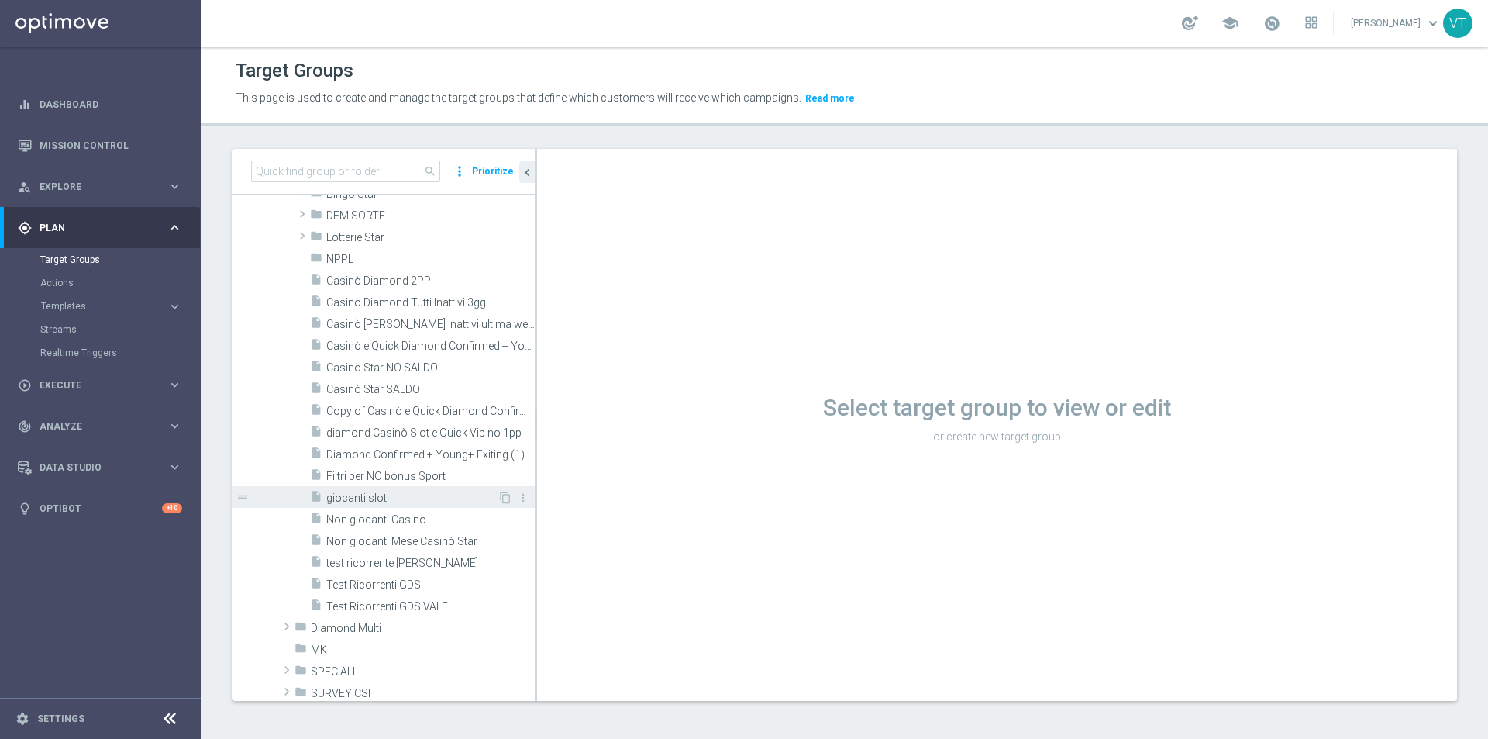
click at [375, 496] on span "giocanti slot" at bounding box center [411, 498] width 171 height 13
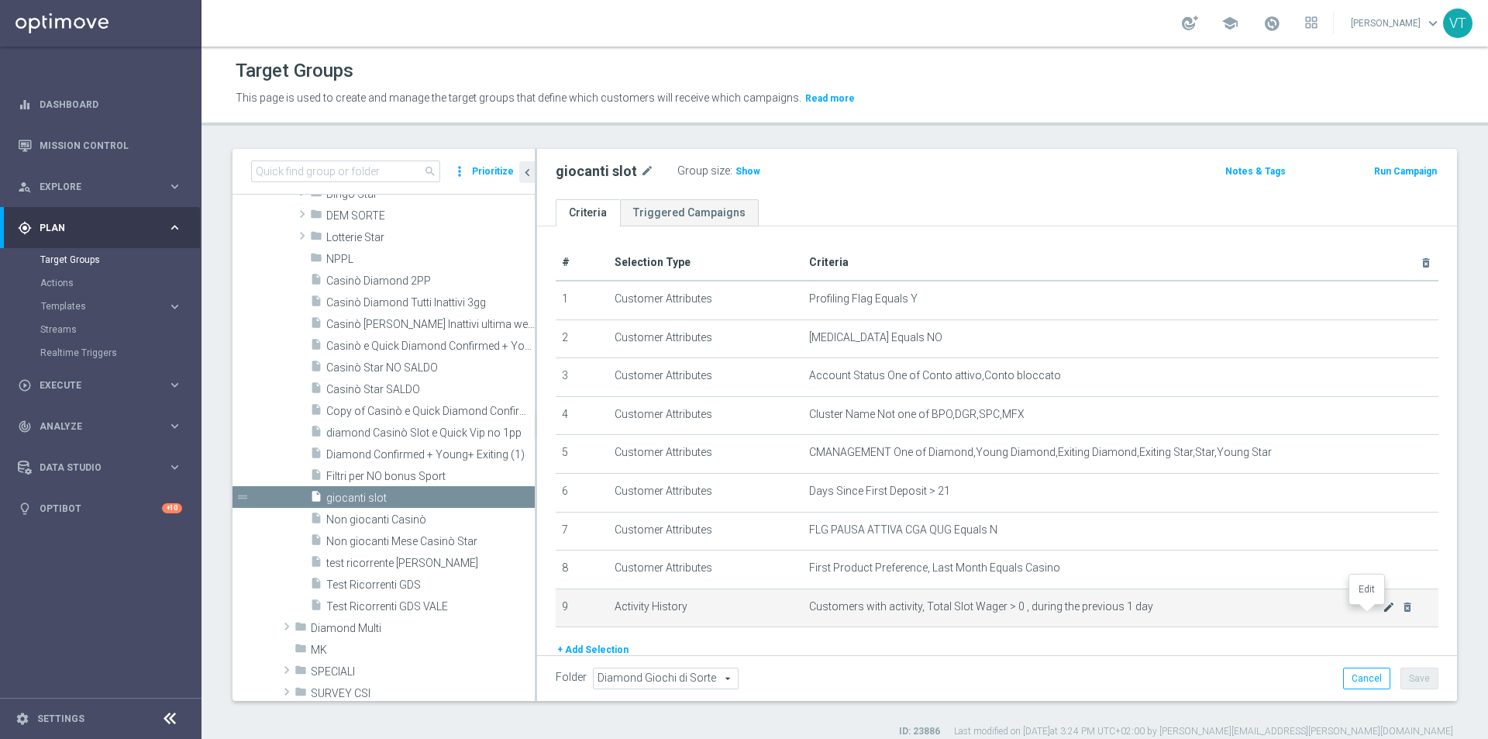
click at [1383, 613] on icon "mode_edit" at bounding box center [1389, 607] width 12 height 12
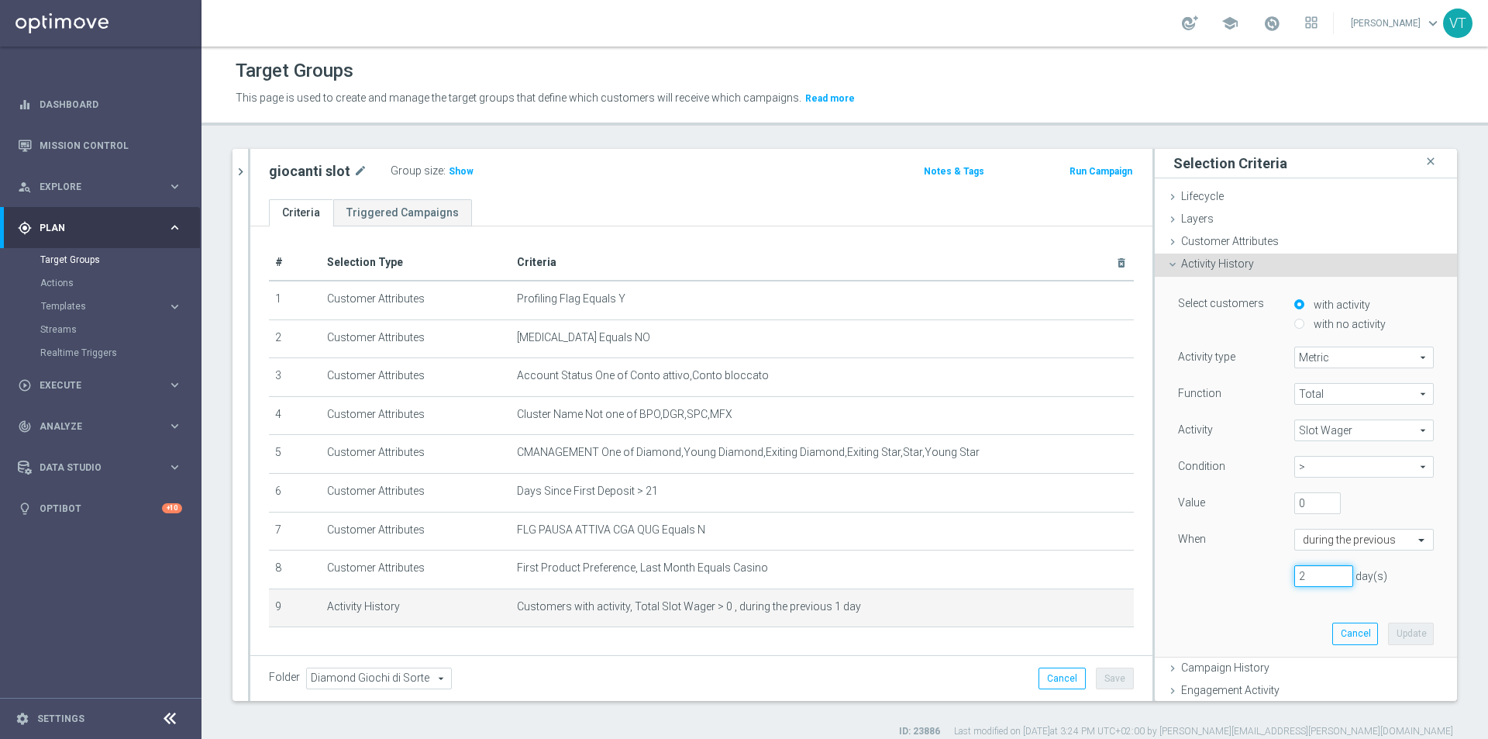
type input "2"
click at [1323, 573] on input "2" at bounding box center [1324, 576] width 59 height 22
click at [1324, 540] on input "text" at bounding box center [1348, 540] width 91 height 14
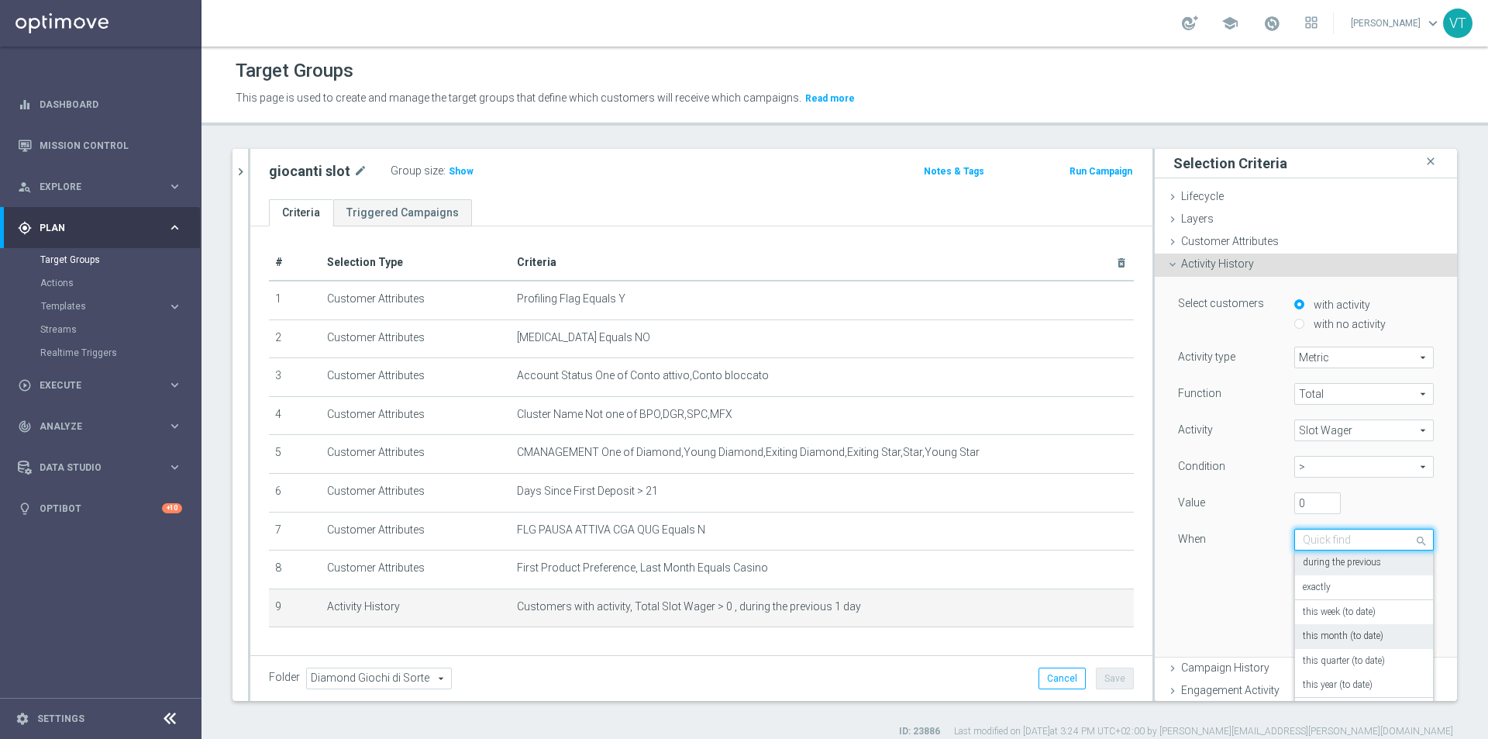
click at [1323, 634] on label "this month (to date)" at bounding box center [1343, 636] width 81 height 12
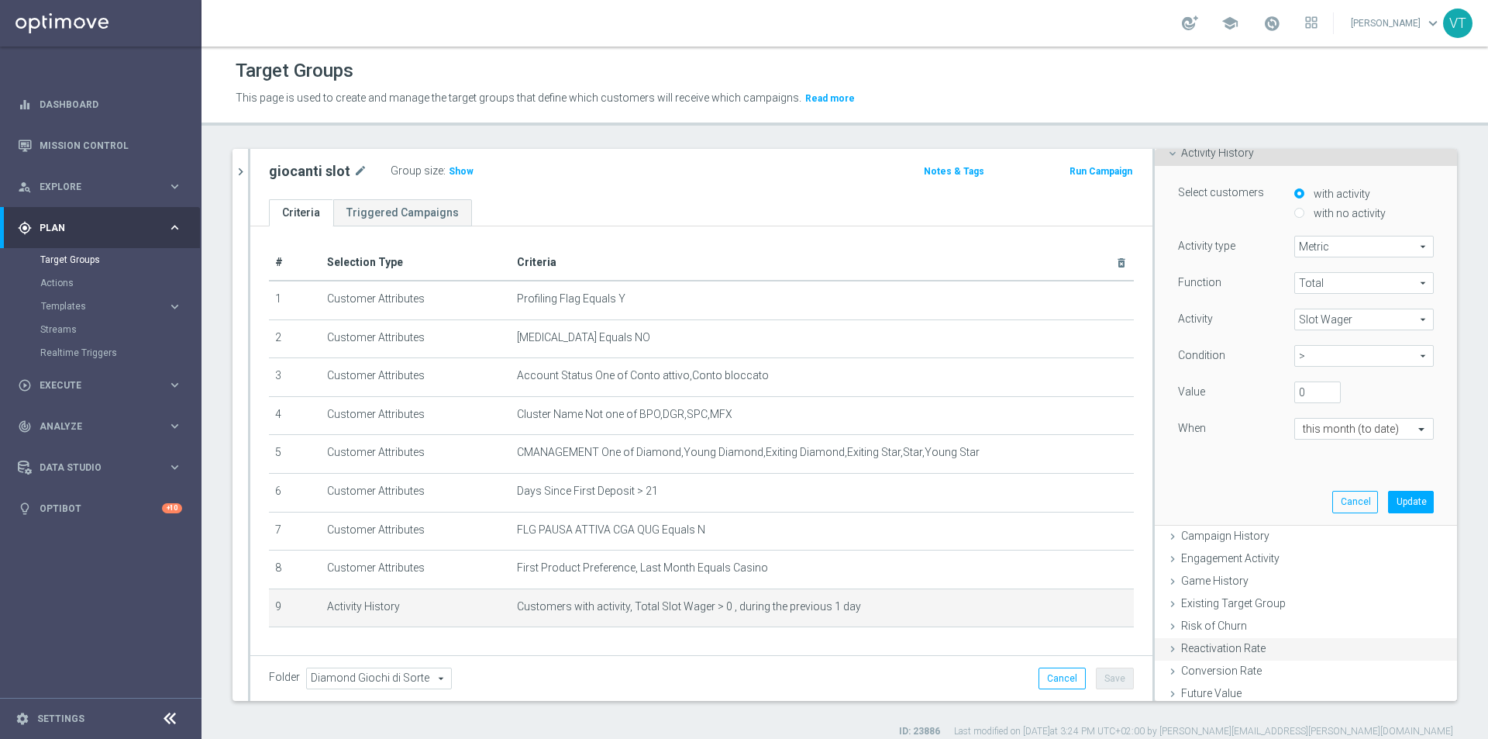
scroll to position [229, 0]
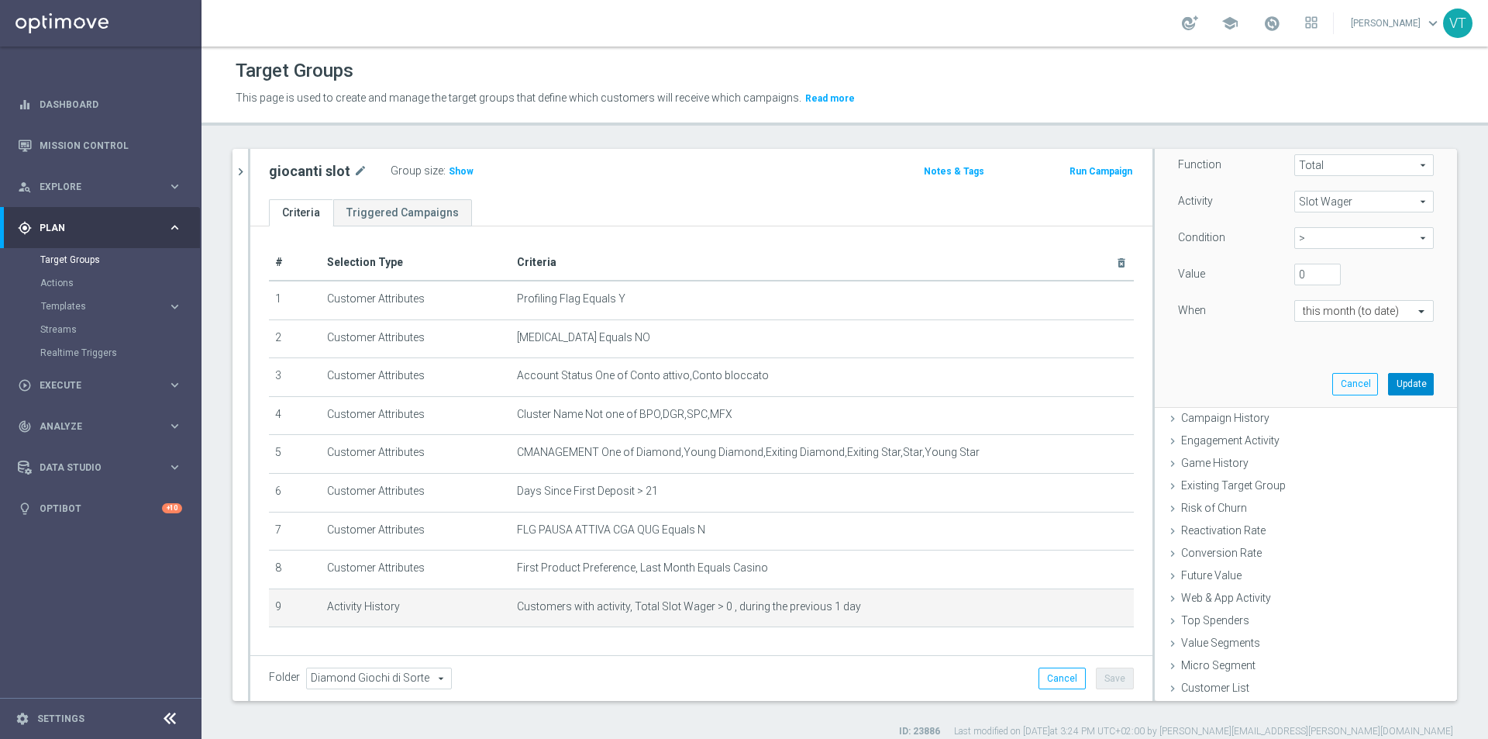
click at [1388, 383] on button "Update" at bounding box center [1411, 384] width 46 height 22
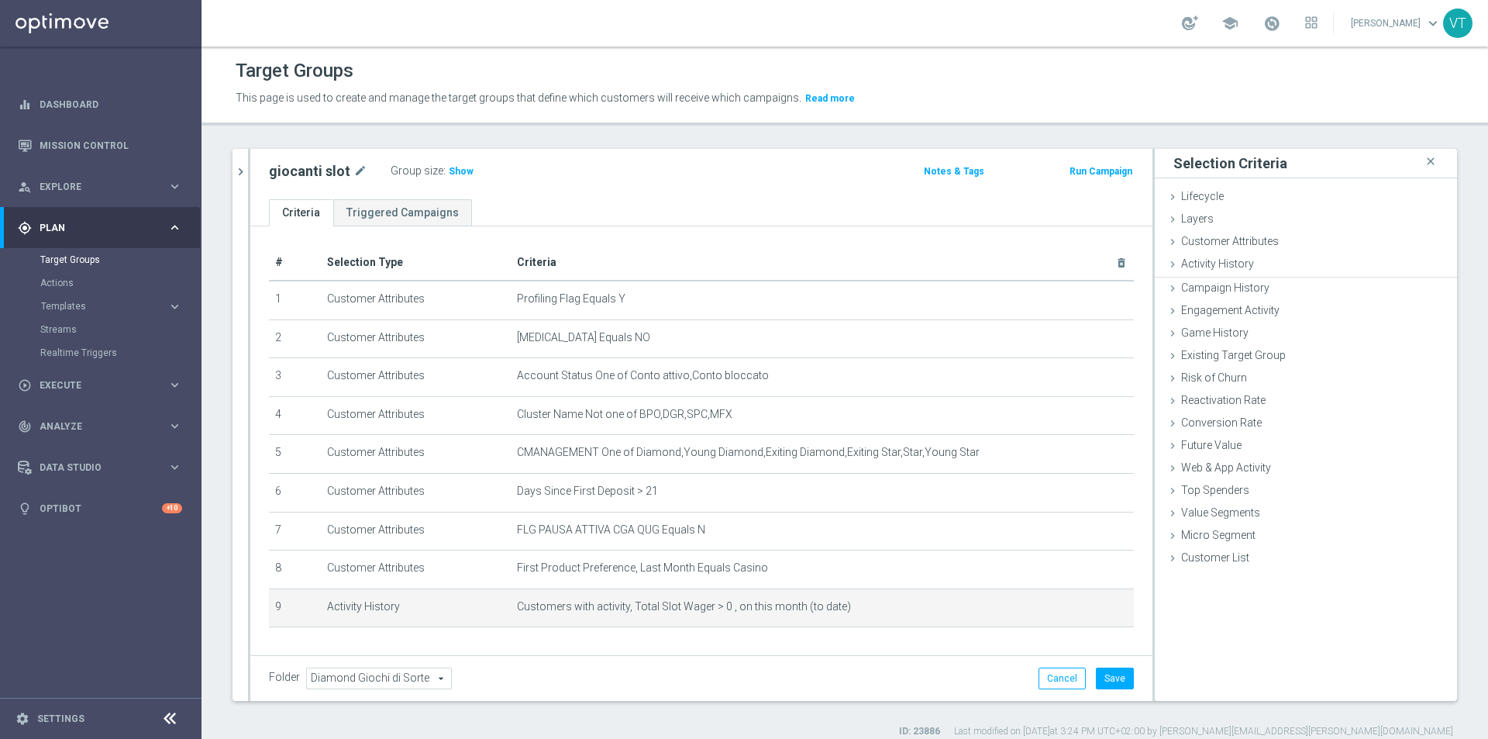
scroll to position [0, 0]
click at [1098, 676] on button "Save" at bounding box center [1115, 678] width 38 height 22
click at [451, 167] on span "Show" at bounding box center [461, 171] width 25 height 11
click at [87, 257] on link "Target Groups" at bounding box center [100, 260] width 121 height 12
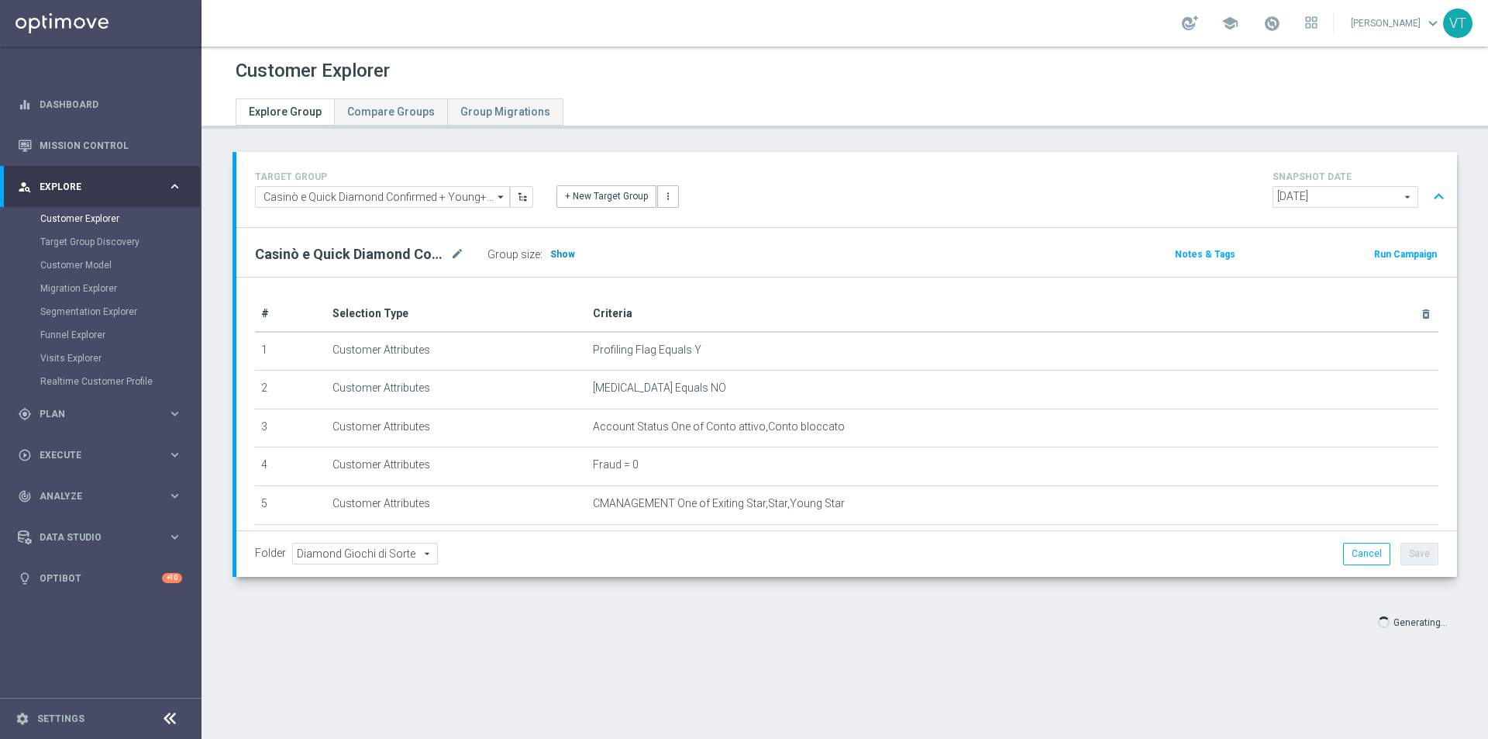
click at [554, 254] on span "Show" at bounding box center [562, 254] width 25 height 11
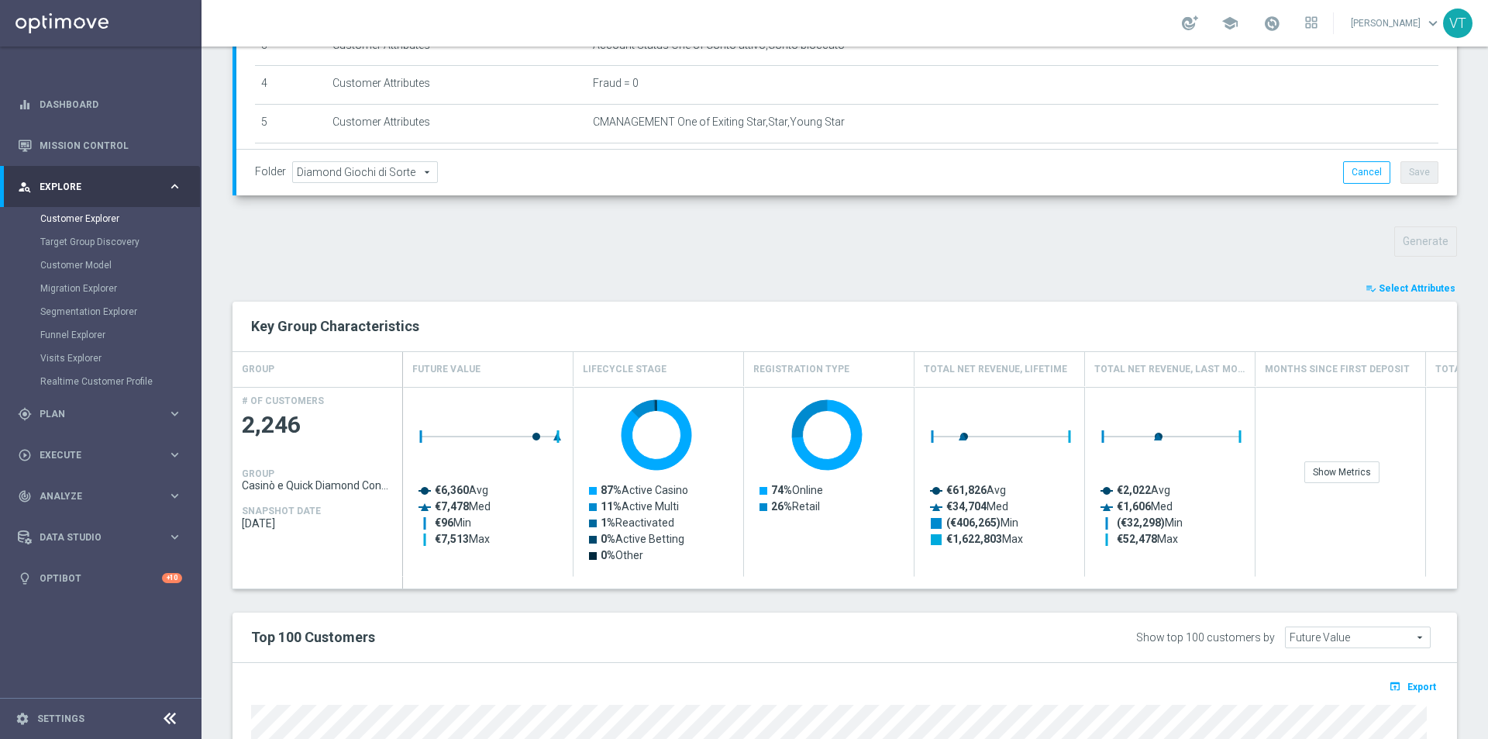
scroll to position [614, 0]
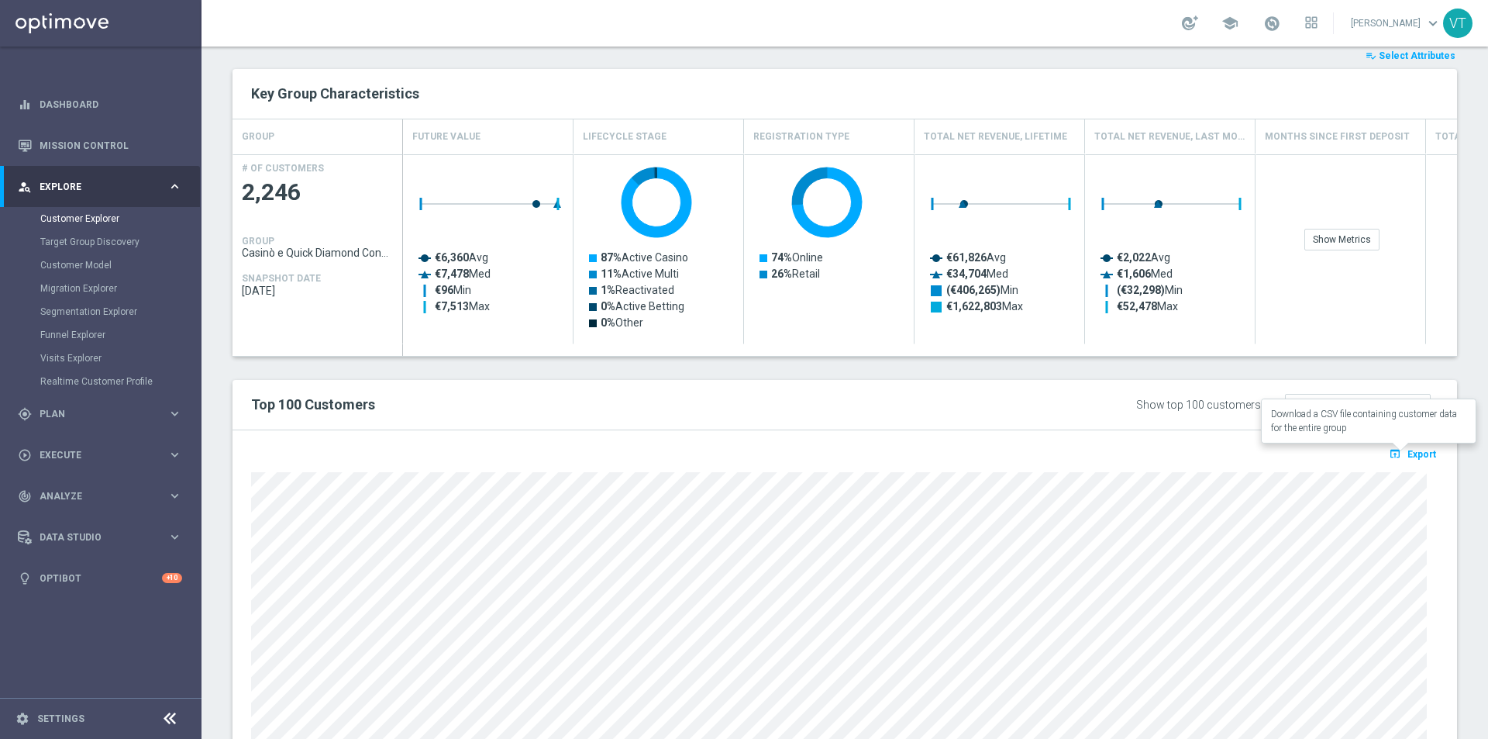
click at [1413, 459] on span "Export" at bounding box center [1422, 454] width 29 height 11
